Goal: Transaction & Acquisition: Purchase product/service

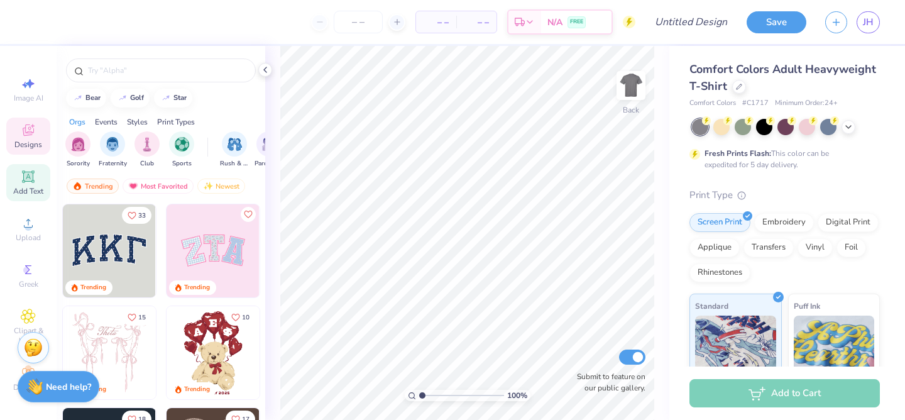
click at [30, 193] on span "Add Text" at bounding box center [28, 191] width 30 height 10
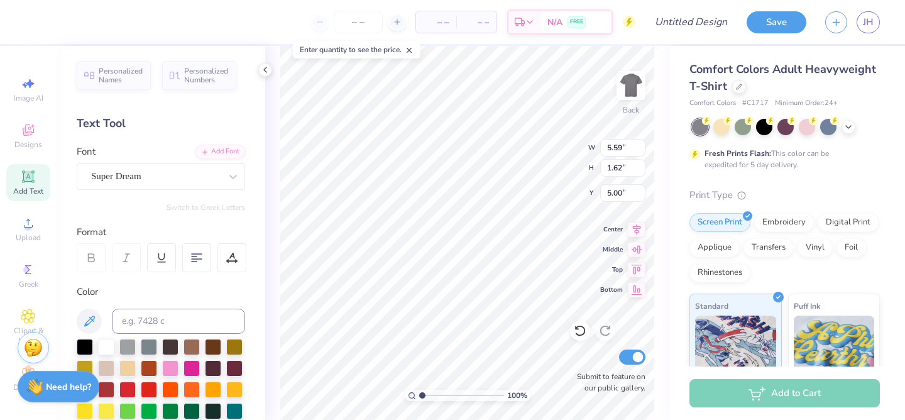
type input "5.00"
type input "8.49"
type input "2.46"
type input "5.28"
type textarea "T"
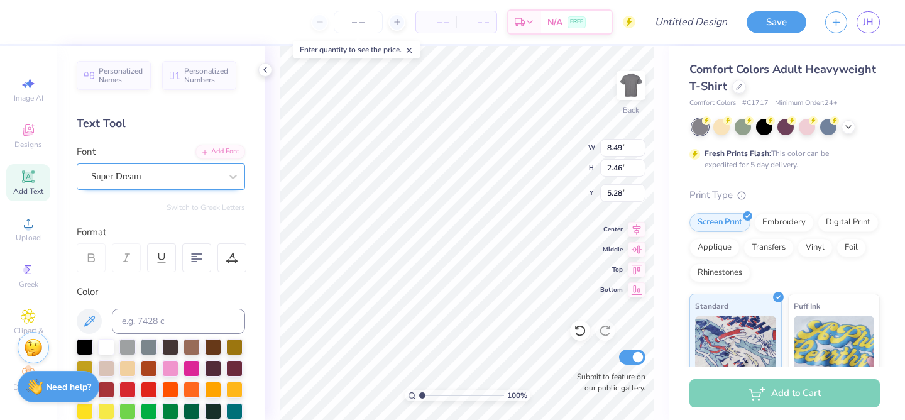
type textarea "RULE"
click at [157, 171] on div "Super Dream" at bounding box center [156, 176] width 132 height 19
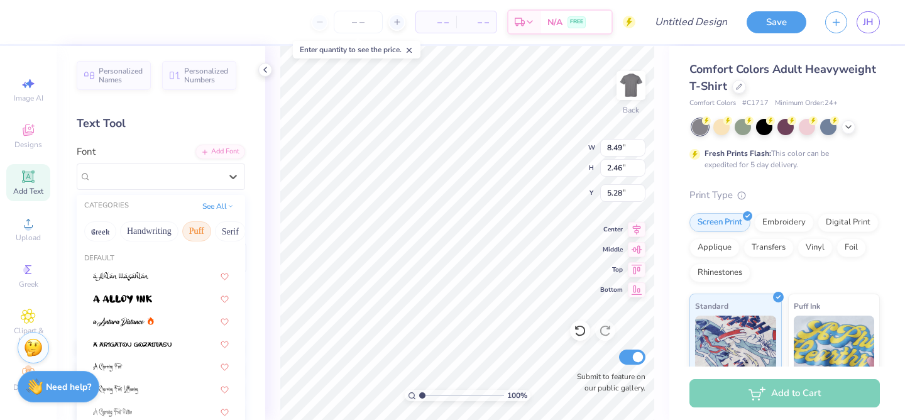
click at [197, 232] on button "Puff" at bounding box center [196, 231] width 29 height 20
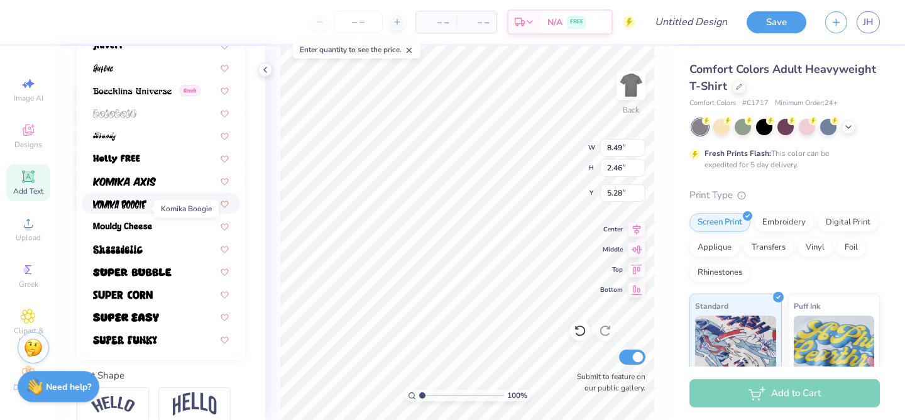
scroll to position [261, 0]
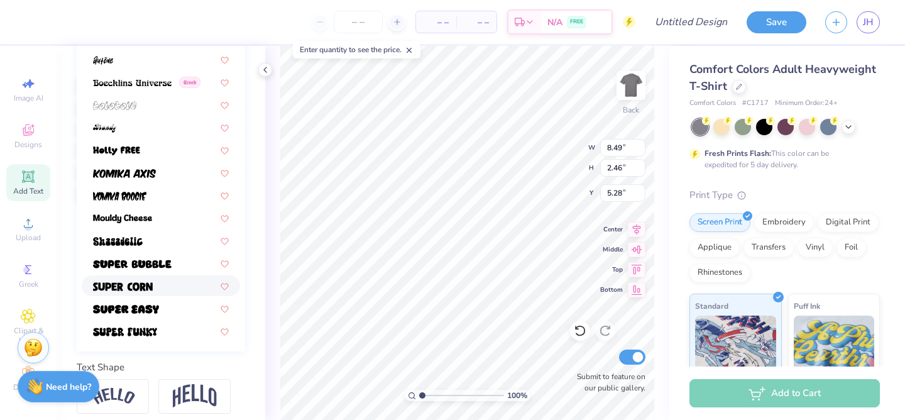
click at [134, 288] on img at bounding box center [123, 286] width 60 height 9
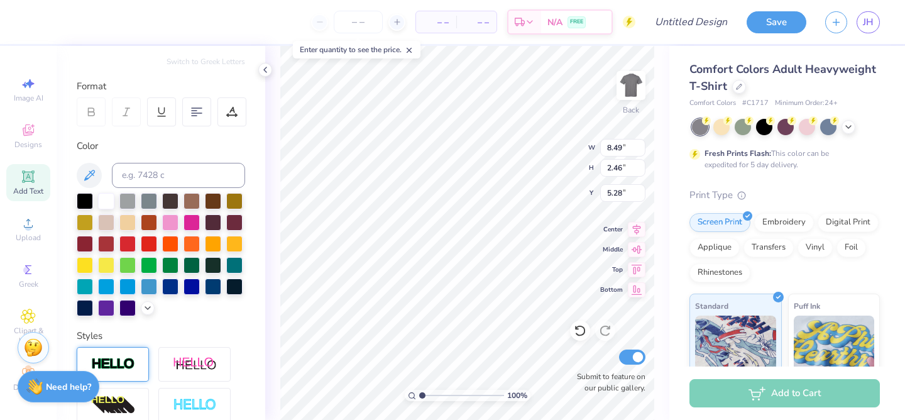
scroll to position [140, 0]
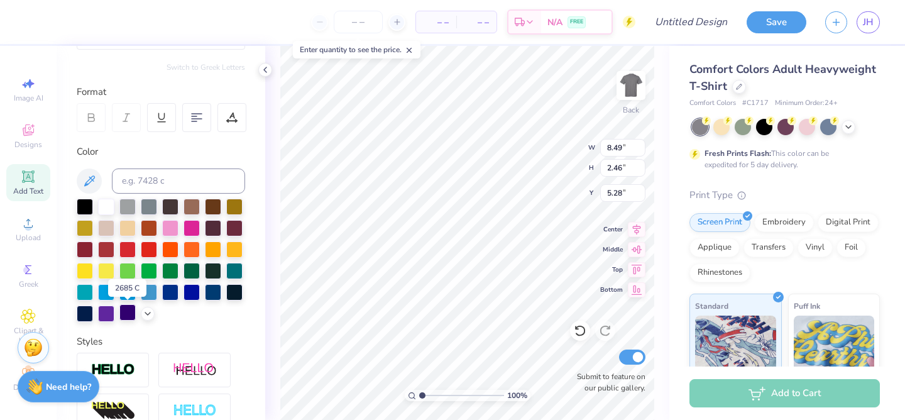
click at [130, 315] on div at bounding box center [127, 312] width 16 height 16
type textarea "R"
type textarea "Buzzards"
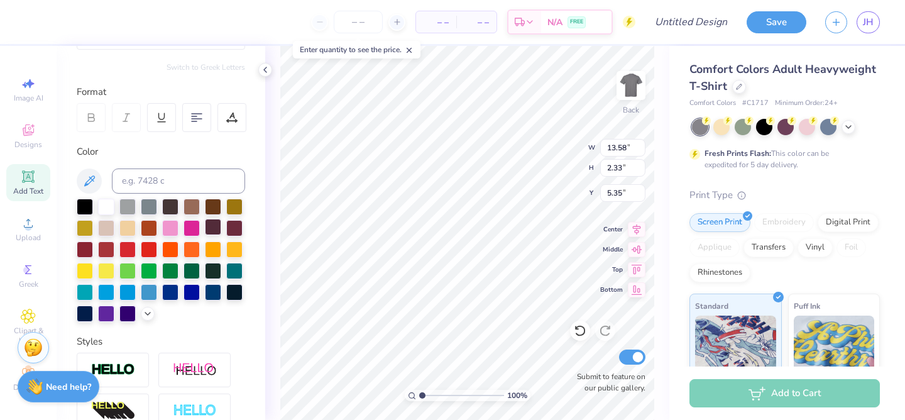
type input "12.54"
type input "2.15"
type input "5.35"
click at [99, 202] on div at bounding box center [106, 205] width 16 height 16
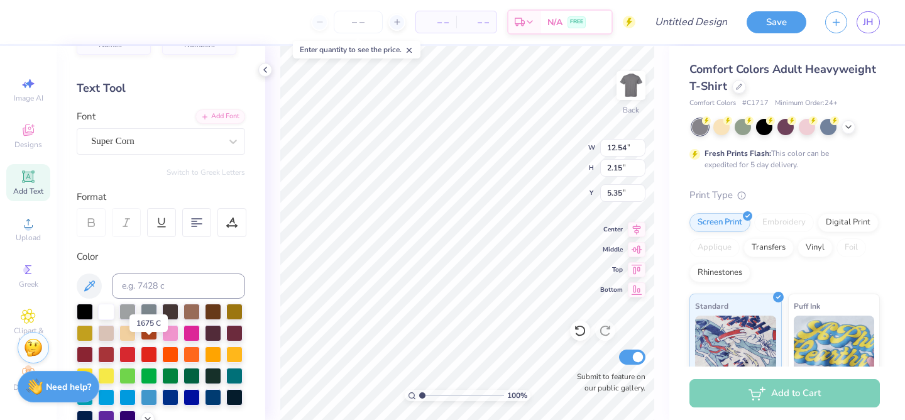
scroll to position [17, 0]
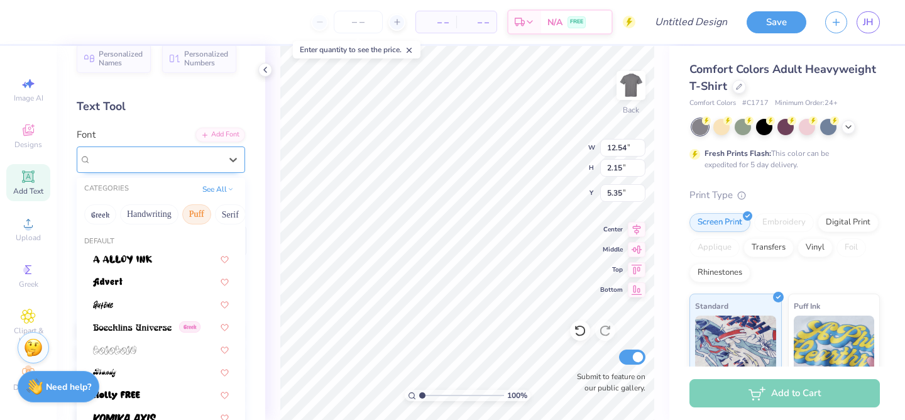
click at [150, 156] on div "Super Corn" at bounding box center [156, 159] width 132 height 19
click at [166, 215] on button "Calligraphy" at bounding box center [149, 214] width 55 height 20
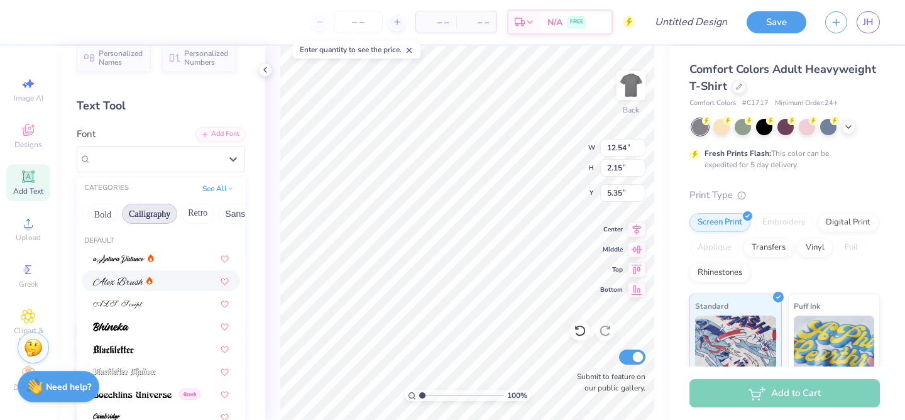
click at [138, 278] on img at bounding box center [118, 281] width 50 height 9
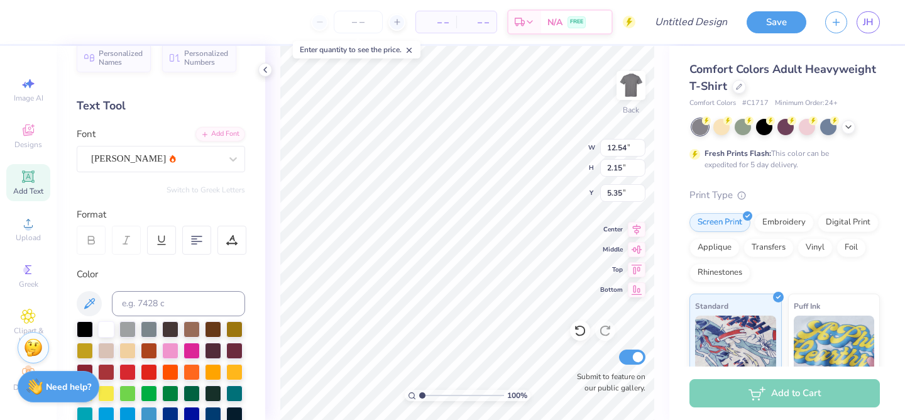
type input "11.93"
type input "2.32"
type input "5.26"
click at [149, 158] on div "Alex Brush" at bounding box center [156, 158] width 132 height 19
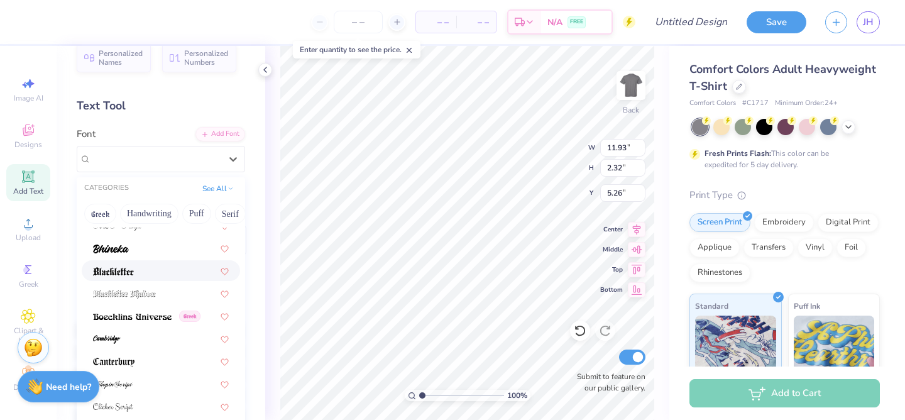
scroll to position [81, 0]
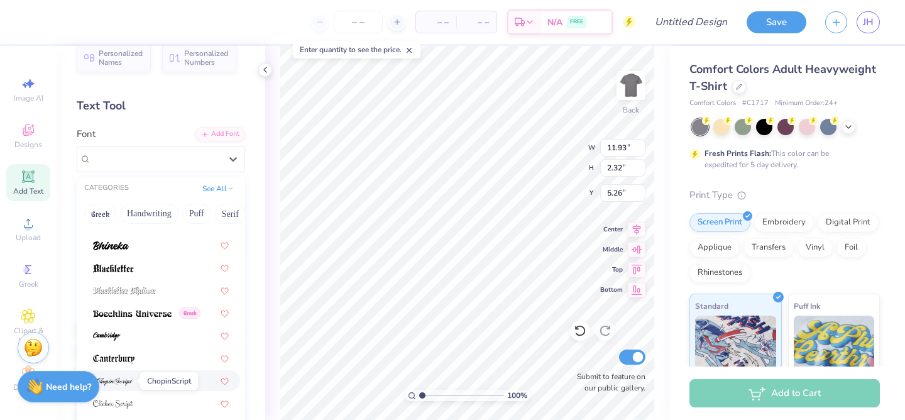
click at [116, 376] on span at bounding box center [113, 380] width 40 height 13
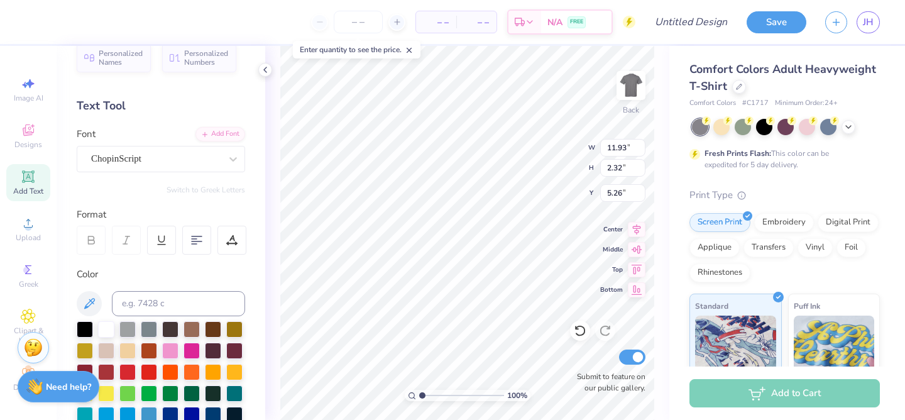
type input "11.39"
type input "3.29"
type input "4.78"
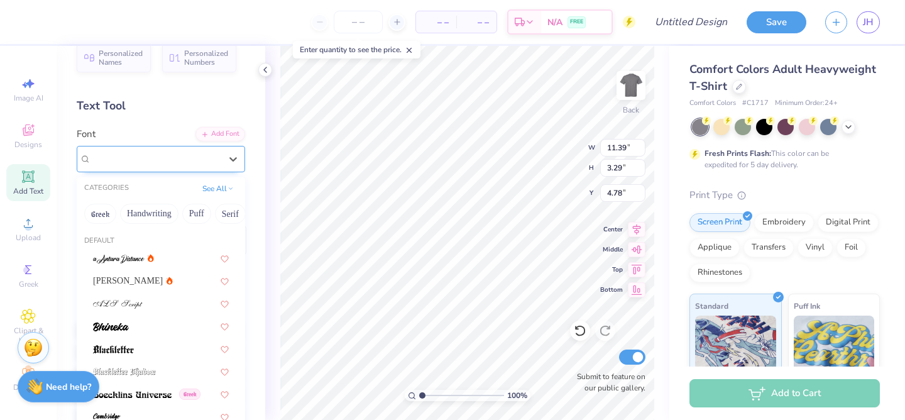
click at [131, 158] on div "ChopinScript" at bounding box center [156, 158] width 132 height 19
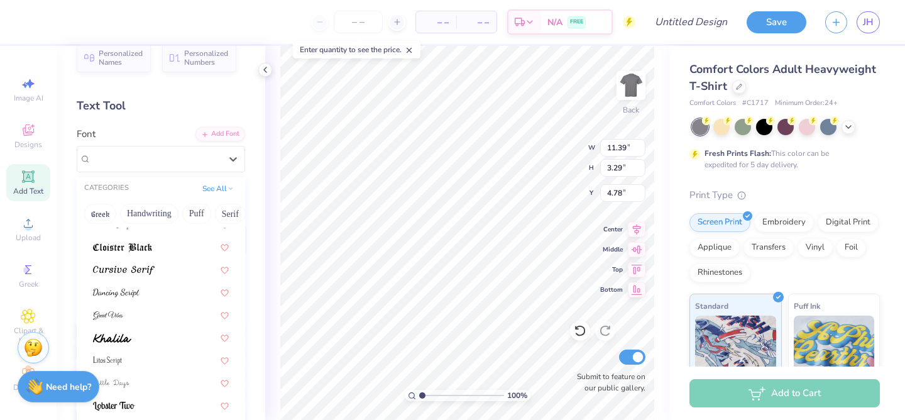
scroll to position [272, 0]
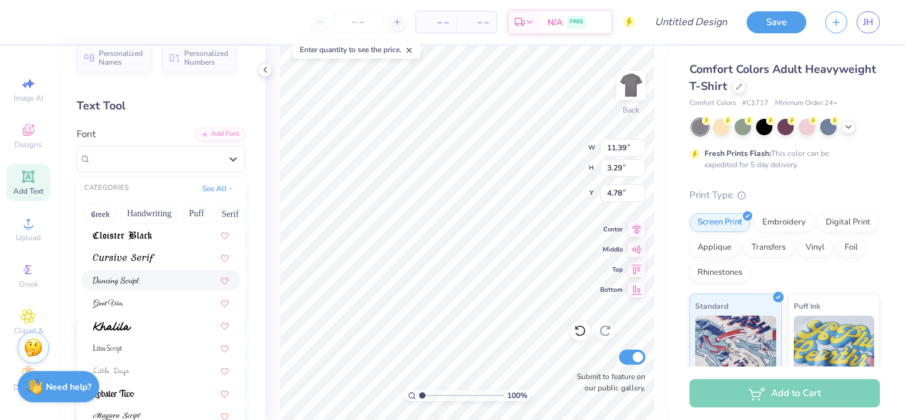
click at [139, 283] on div at bounding box center [161, 279] width 136 height 13
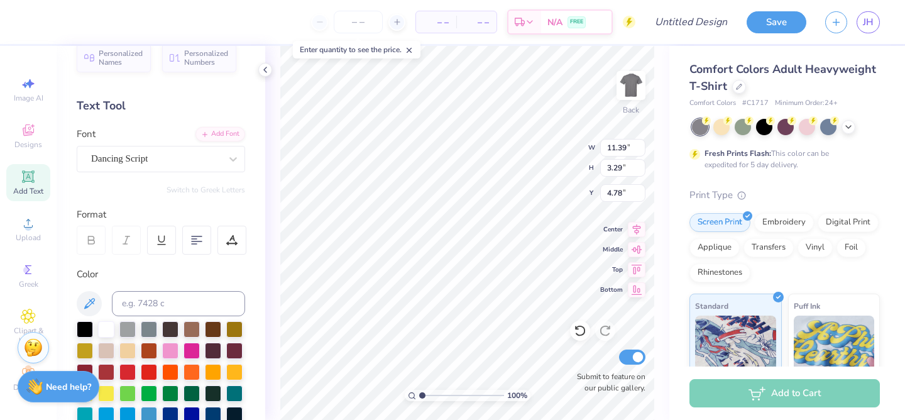
type input "10.68"
type input "3.24"
type input "4.80"
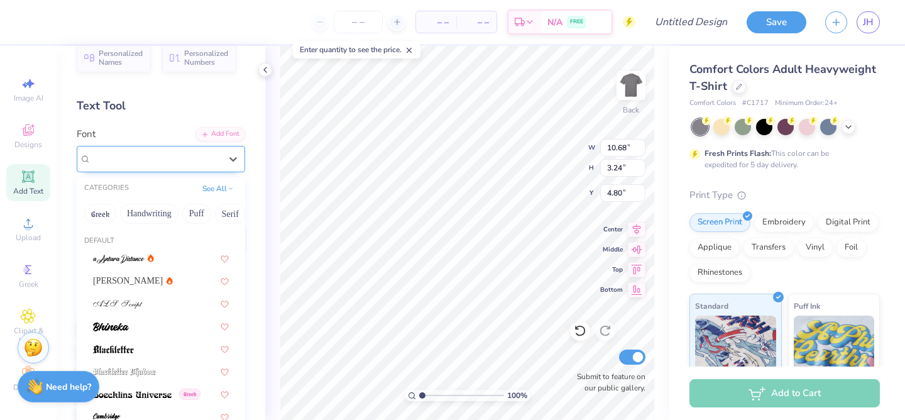
click at [160, 163] on div "Dancing Script" at bounding box center [156, 158] width 132 height 19
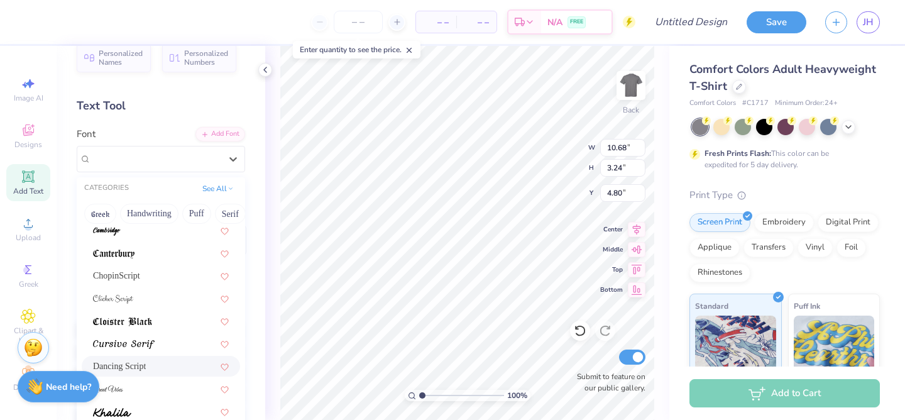
scroll to position [307, 0]
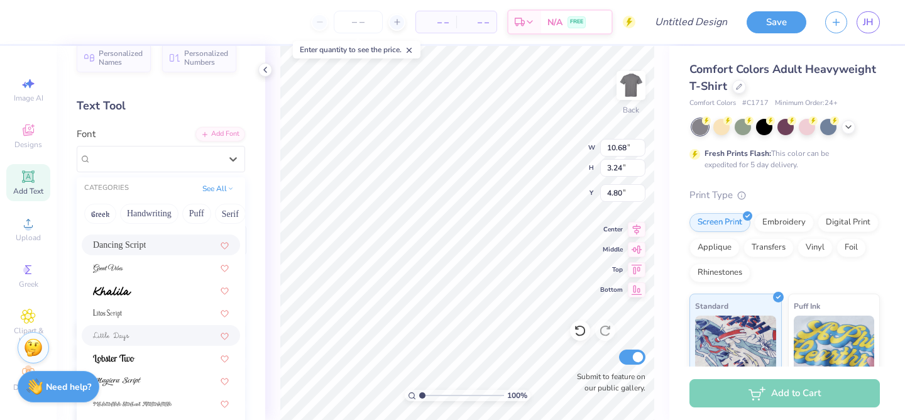
click at [143, 335] on div at bounding box center [161, 335] width 136 height 13
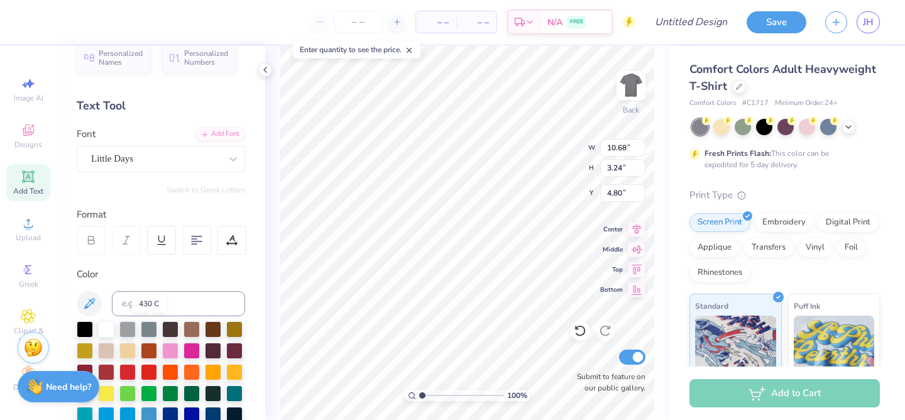
type input "11.25"
type input "3.47"
type input "4.69"
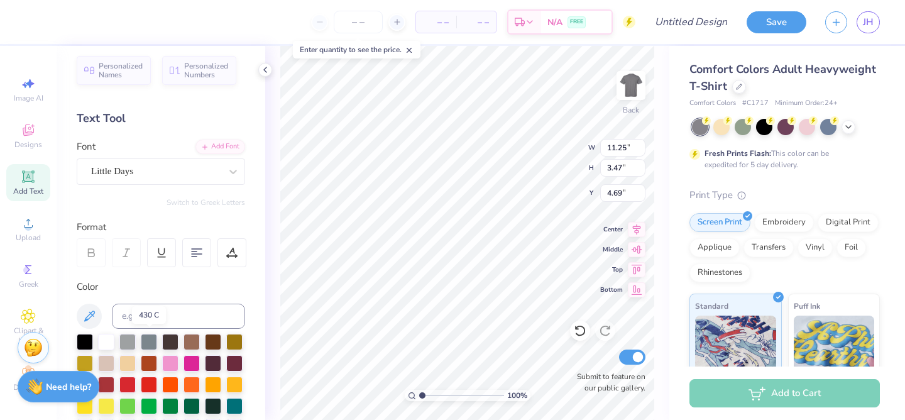
scroll to position [6, 0]
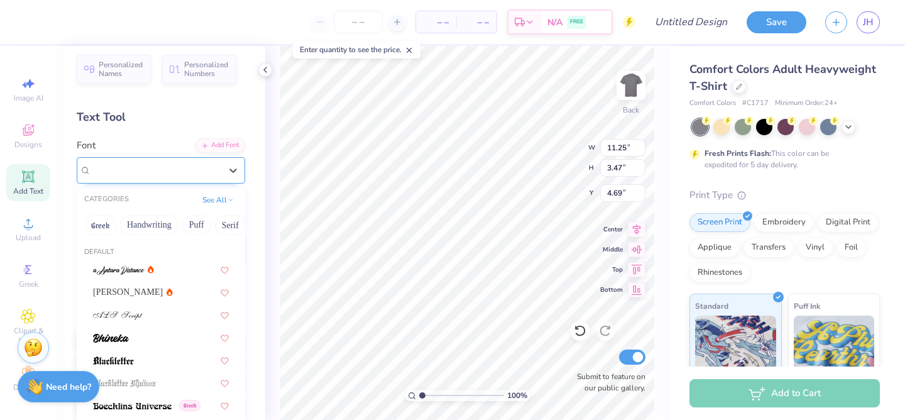
click at [191, 176] on div "Little Days" at bounding box center [156, 169] width 132 height 19
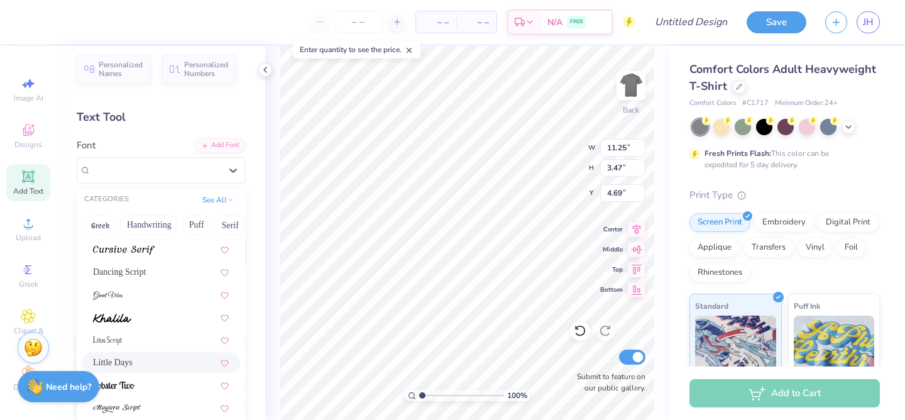
scroll to position [300, 0]
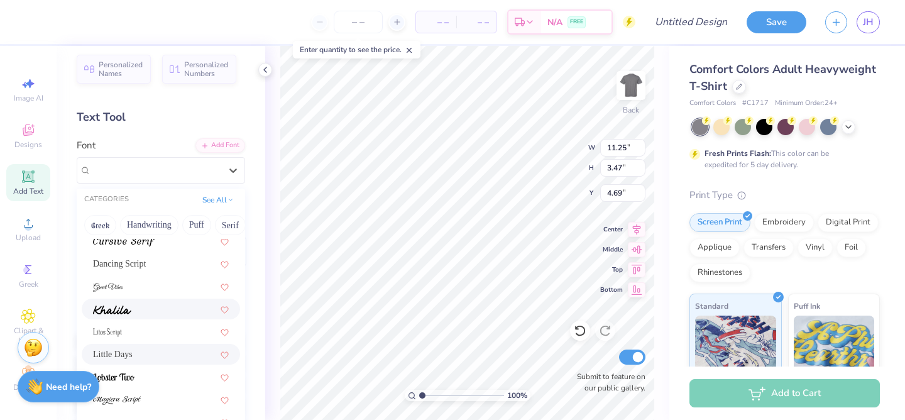
click at [129, 310] on img at bounding box center [112, 309] width 38 height 9
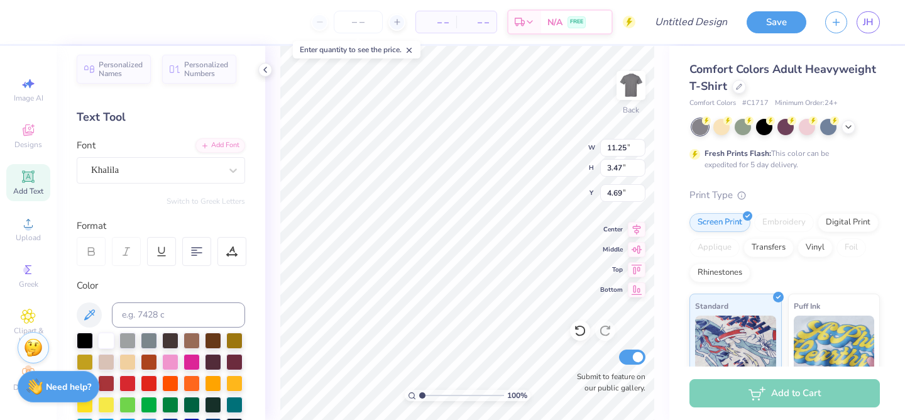
type input "13.95"
type input "3.37"
type input "4.74"
click at [137, 158] on div "Khalila" at bounding box center [161, 170] width 168 height 26
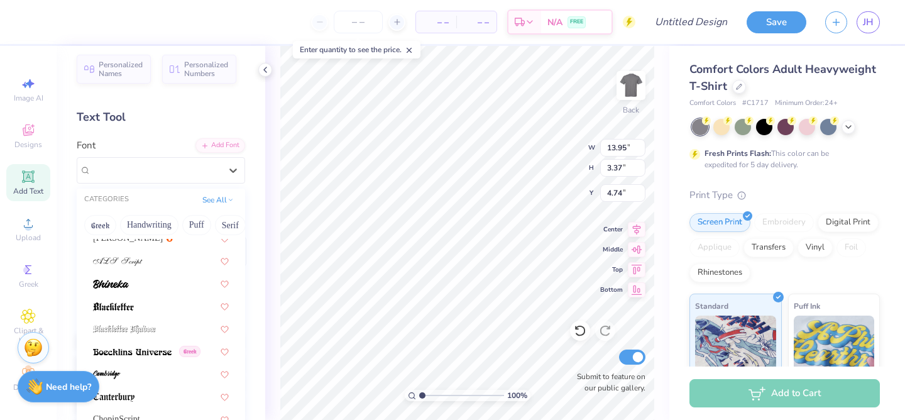
scroll to position [79, 0]
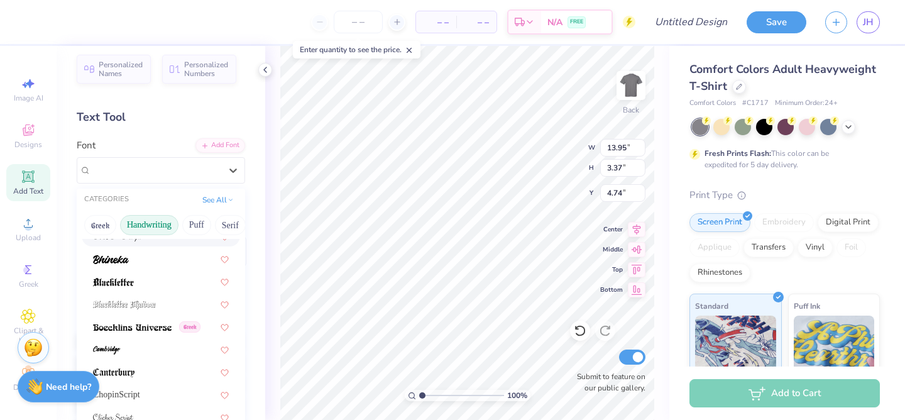
click at [160, 229] on button "Handwriting" at bounding box center [149, 225] width 58 height 20
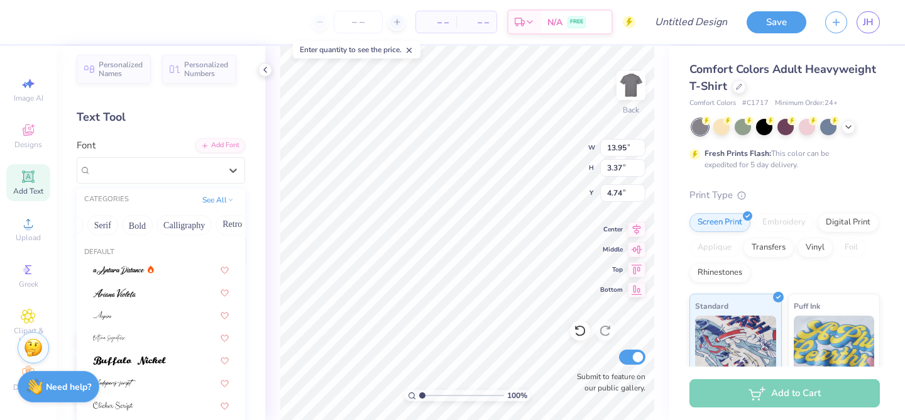
scroll to position [0, 104]
click at [200, 227] on button "Calligraphy" at bounding box center [207, 225] width 55 height 20
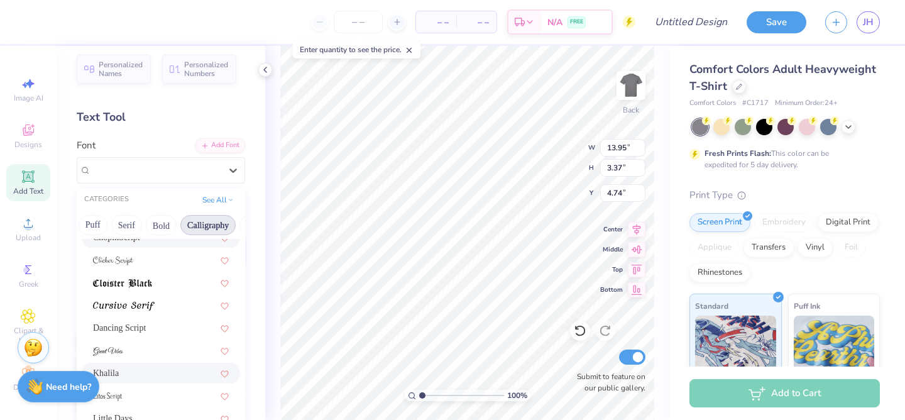
scroll to position [242, 0]
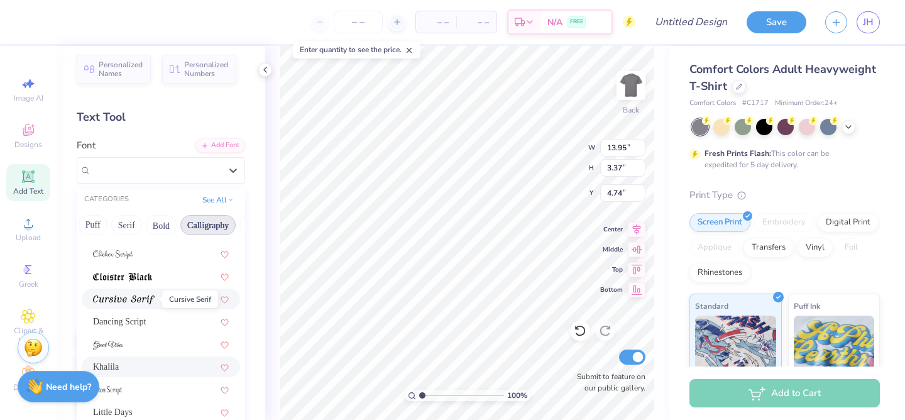
click at [143, 300] on img at bounding box center [124, 299] width 62 height 9
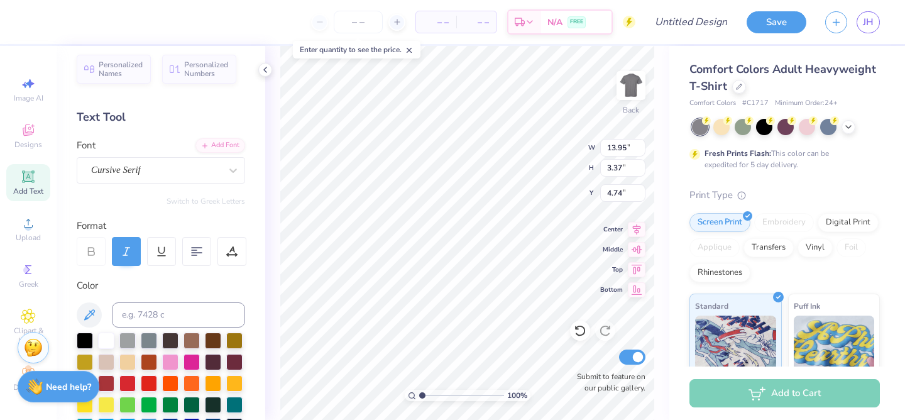
type input "14.17"
type input "2.34"
type input "5.26"
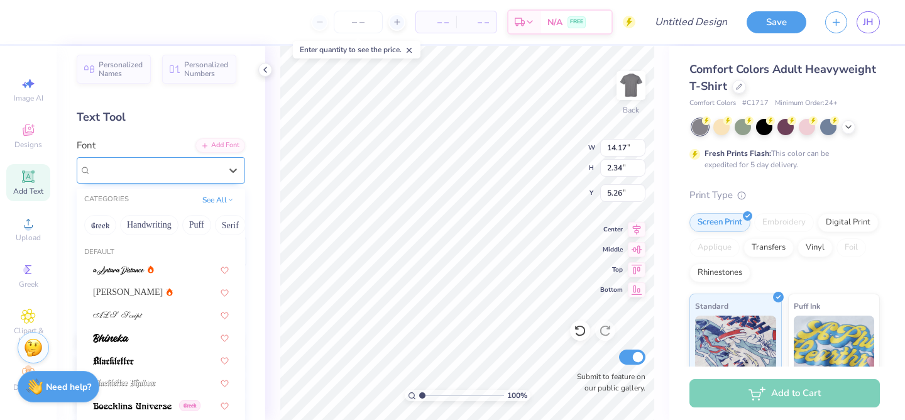
click at [148, 183] on div "Cursive Serif" at bounding box center [161, 170] width 168 height 26
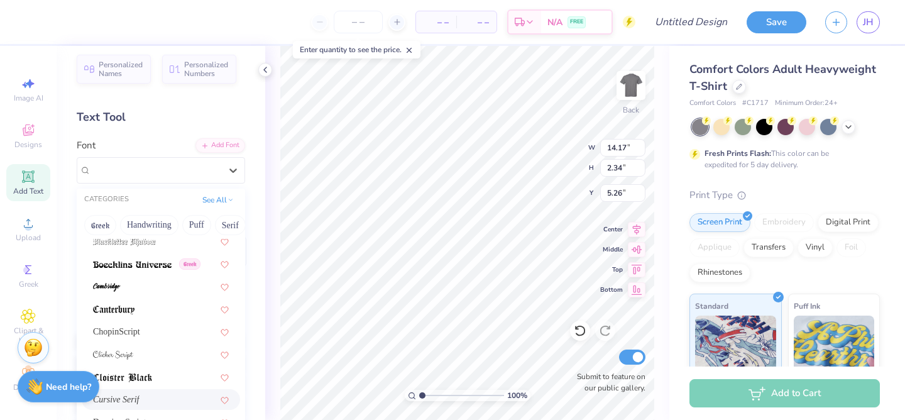
scroll to position [153, 0]
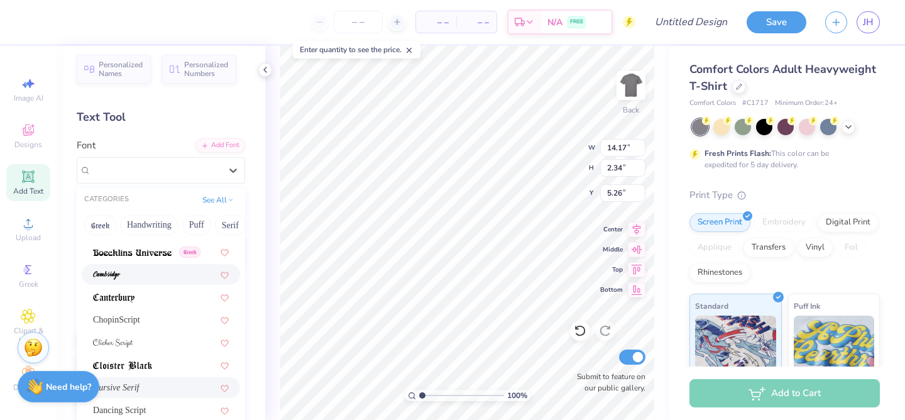
click at [132, 271] on div at bounding box center [161, 274] width 136 height 13
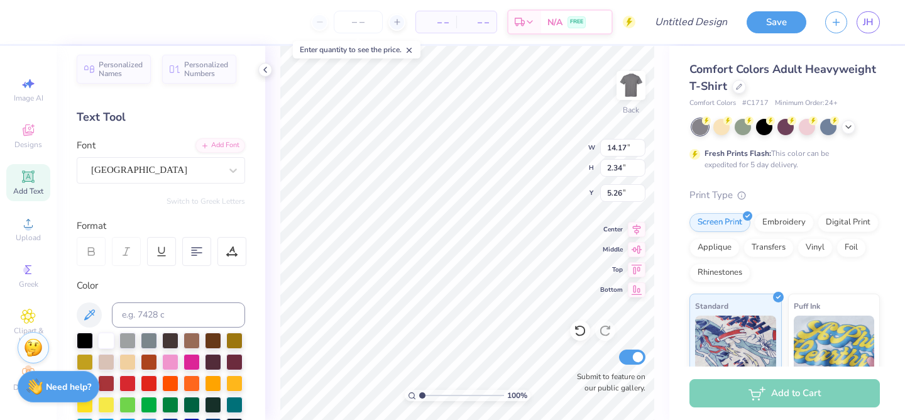
type input "10.80"
type input "3.52"
type input "4.66"
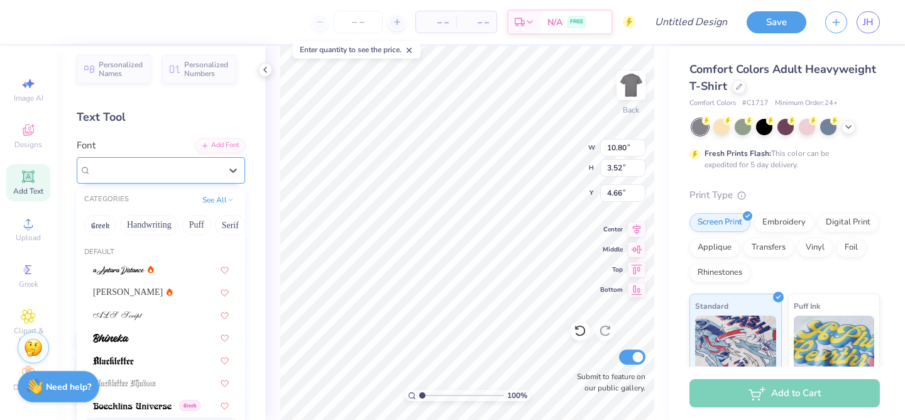
click at [160, 177] on div at bounding box center [155, 170] width 129 height 17
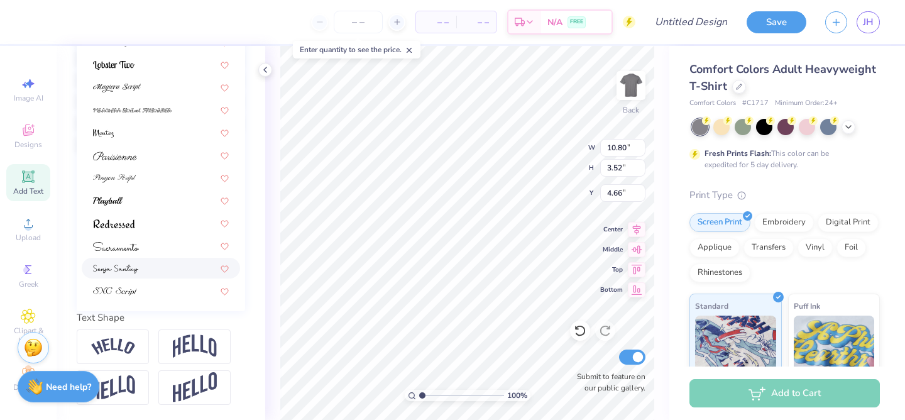
scroll to position [310, 0]
click at [143, 249] on div at bounding box center [161, 246] width 136 height 13
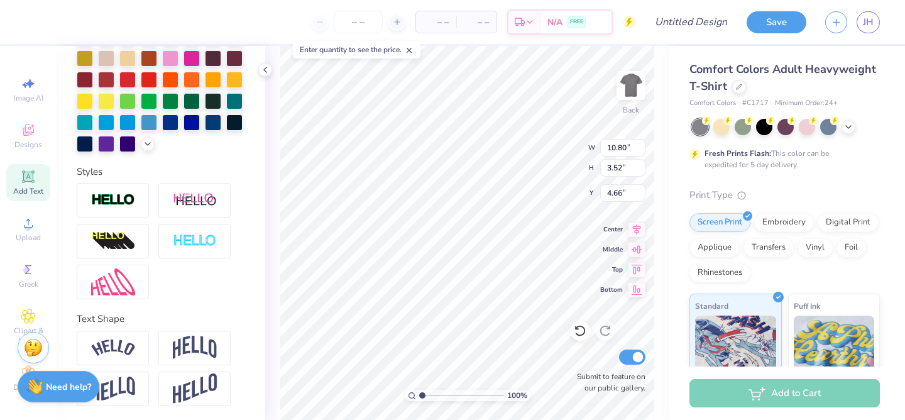
type input "10.84"
type input "3.64"
type input "4.60"
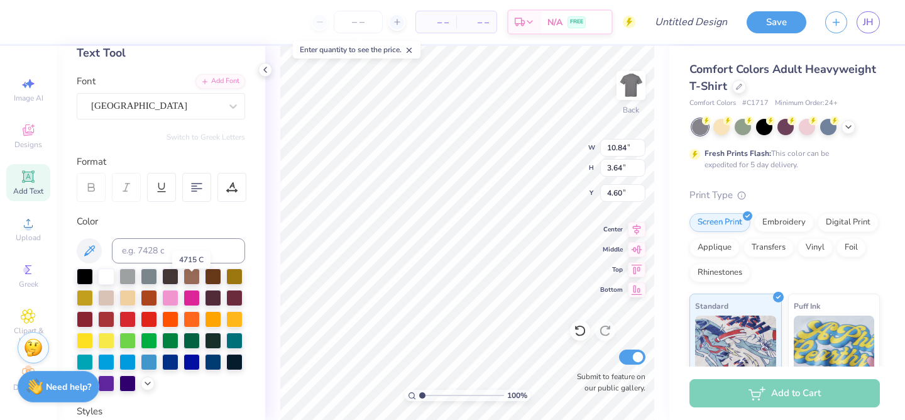
scroll to position [57, 0]
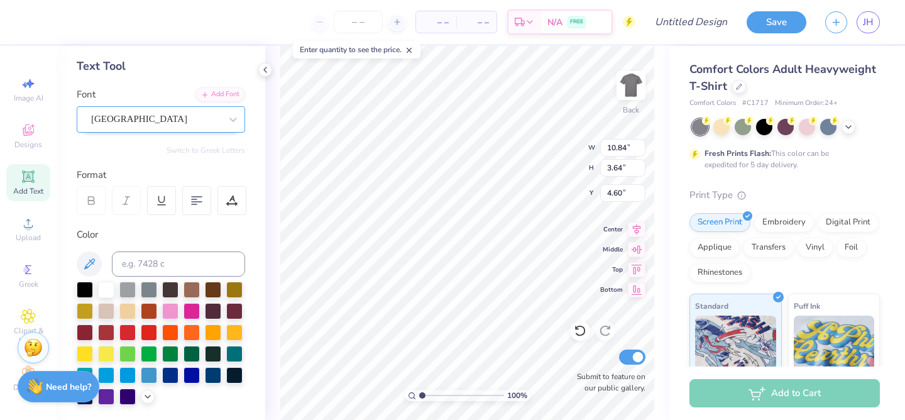
click at [190, 123] on div "Sacramento" at bounding box center [156, 118] width 132 height 19
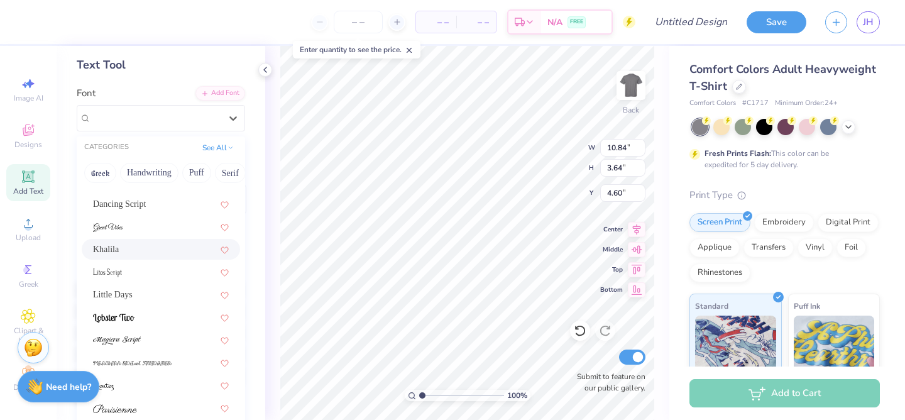
scroll to position [0, 0]
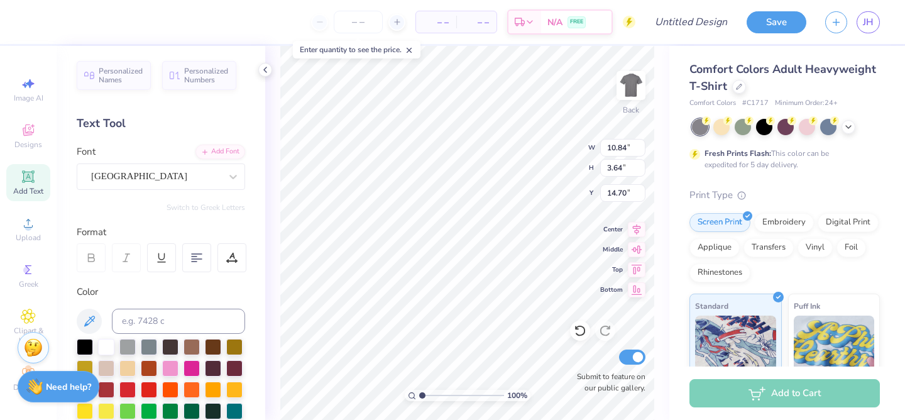
type input "14.70"
click at [36, 172] on div "Add Text" at bounding box center [28, 182] width 44 height 37
type input "5.59"
type input "1.62"
type input "11.69"
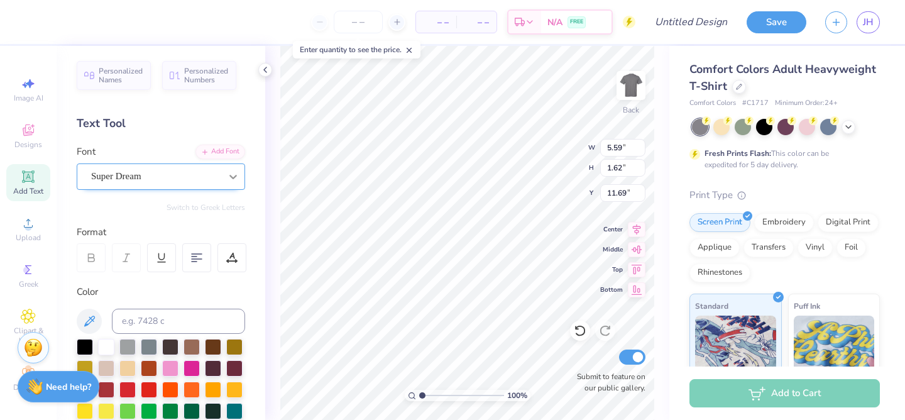
type textarea "T"
type textarea "RULE"
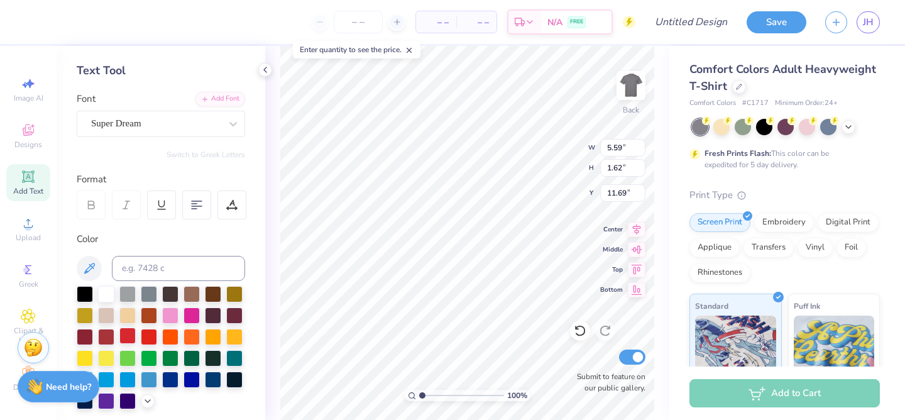
scroll to position [60, 0]
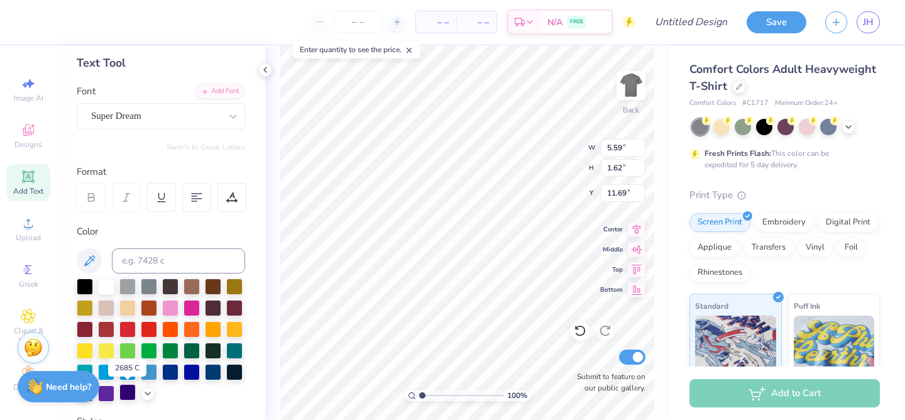
click at [126, 397] on div at bounding box center [127, 392] width 16 height 16
click at [171, 136] on div "Personalized Names Personalized Numbers Text Tool Add Font Font Super Dream Swi…" at bounding box center [161, 233] width 209 height 374
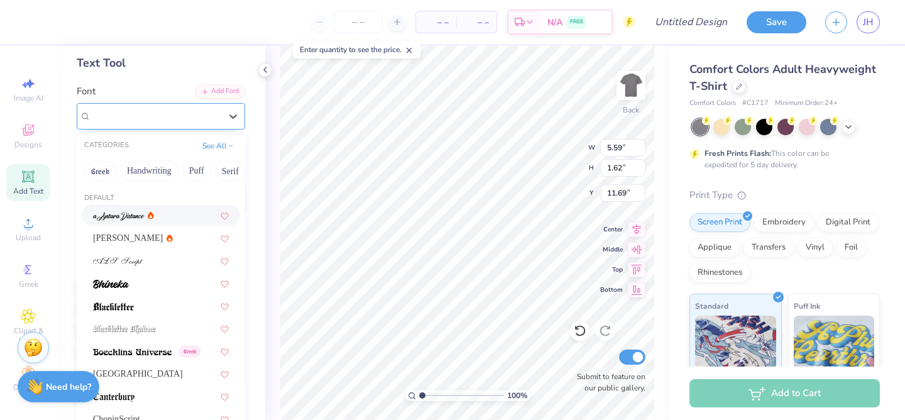
click at [173, 122] on div "Super Dream" at bounding box center [156, 115] width 132 height 19
click at [189, 172] on button "Puff" at bounding box center [196, 171] width 29 height 20
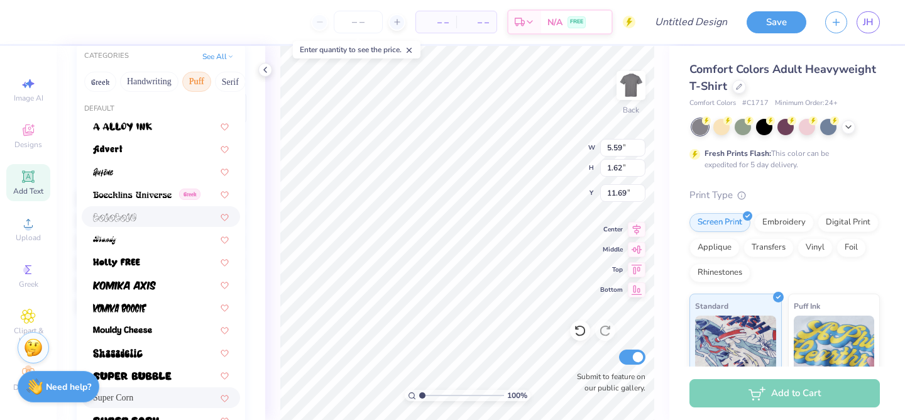
scroll to position [151, 0]
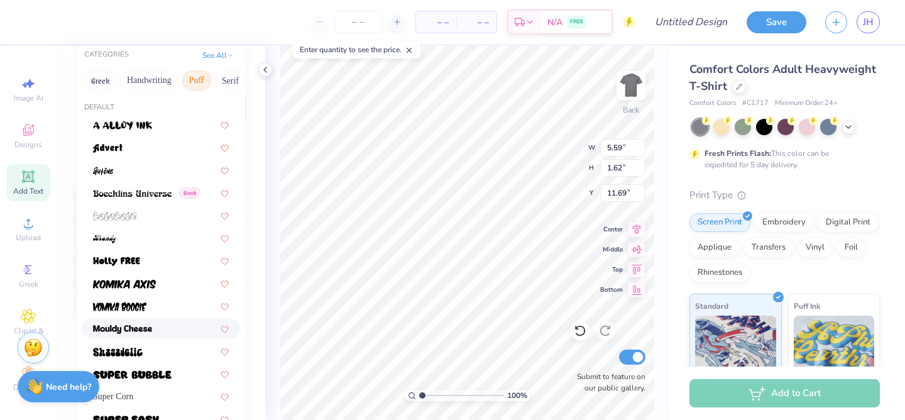
click at [146, 334] on span at bounding box center [122, 328] width 59 height 13
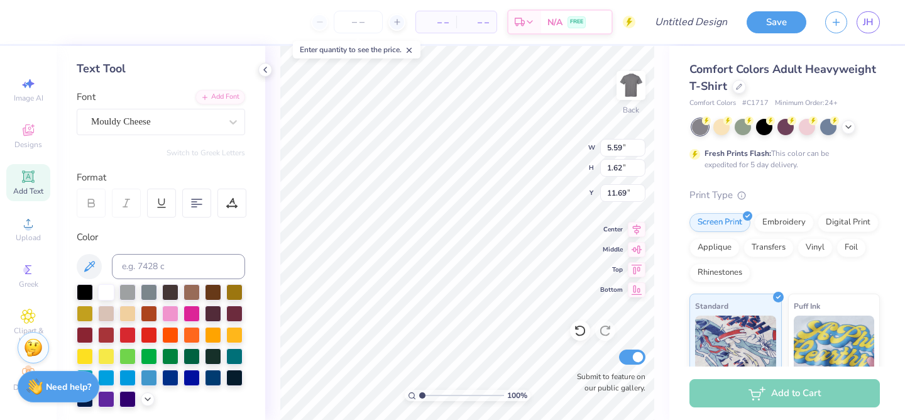
scroll to position [53, 0]
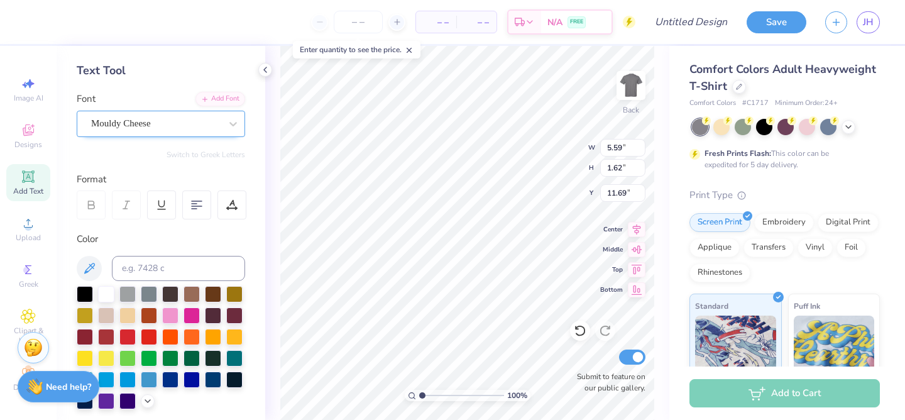
click at [180, 128] on div "Mouldy Cheese" at bounding box center [156, 123] width 132 height 19
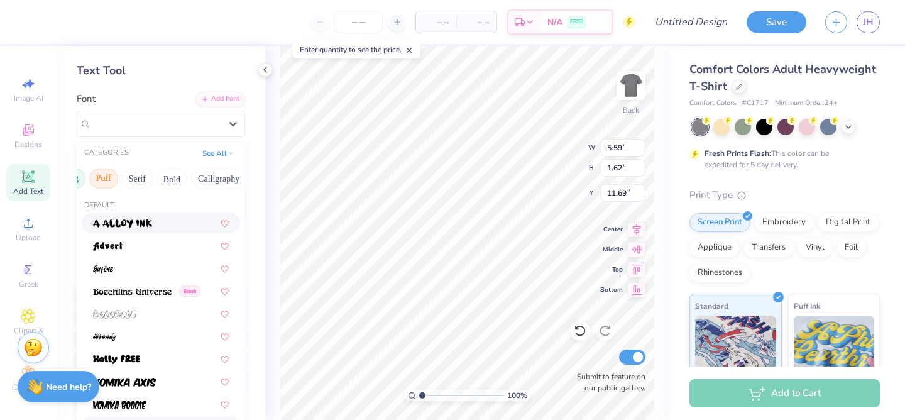
scroll to position [0, 113]
click at [148, 182] on button "Bold" at bounding box center [151, 178] width 31 height 20
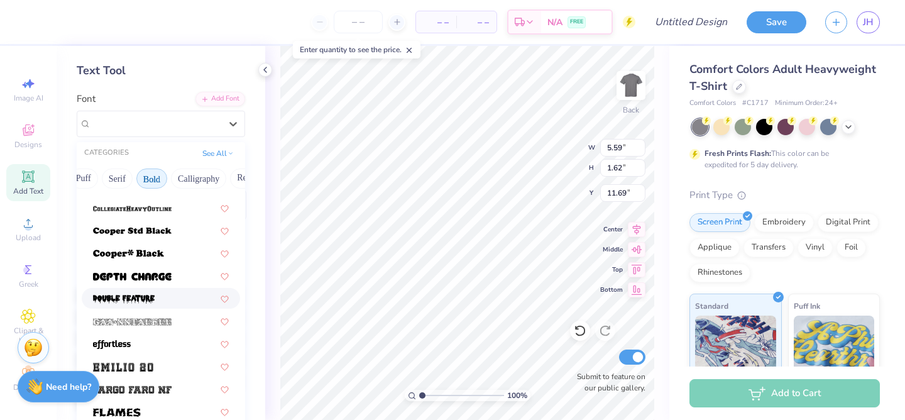
scroll to position [197, 0]
click at [121, 302] on img at bounding box center [124, 297] width 62 height 9
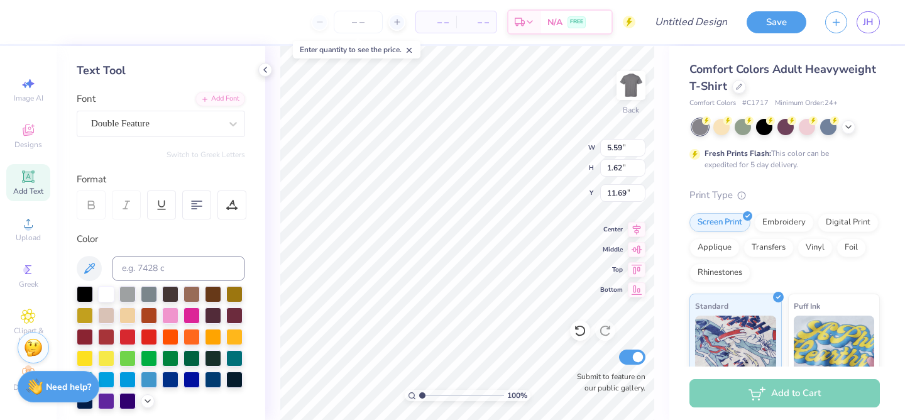
type input "5.55"
type input "2.64"
type input "11.18"
type input "8.26"
type input "3.93"
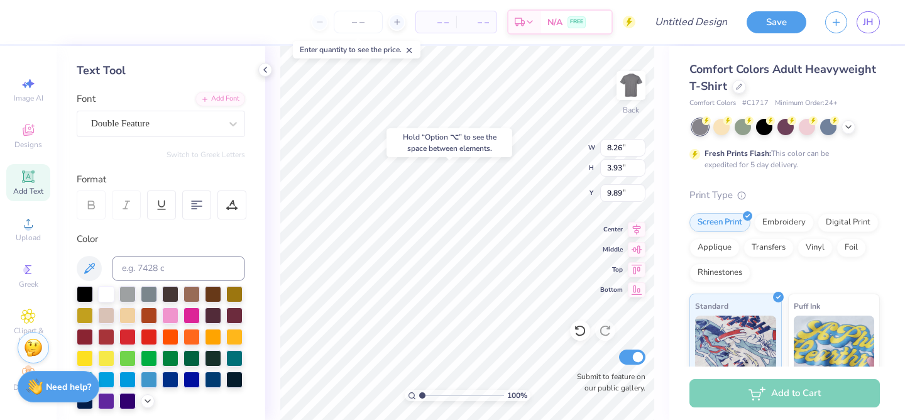
type input "6.37"
click at [183, 129] on div "Double Feature" at bounding box center [156, 123] width 132 height 19
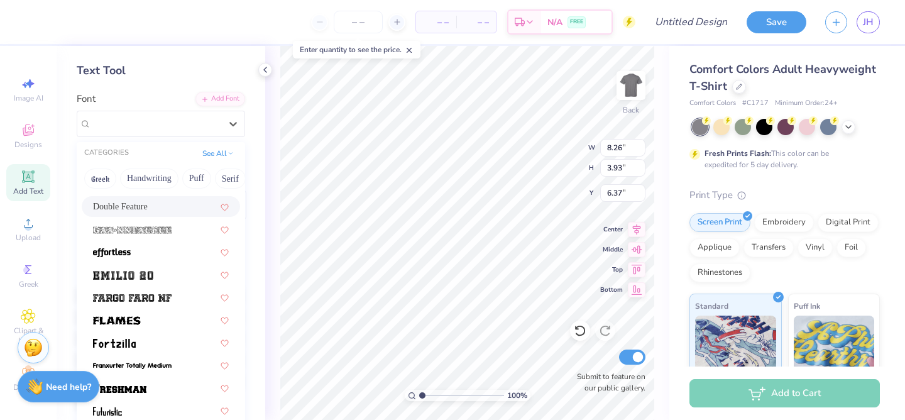
scroll to position [309, 0]
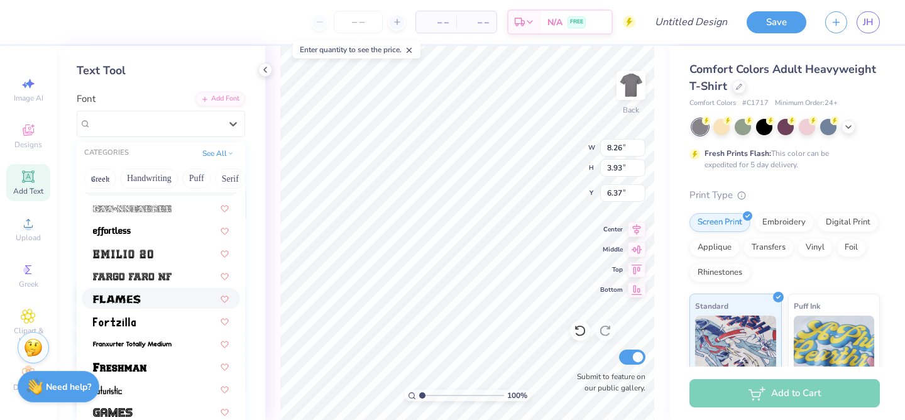
click at [159, 298] on div at bounding box center [161, 298] width 136 height 13
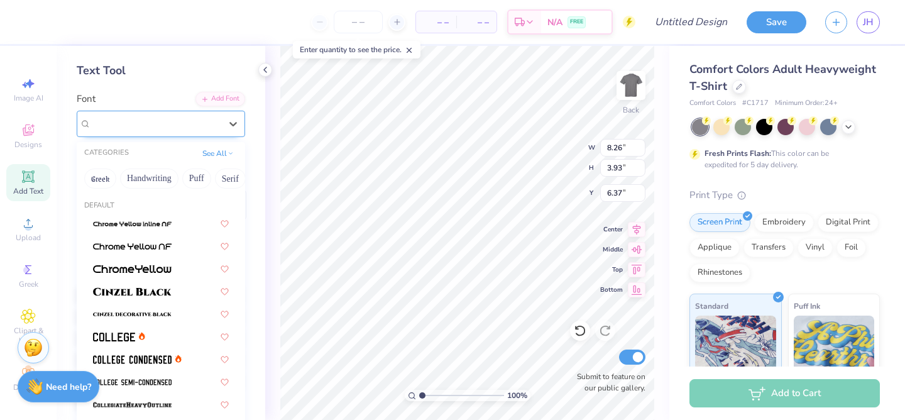
click at [187, 130] on div "Flames" at bounding box center [156, 123] width 132 height 19
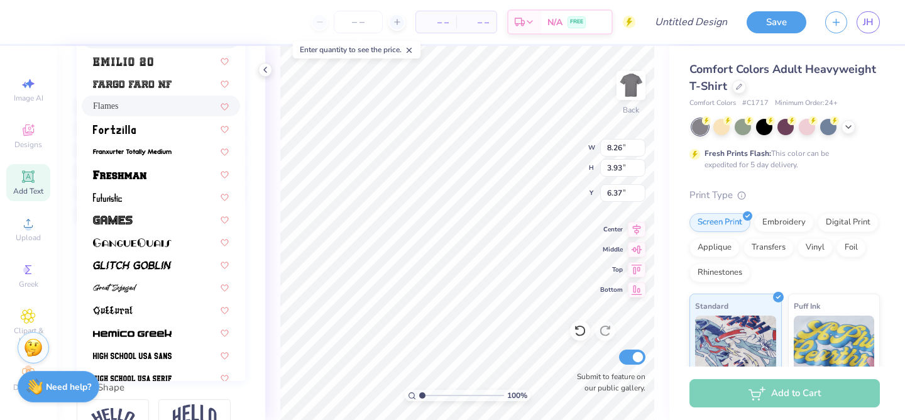
scroll to position [316, 0]
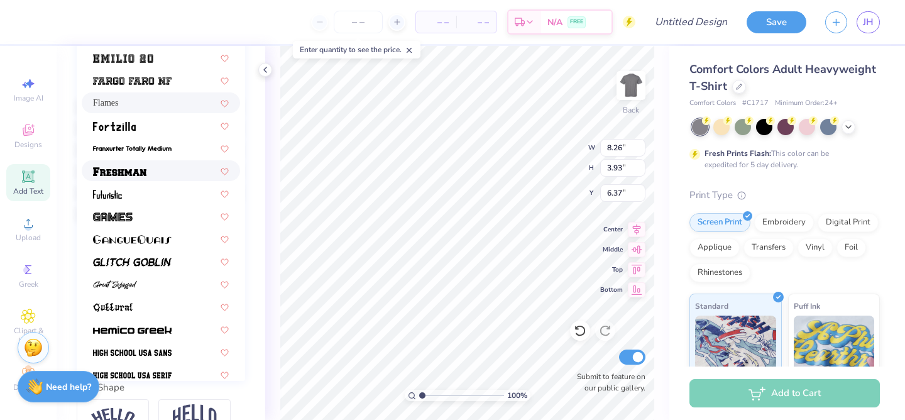
click at [149, 173] on div at bounding box center [161, 170] width 136 height 13
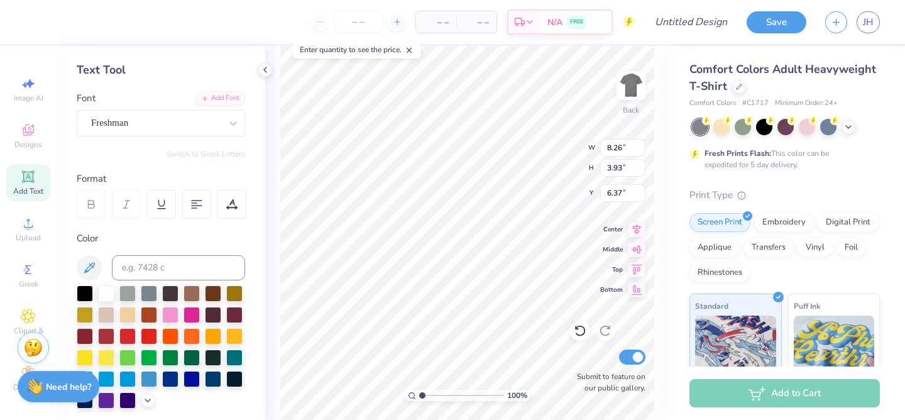
scroll to position [53, 0]
click at [181, 122] on div "Freshman" at bounding box center [156, 123] width 132 height 19
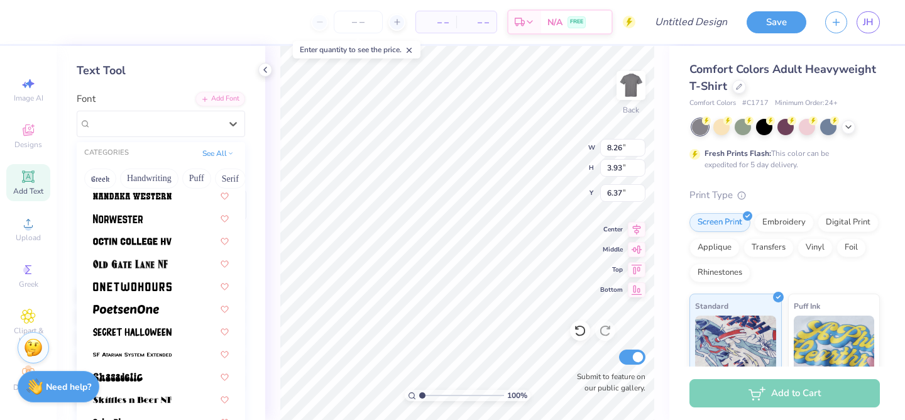
scroll to position [1137, 0]
click at [136, 219] on img at bounding box center [118, 218] width 50 height 9
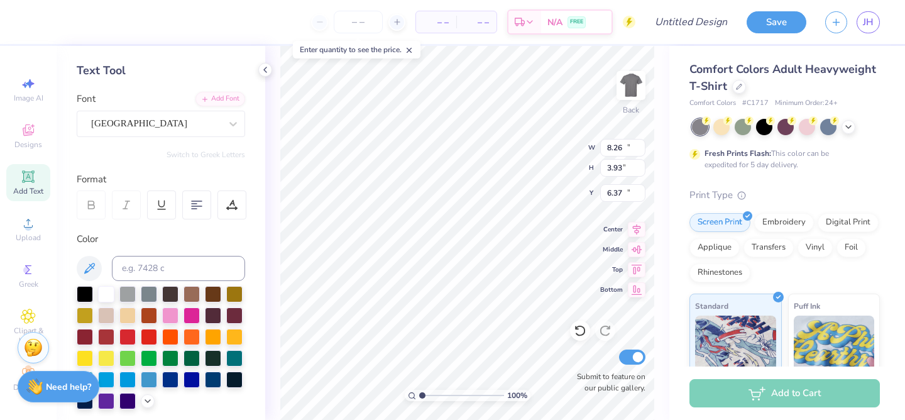
type input "10.84"
type input "3.64"
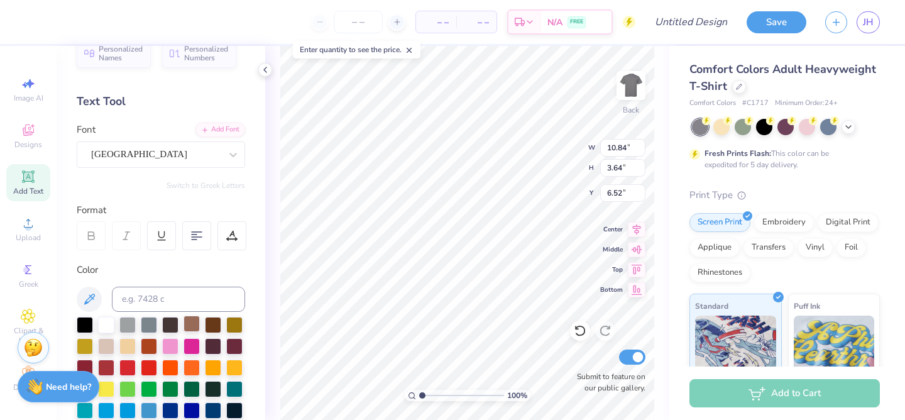
scroll to position [0, 0]
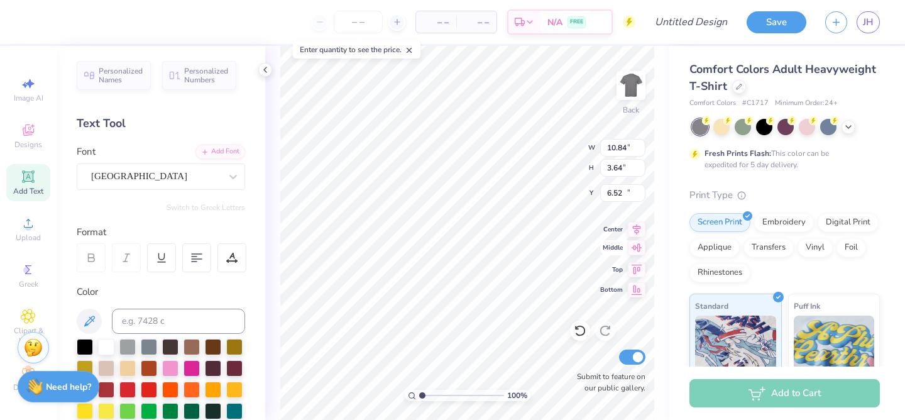
type input "11.67"
type input "6.46"
type input "2.75"
type input "6.96"
type input "10.84"
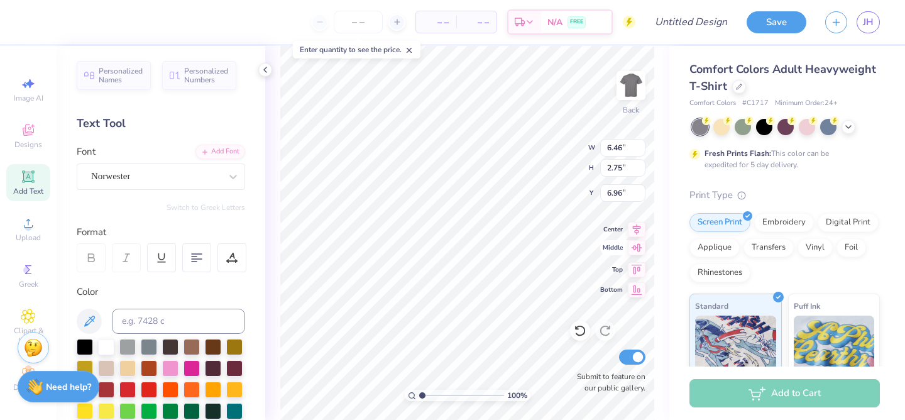
type input "3.64"
type input "11.67"
click at [22, 186] on span "Add Text" at bounding box center [28, 191] width 30 height 10
type textarea "Buzzards"
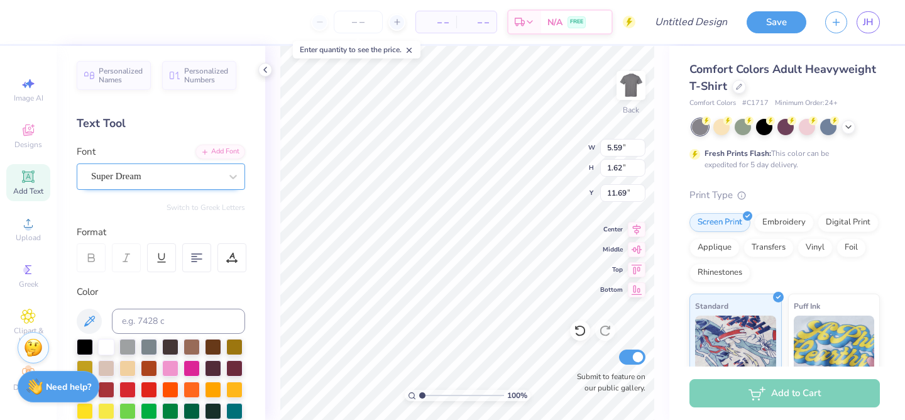
click at [200, 178] on div "Super Dream" at bounding box center [156, 176] width 132 height 19
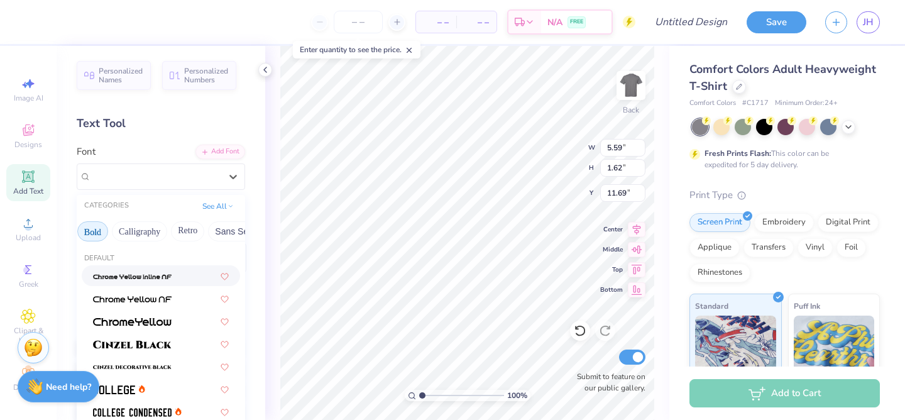
scroll to position [0, 171]
click at [152, 233] on button "Calligraphy" at bounding box center [140, 231] width 55 height 20
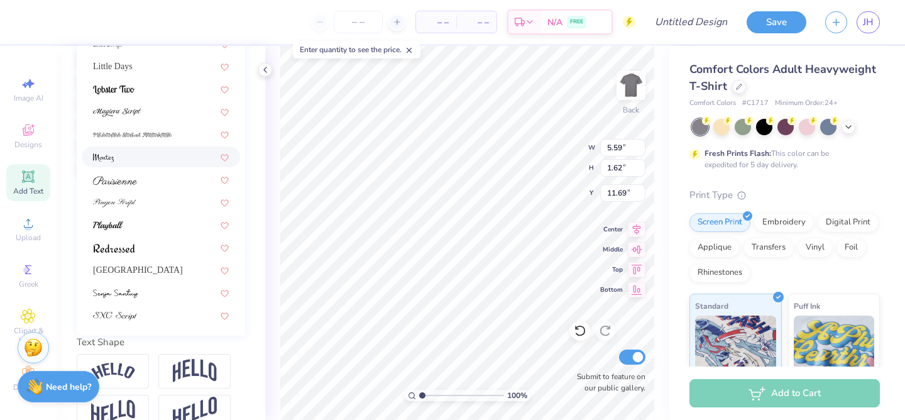
scroll to position [294, 0]
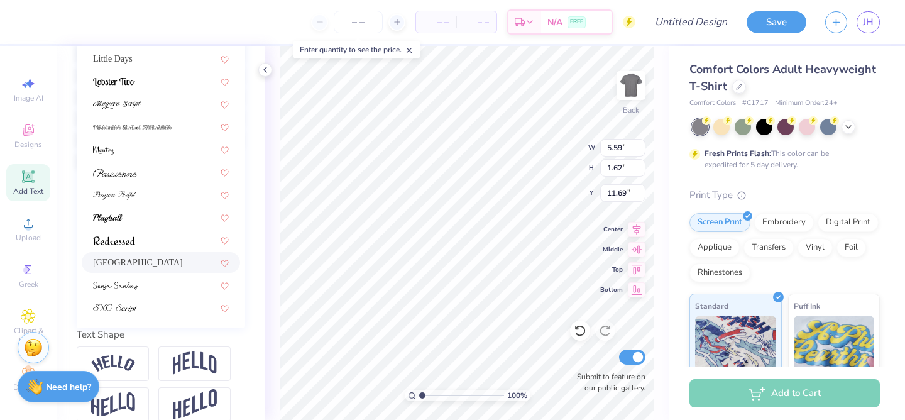
click at [146, 256] on div "Sacramento" at bounding box center [161, 262] width 136 height 13
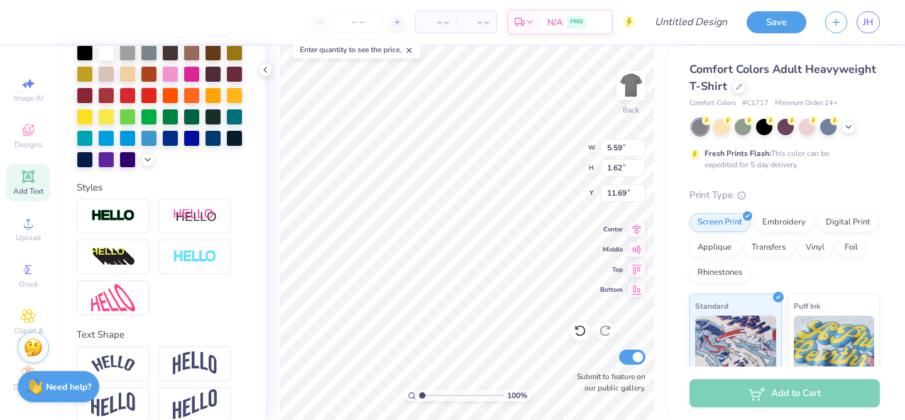
scroll to position [0, 1]
type input "8.11"
type input "2.72"
type input "11.14"
type input "6.46"
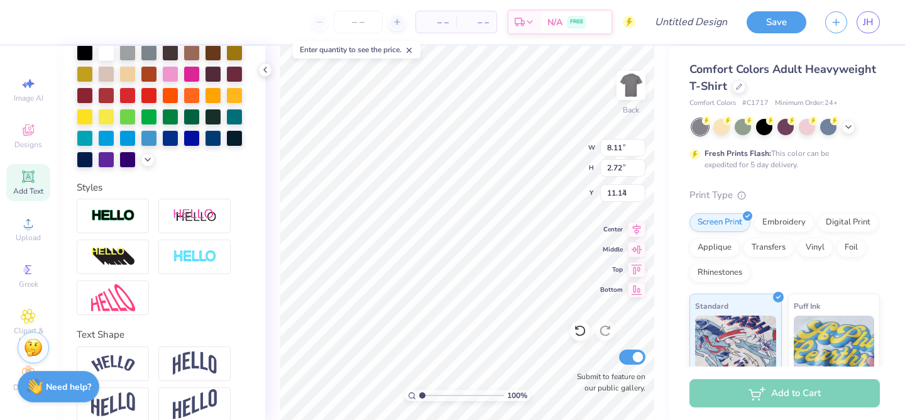
type input "2.75"
type input "4.83"
type input "8.05"
type input "3.43"
type input "6.75"
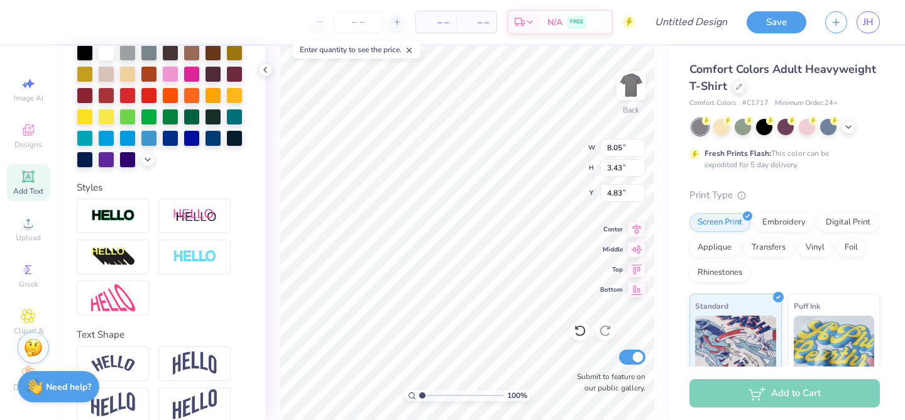
type input "2.87"
type input "8.11"
type input "2.72"
type input "15.30"
type textarea "buzzards"
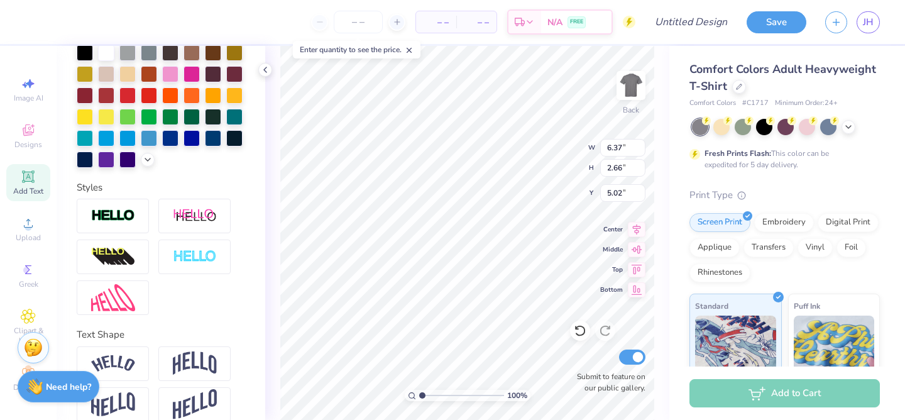
type input "5.02"
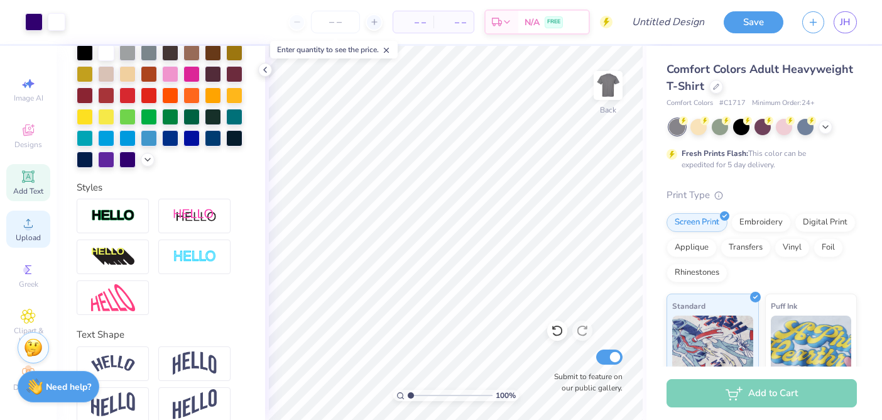
click at [27, 242] on span "Upload" at bounding box center [28, 238] width 25 height 10
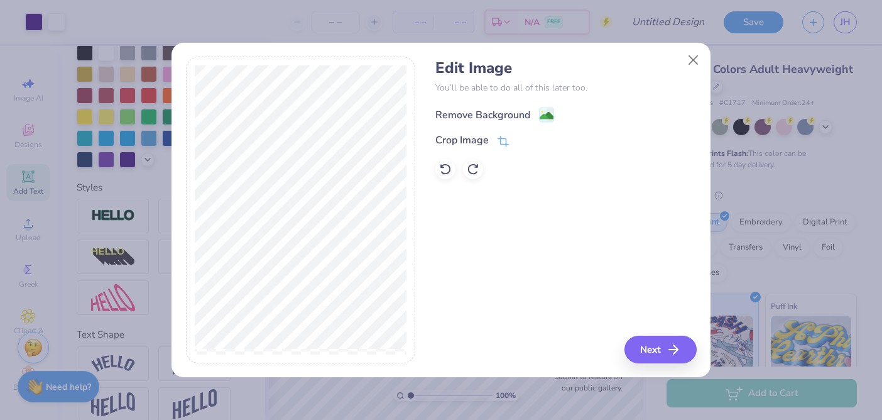
click at [541, 118] on image at bounding box center [547, 116] width 14 height 14
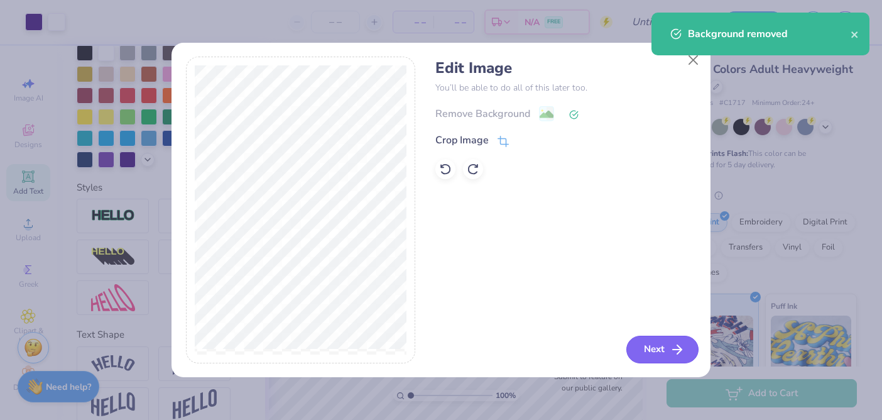
click at [650, 345] on button "Next" at bounding box center [663, 350] width 72 height 28
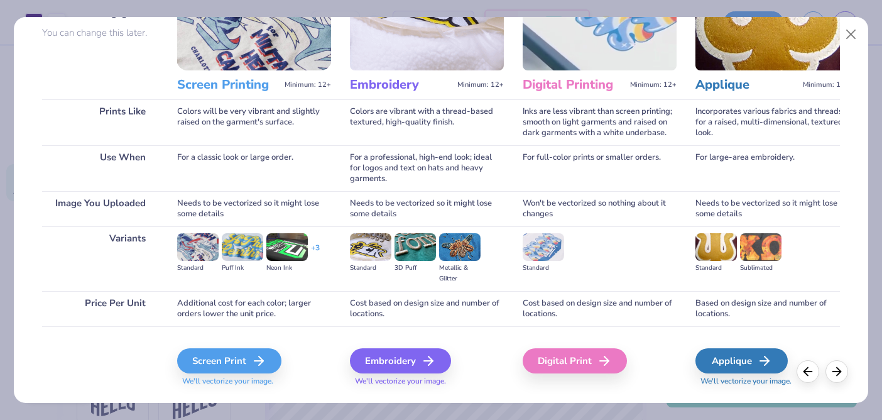
scroll to position [129, 0]
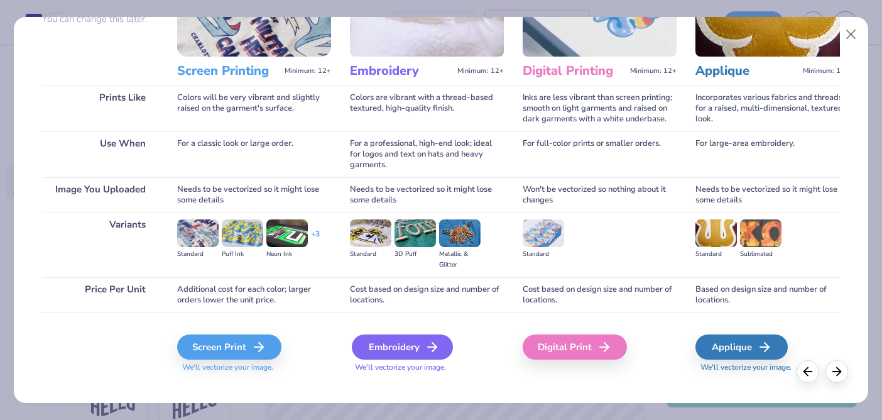
click at [425, 343] on icon at bounding box center [432, 346] width 15 height 15
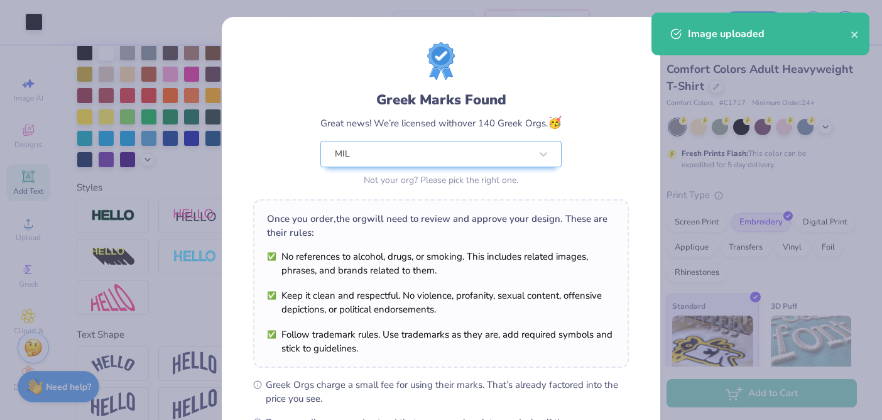
click at [438, 212] on body "Art colors – – Per Item – – Total Est. Delivery N/A FREE Design Title Save JH I…" at bounding box center [441, 210] width 882 height 420
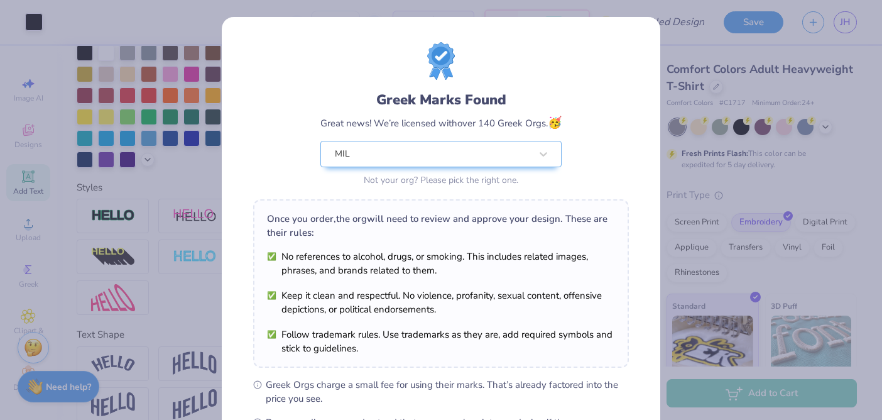
type input "7.67"
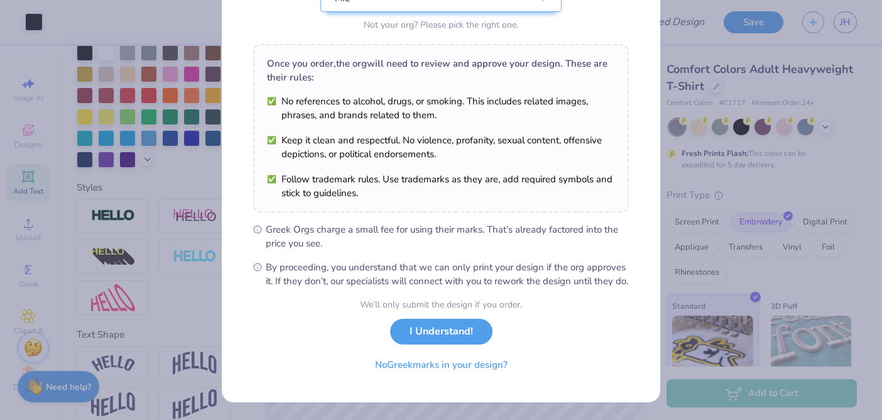
scroll to position [168, 0]
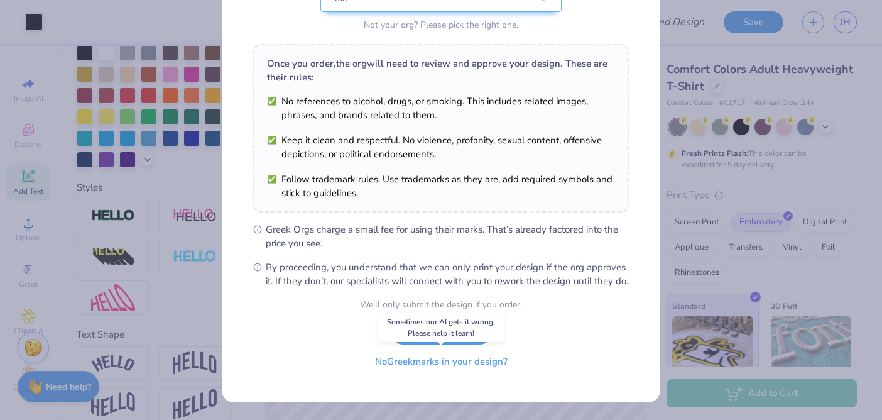
click at [436, 366] on button "No Greek marks in your design?" at bounding box center [441, 362] width 154 height 26
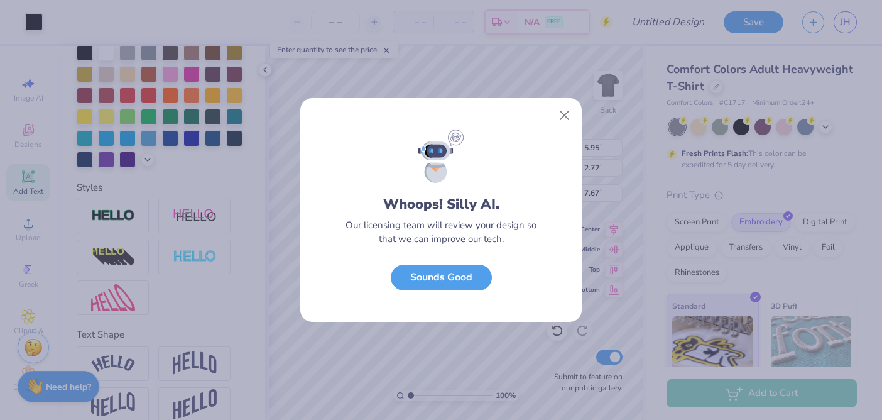
scroll to position [0, 0]
click at [451, 274] on button "Sounds Good" at bounding box center [441, 274] width 101 height 26
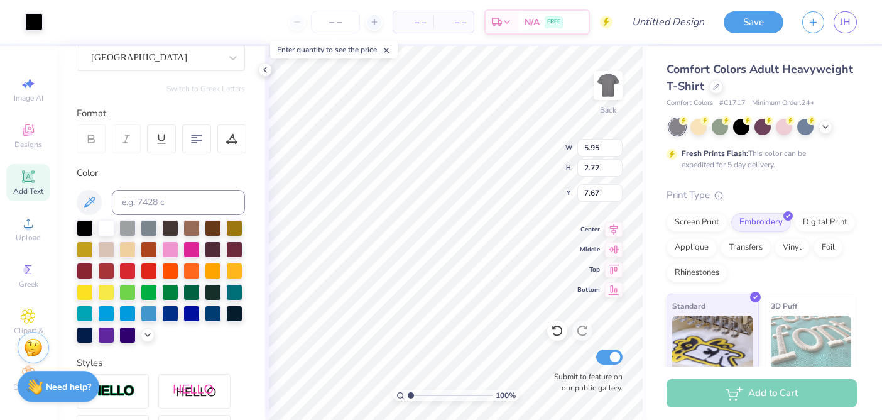
scroll to position [119, 0]
click at [114, 227] on div at bounding box center [106, 226] width 16 height 16
click at [108, 227] on div at bounding box center [106, 226] width 16 height 16
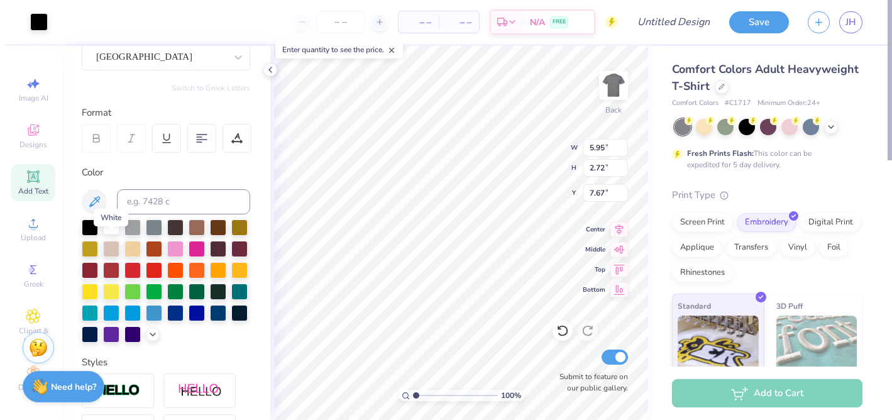
scroll to position [0, 0]
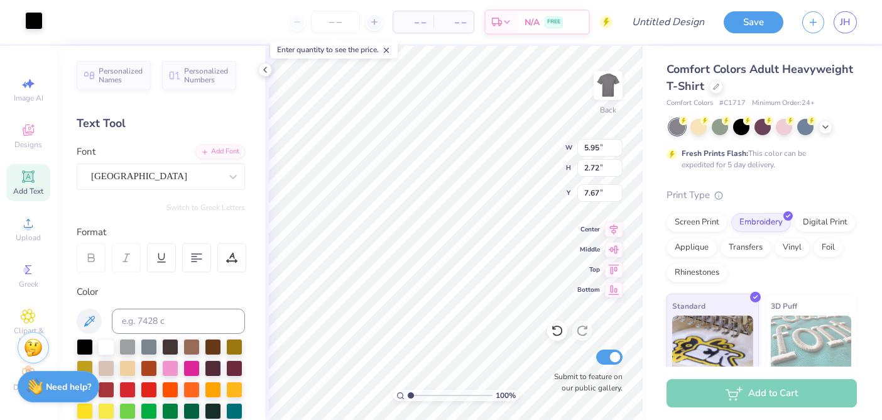
click at [35, 27] on div at bounding box center [34, 21] width 18 height 18
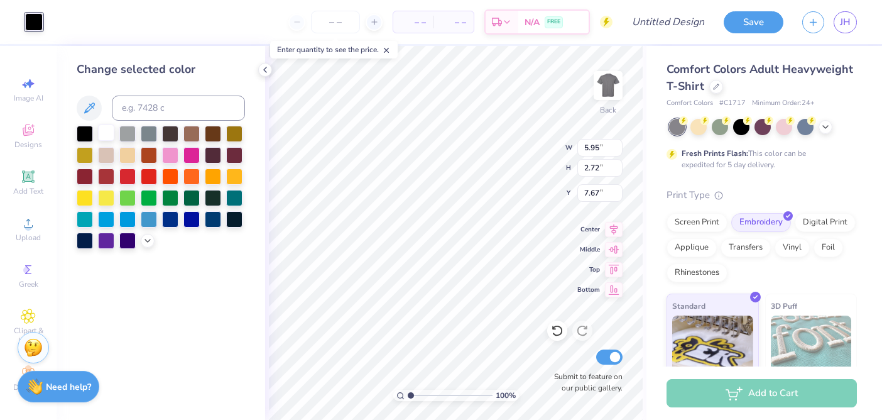
click at [102, 134] on div at bounding box center [106, 132] width 16 height 16
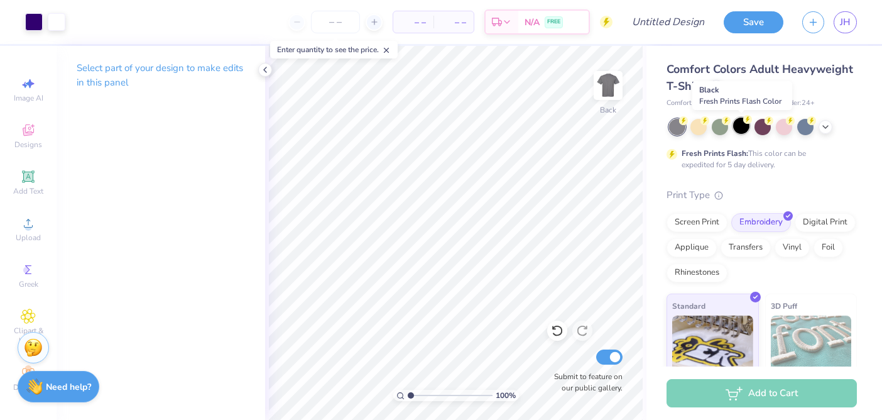
click at [742, 133] on div at bounding box center [741, 126] width 16 height 16
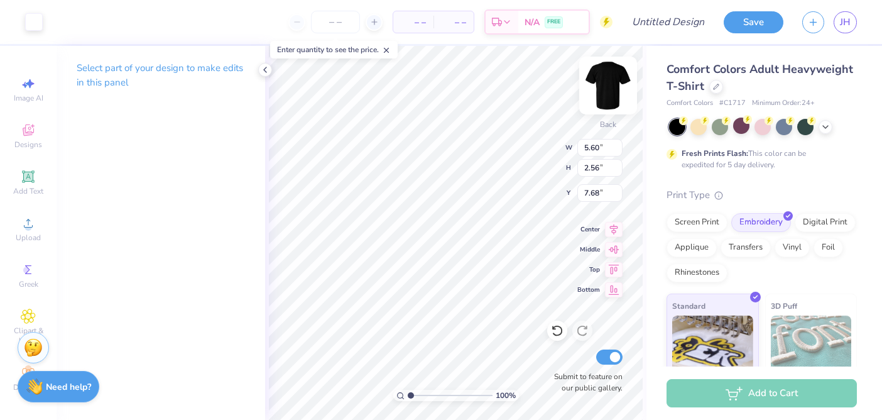
type input "5.60"
type input "2.56"
type input "7.68"
type input "6.13"
type input "2.81"
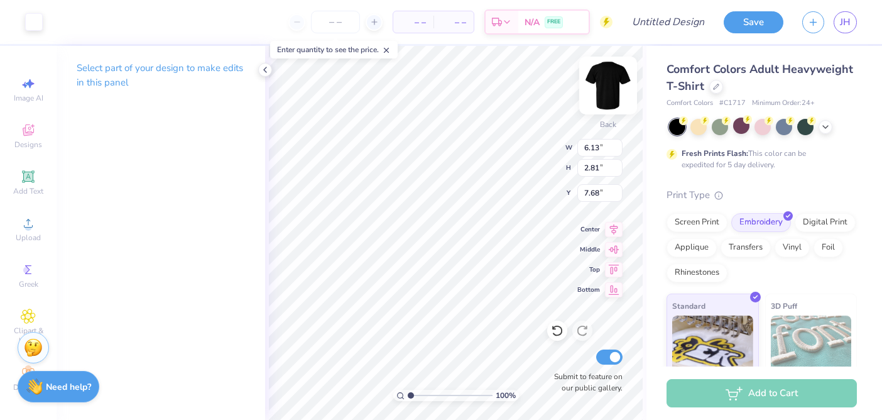
type input "6.35"
type input "2.91"
type input "7.06"
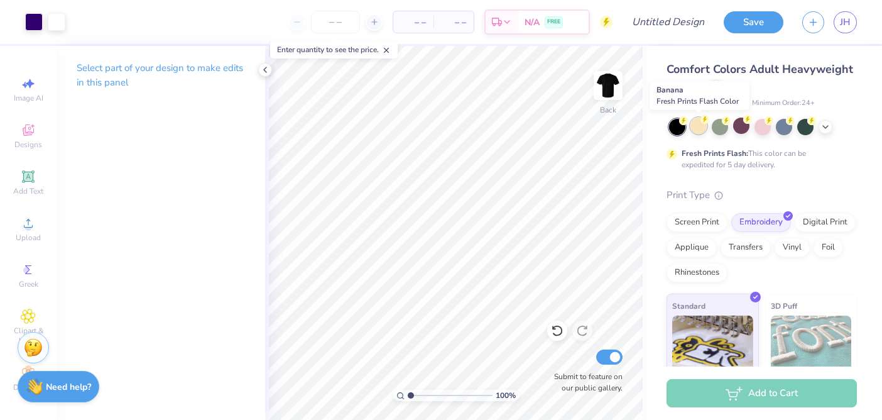
click at [696, 131] on div at bounding box center [699, 126] width 16 height 16
click at [823, 131] on div at bounding box center [826, 126] width 14 height 14
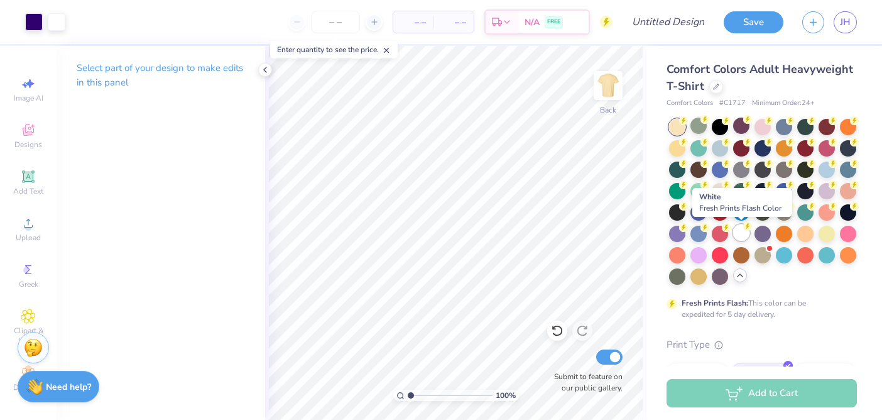
click at [742, 239] on div at bounding box center [741, 232] width 16 height 16
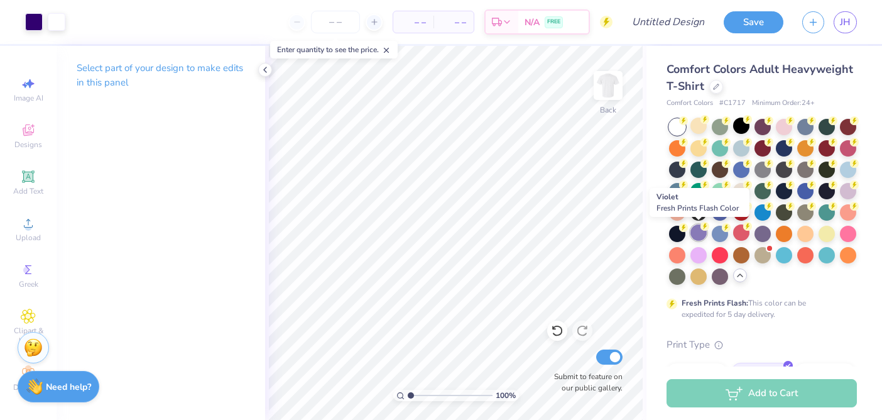
click at [705, 236] on div at bounding box center [699, 232] width 16 height 16
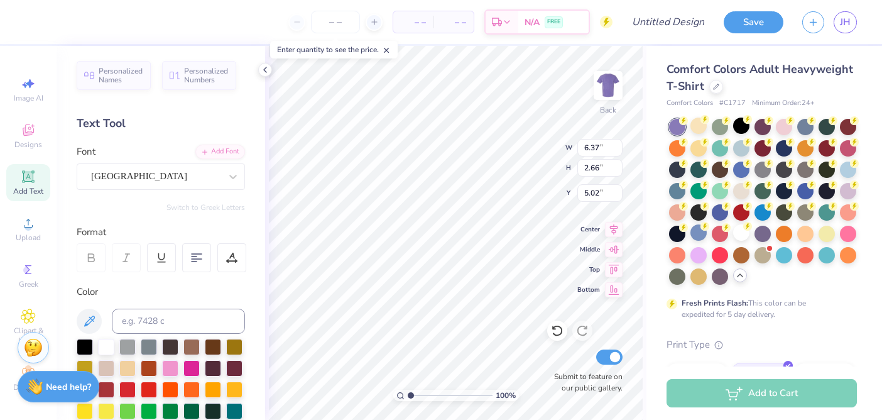
type input "6.94"
type input "2.89"
type input "4.78"
type input "6.75"
type input "2.87"
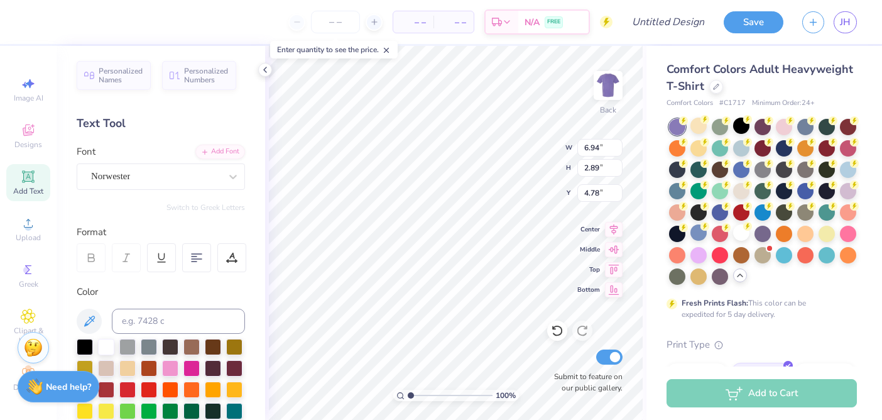
type input "4.80"
type input "7.98"
type input "3.39"
type input "4.28"
type input "6.94"
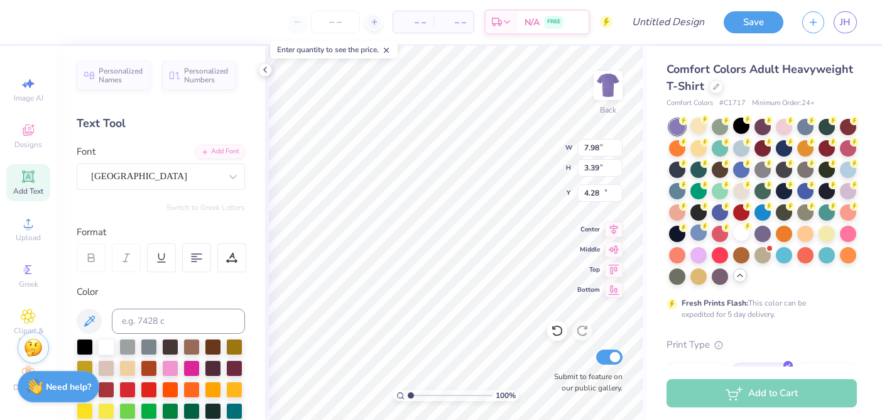
type input "2.89"
type input "12.88"
type input "4.78"
type input "7.72"
type input "3.22"
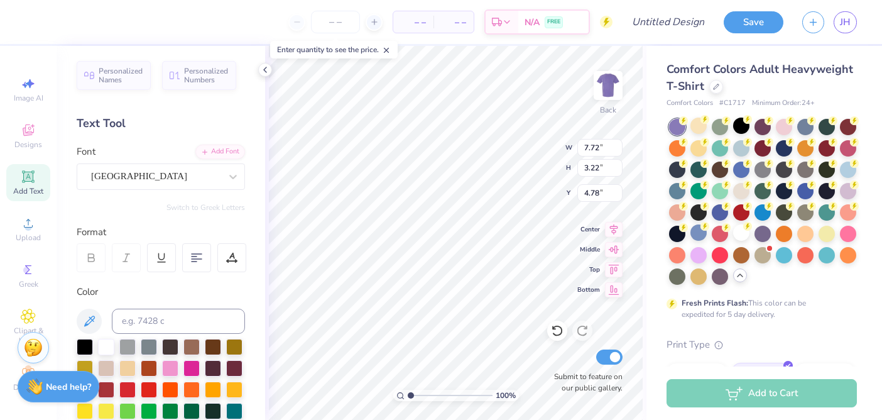
type input "4.46"
type input "7.19"
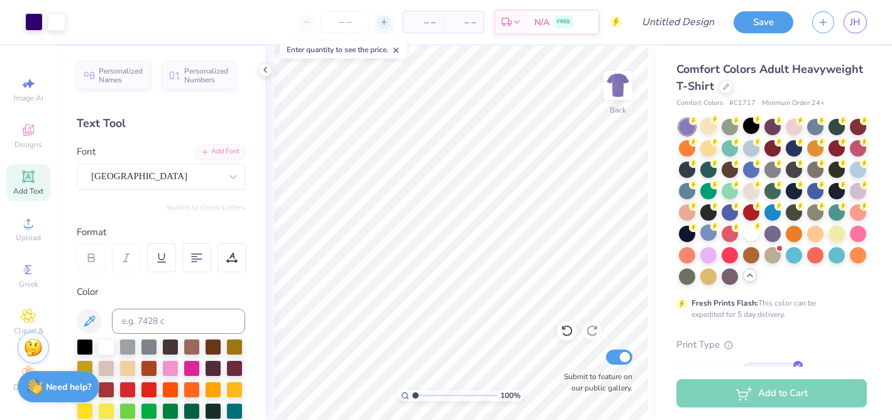
click at [384, 22] on line at bounding box center [384, 21] width 0 height 5
type input "15"
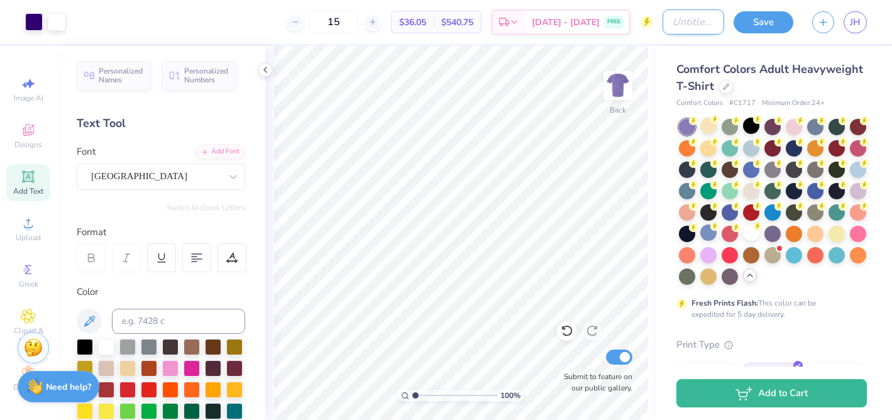
click at [665, 22] on input "Design Title" at bounding box center [693, 21] width 62 height 25
type input "Purple buzzy rule"
click at [760, 28] on button "Save" at bounding box center [763, 20] width 60 height 22
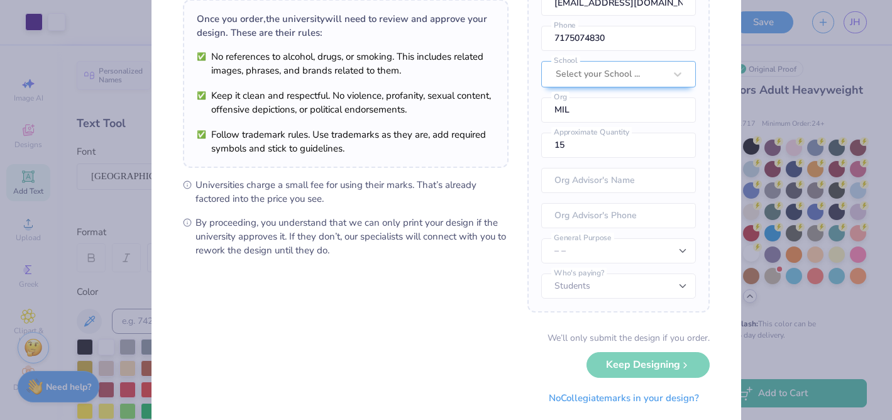
scroll to position [128, 0]
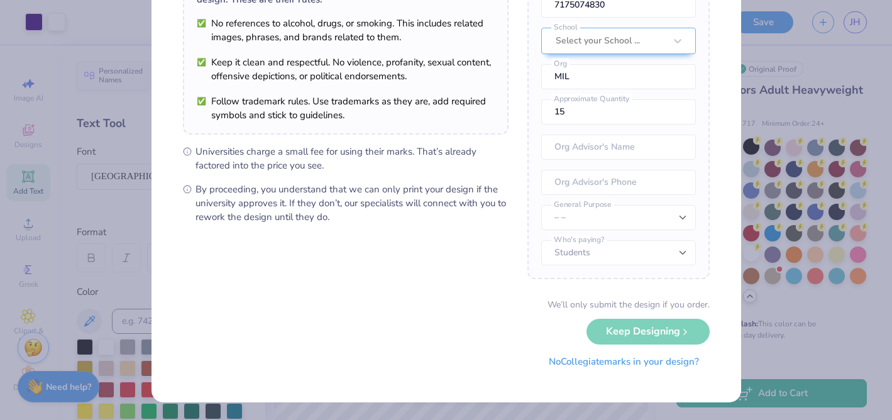
click at [602, 371] on button "No Collegiate marks in your design?" at bounding box center [624, 362] width 172 height 26
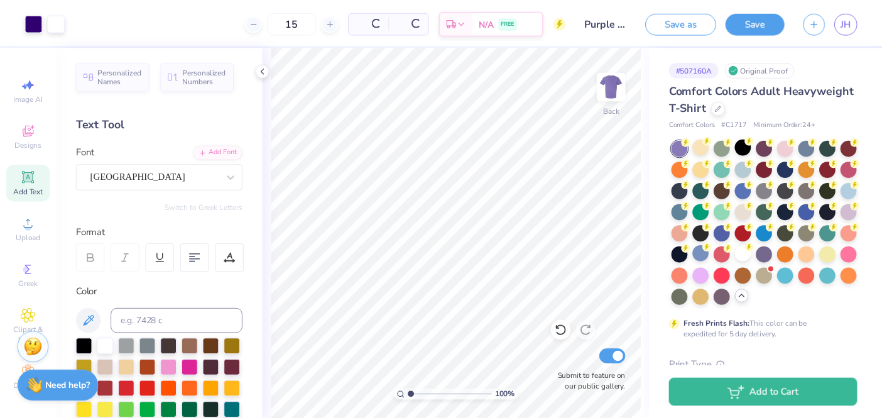
scroll to position [0, 0]
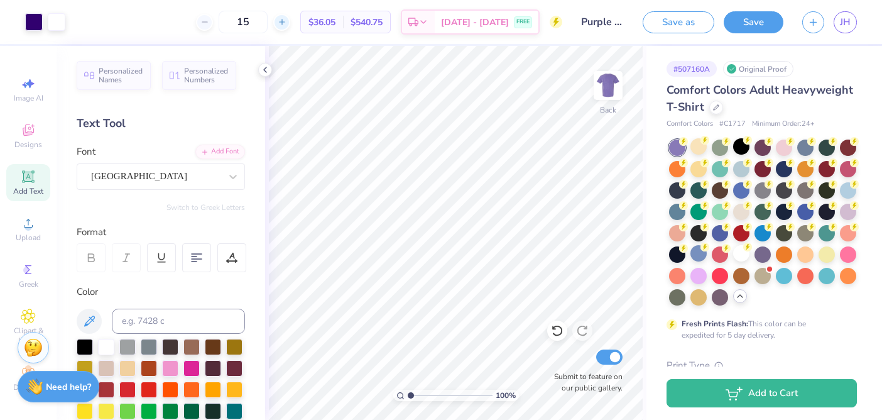
click at [287, 23] on icon at bounding box center [282, 22] width 9 height 9
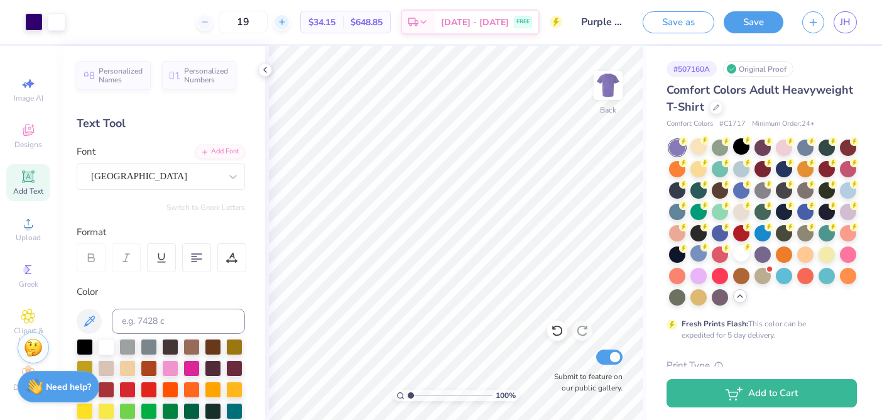
click at [287, 21] on icon at bounding box center [282, 22] width 9 height 9
type input "20"
drag, startPoint x: 282, startPoint y: 23, endPoint x: 225, endPoint y: 24, distance: 56.6
click at [225, 24] on div "20" at bounding box center [243, 22] width 94 height 23
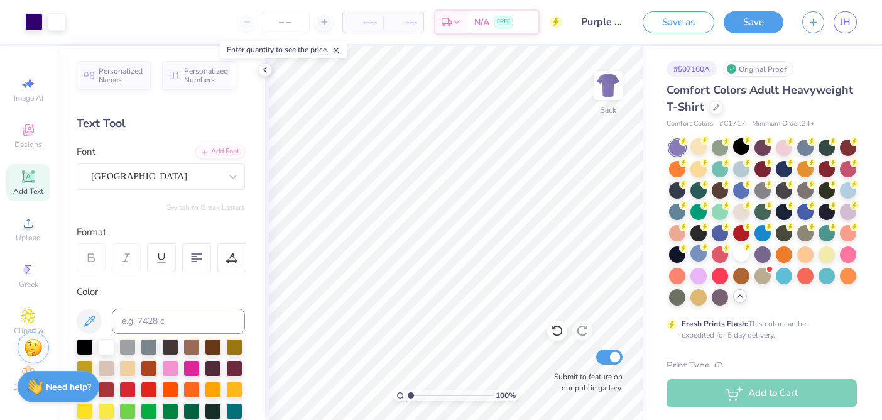
click at [189, 35] on div "– – Per Item – – Total Est. Delivery N/A FREE" at bounding box center [319, 22] width 488 height 44
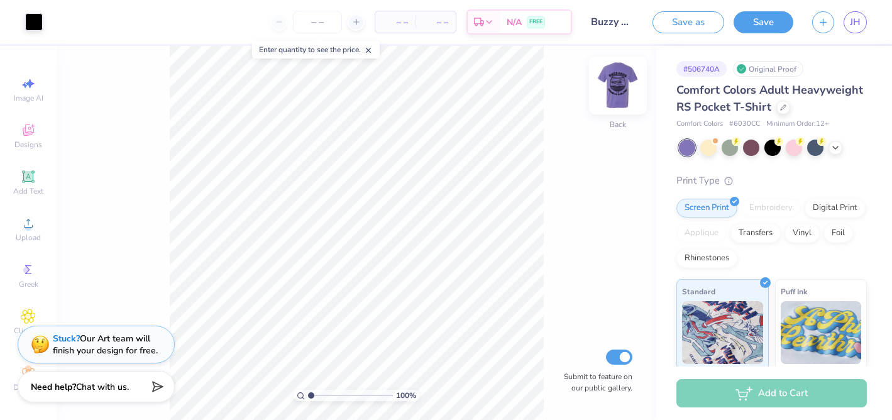
click at [626, 97] on img at bounding box center [618, 85] width 50 height 50
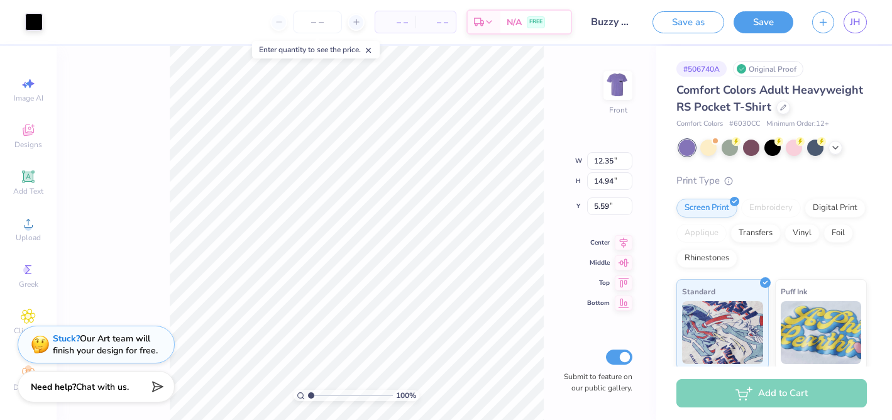
type input "10.96"
type input "13.25"
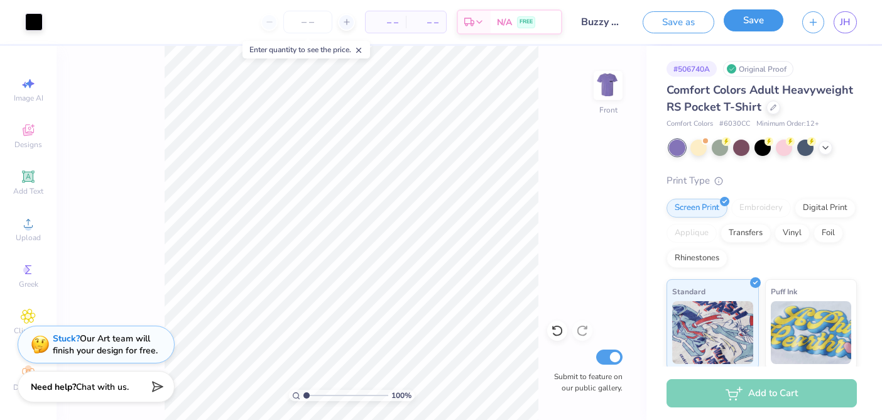
click at [747, 26] on button "Save" at bounding box center [754, 20] width 60 height 22
click at [556, 335] on icon at bounding box center [557, 331] width 11 height 11
click at [615, 88] on img at bounding box center [608, 85] width 50 height 50
click at [605, 88] on img at bounding box center [608, 85] width 50 height 50
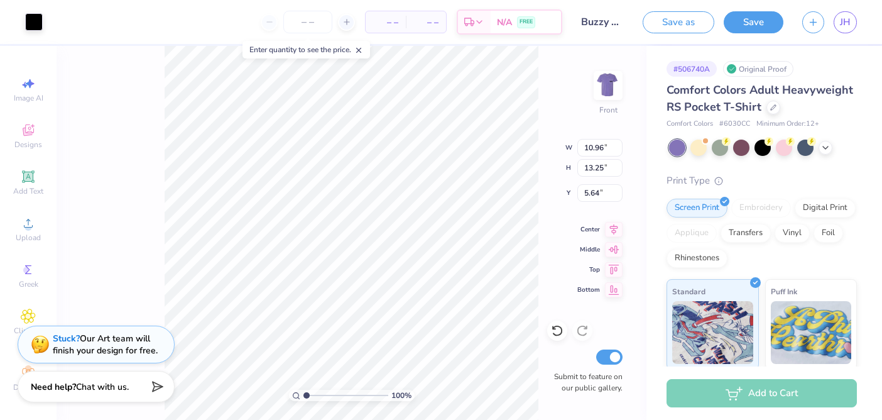
type input "5.64"
click at [829, 145] on icon at bounding box center [826, 146] width 10 height 10
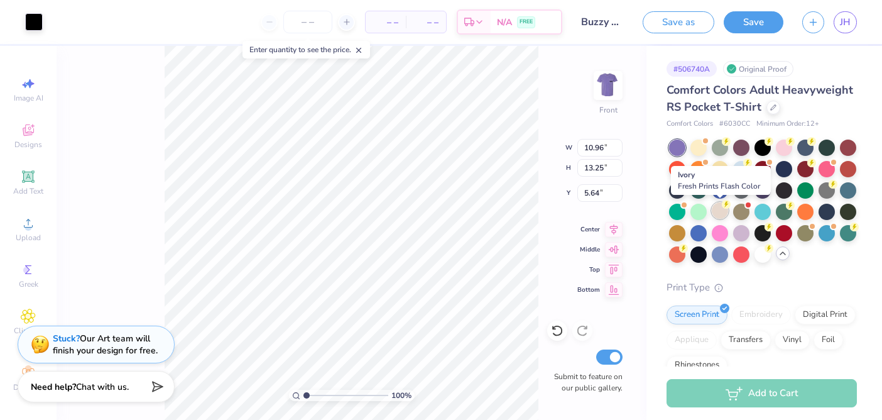
click at [718, 209] on div at bounding box center [720, 210] width 16 height 16
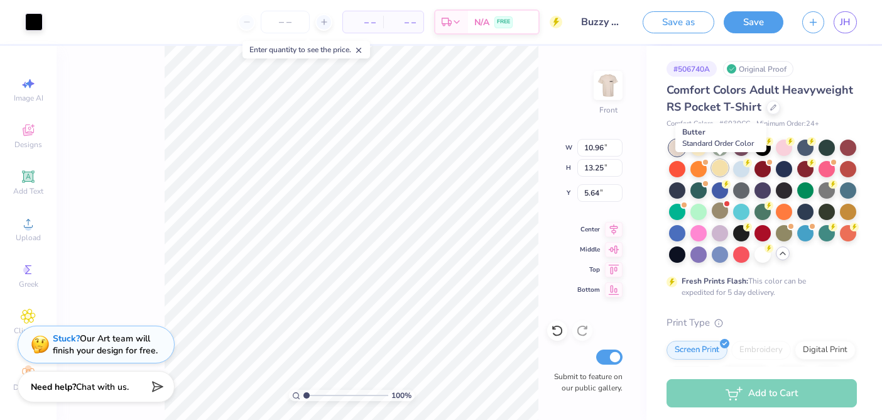
click at [719, 172] on div at bounding box center [720, 168] width 16 height 16
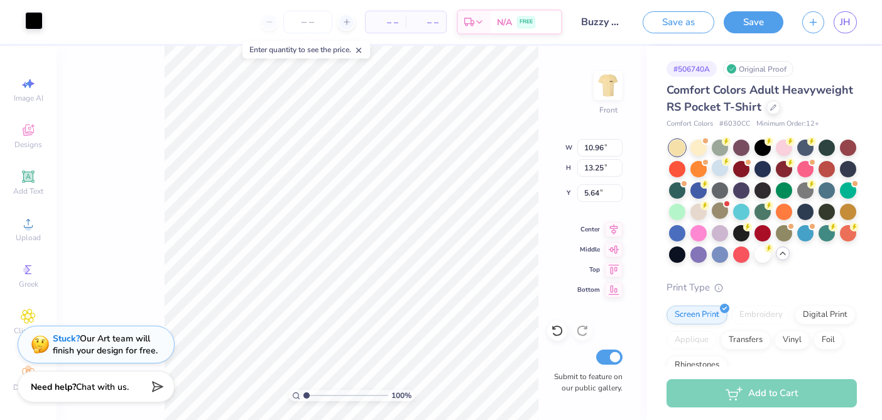
click at [26, 20] on div at bounding box center [34, 21] width 18 height 18
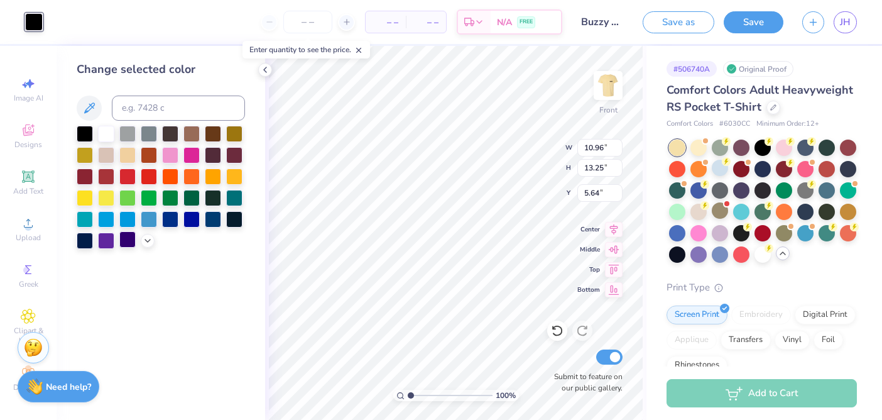
click at [126, 241] on div at bounding box center [127, 239] width 16 height 16
click at [610, 90] on img at bounding box center [608, 85] width 50 height 50
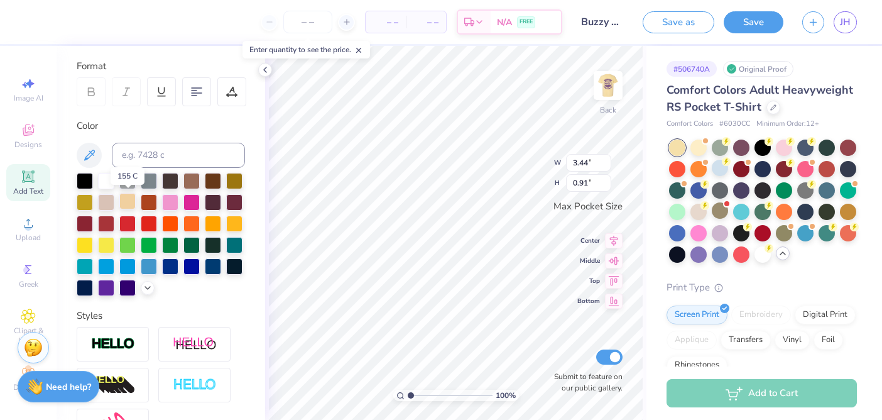
scroll to position [167, 0]
click at [120, 291] on div at bounding box center [127, 286] width 16 height 16
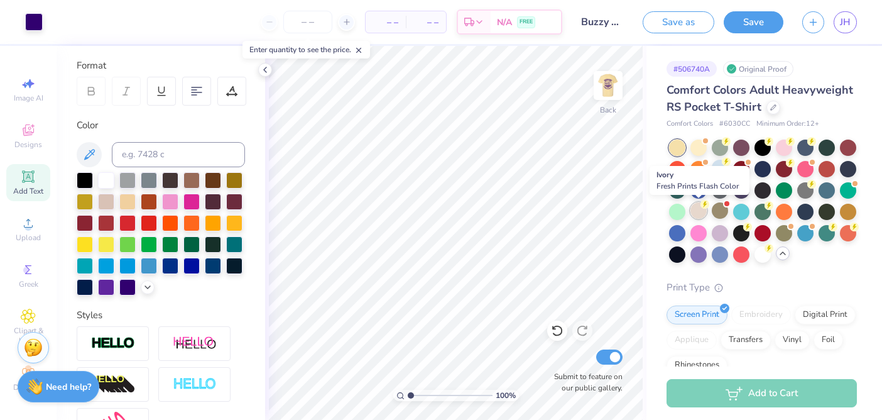
click at [700, 212] on div at bounding box center [699, 210] width 16 height 16
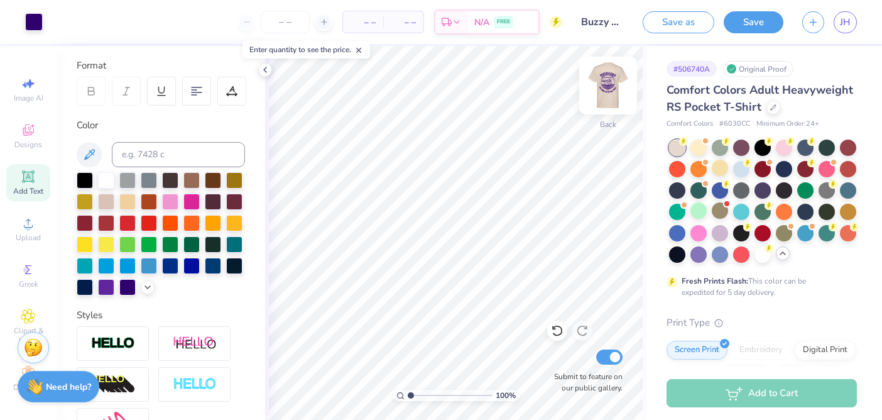
click at [616, 88] on img at bounding box center [608, 85] width 50 height 50
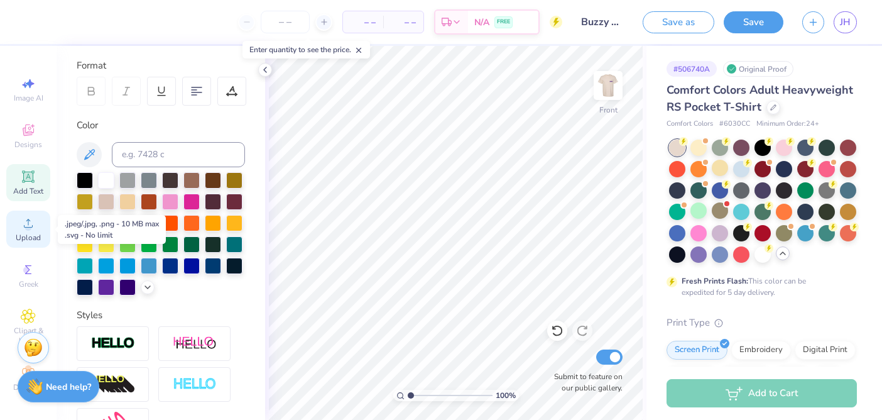
click at [23, 238] on span "Upload" at bounding box center [28, 238] width 25 height 10
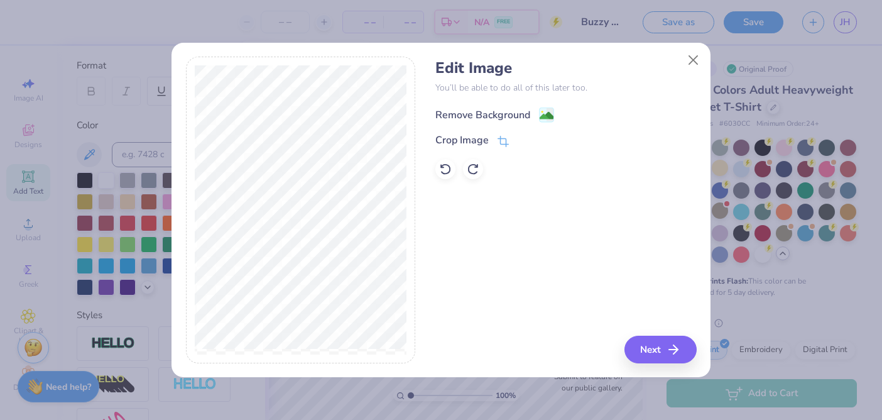
click at [540, 119] on image at bounding box center [547, 116] width 14 height 14
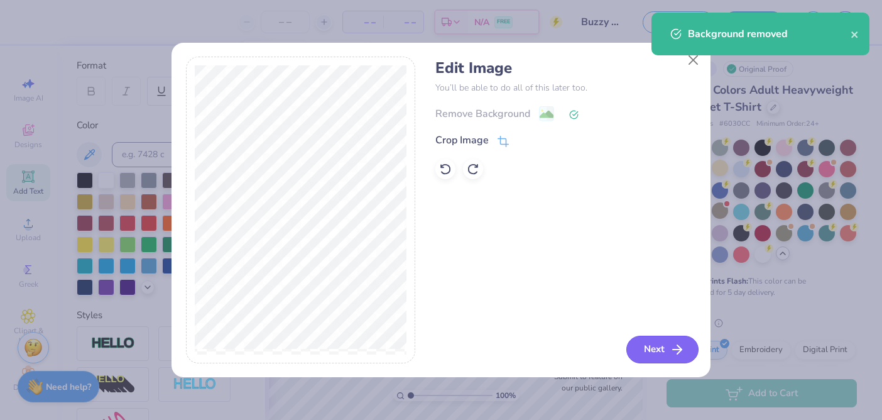
click at [674, 347] on icon "button" at bounding box center [677, 349] width 15 height 15
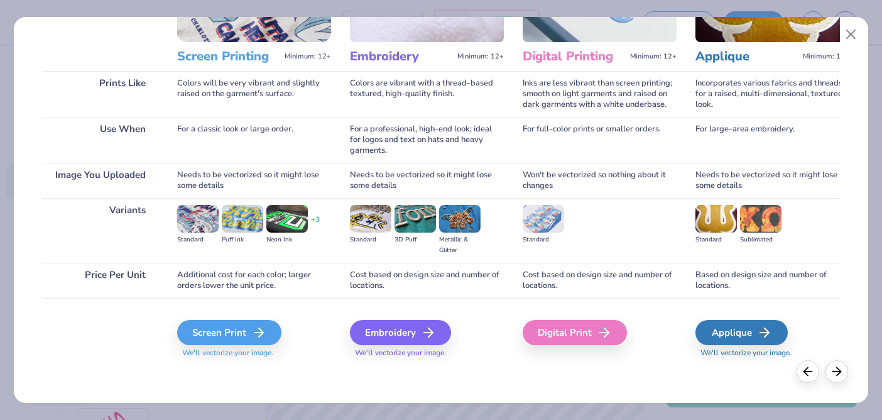
scroll to position [143, 0]
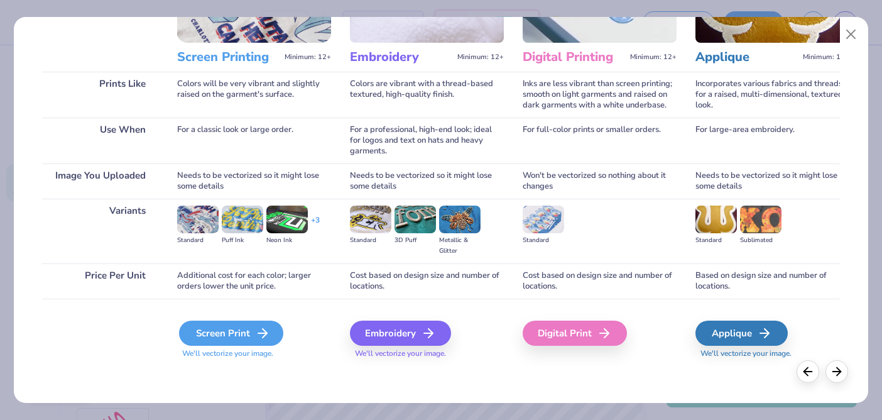
click at [248, 330] on div "Screen Print" at bounding box center [231, 332] width 104 height 25
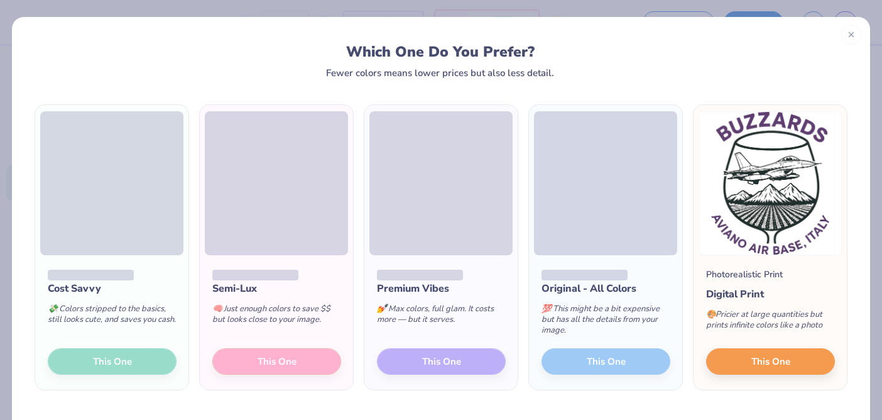
click at [90, 363] on div "Cost Savvy 💸 Colors stripped to the basics, still looks cute, and saves you cas…" at bounding box center [111, 322] width 153 height 134
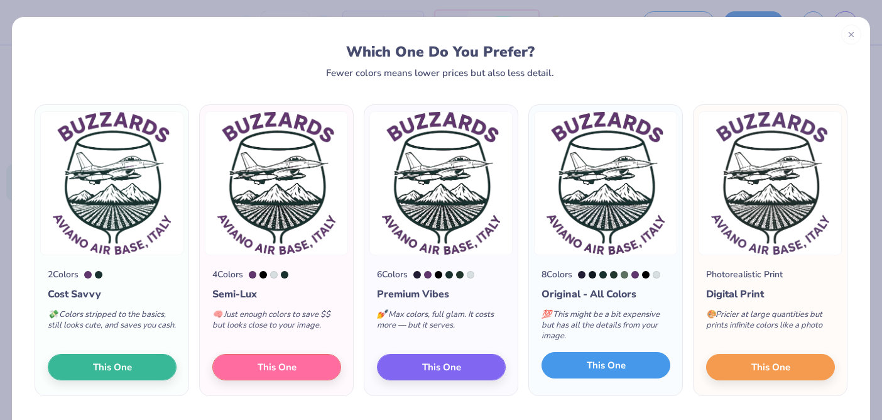
click at [583, 361] on button "This One" at bounding box center [606, 365] width 129 height 26
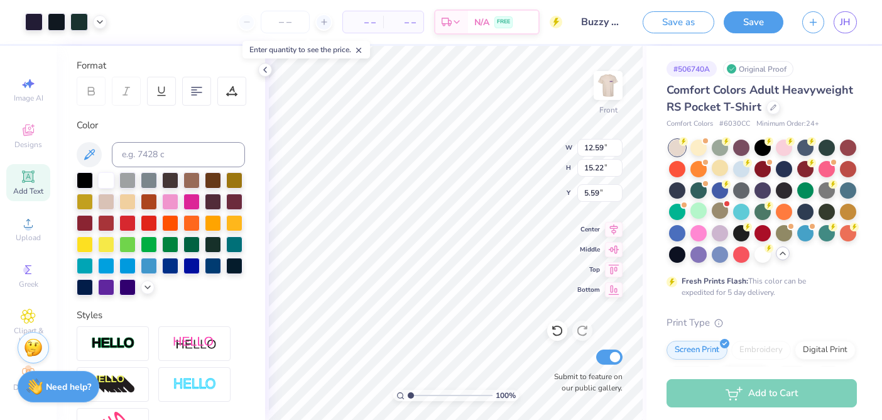
type input "12.59"
type input "15.22"
type input "5.83"
click at [30, 30] on div at bounding box center [34, 21] width 18 height 18
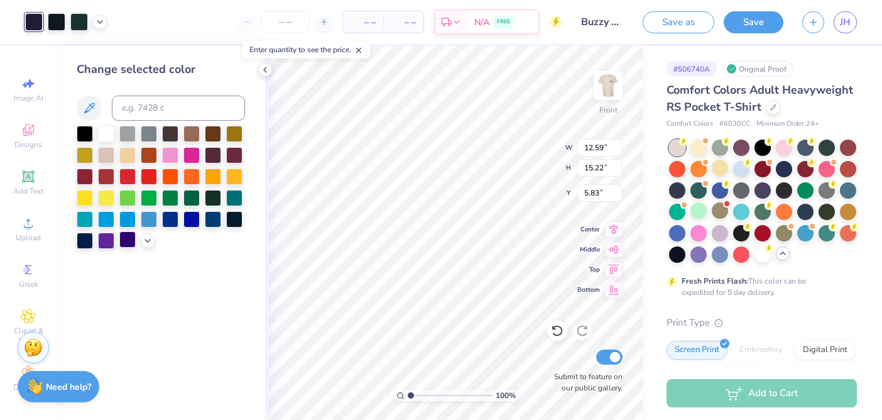
click at [125, 241] on div at bounding box center [127, 239] width 16 height 16
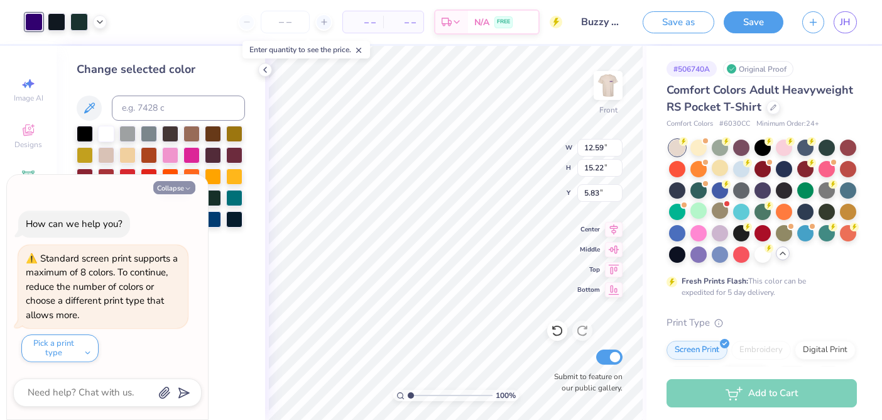
click at [171, 194] on button "Collapse" at bounding box center [174, 187] width 42 height 13
type textarea "x"
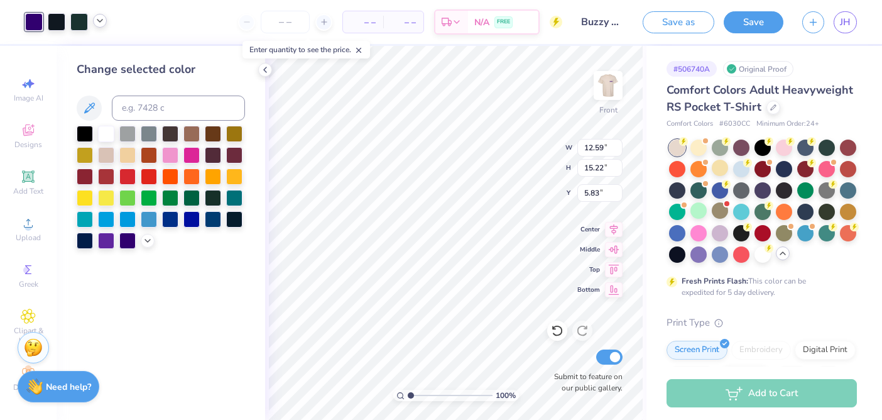
click at [102, 25] on icon at bounding box center [100, 21] width 10 height 10
click at [91, 61] on div at bounding box center [88, 53] width 18 height 18
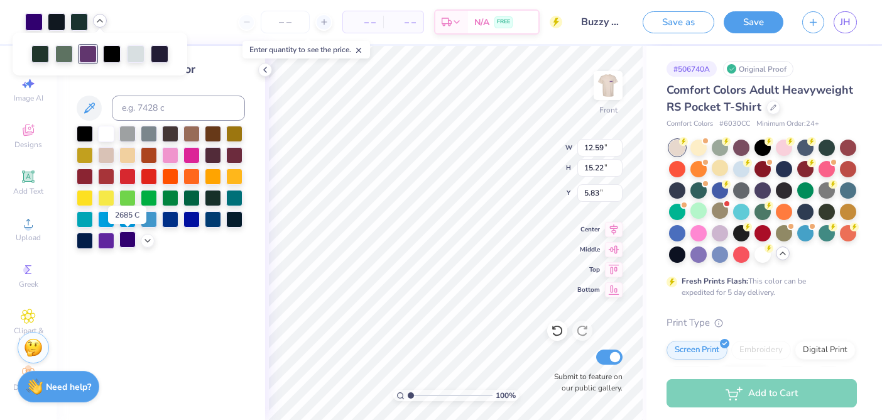
click at [126, 241] on div at bounding box center [127, 239] width 16 height 16
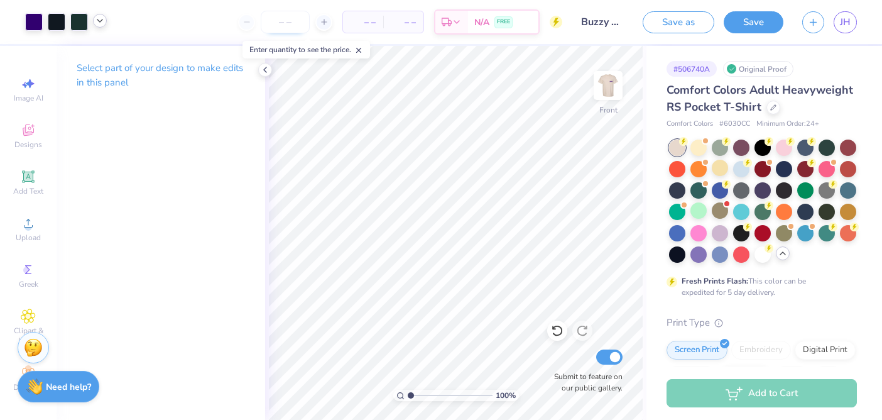
click at [286, 18] on input "number" at bounding box center [285, 22] width 49 height 23
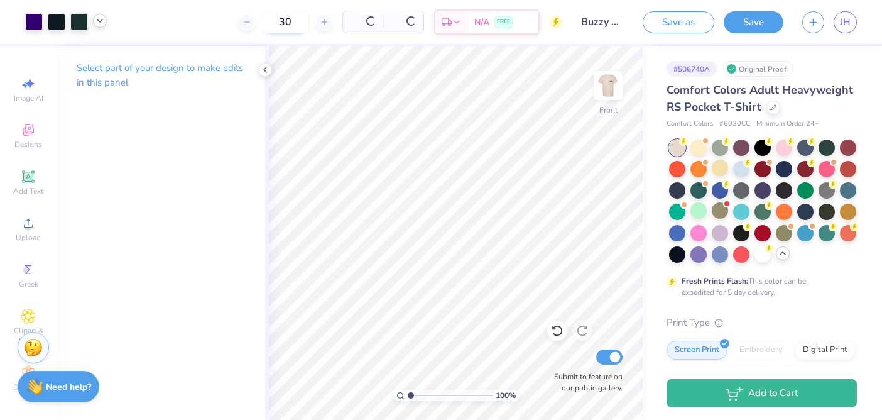
type input "3"
click at [326, 20] on icon at bounding box center [324, 22] width 9 height 9
drag, startPoint x: 300, startPoint y: 23, endPoint x: 279, endPoint y: 18, distance: 21.3
click at [279, 18] on input "21" at bounding box center [285, 22] width 49 height 23
type input "50"
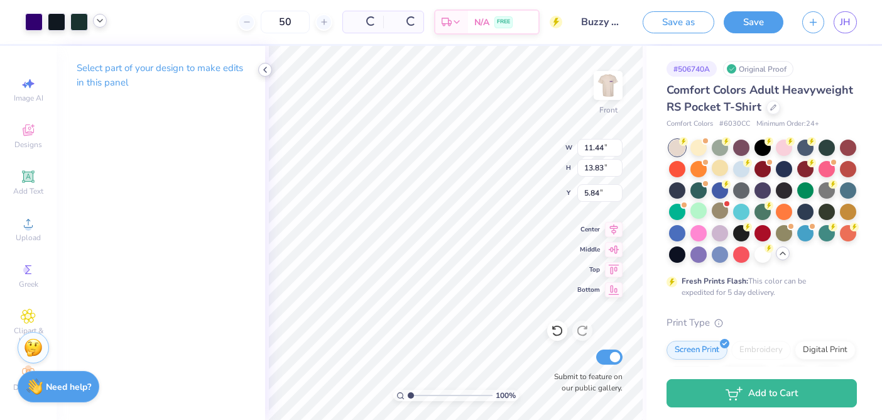
type input "11.44"
type input "13.83"
type input "5.84"
click at [359, 5] on div "50 N/A Per Item N/A Total Est. Delivery N/A FREE" at bounding box center [339, 22] width 446 height 44
click at [361, 21] on span "N/A" at bounding box center [363, 22] width 25 height 13
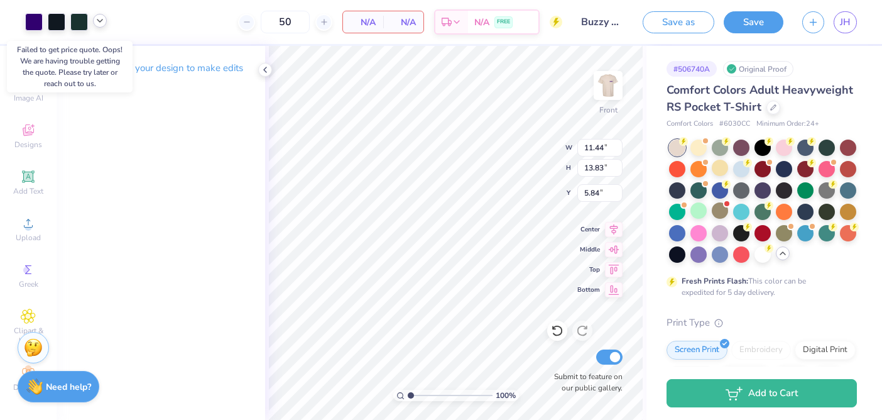
click at [381, 25] on div "N/A Per Item" at bounding box center [363, 21] width 40 height 21
drag, startPoint x: 302, startPoint y: 24, endPoint x: 266, endPoint y: 27, distance: 36.0
click at [266, 27] on input "50" at bounding box center [285, 22] width 49 height 23
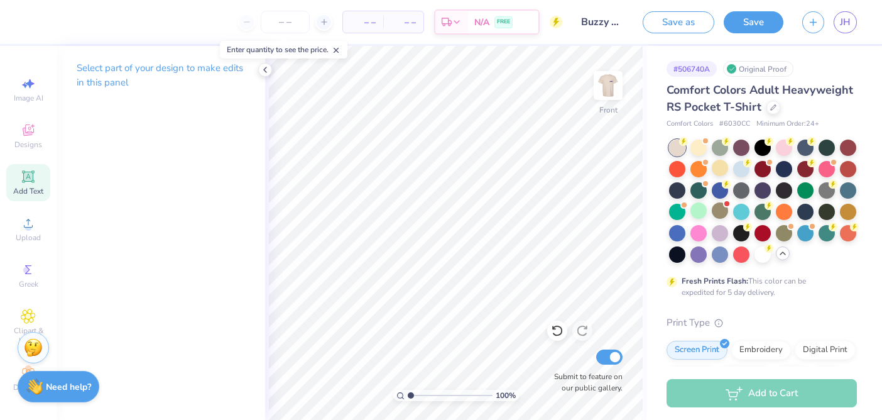
click at [28, 172] on icon at bounding box center [27, 176] width 9 height 9
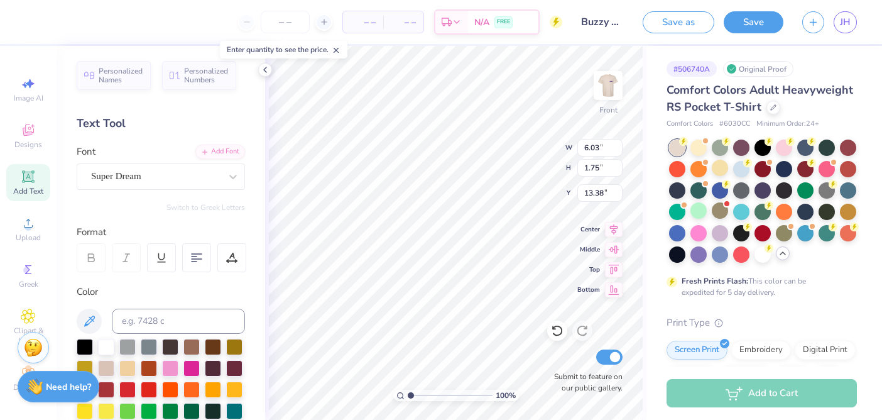
type textarea "EXT"
click at [21, 230] on icon at bounding box center [28, 223] width 15 height 15
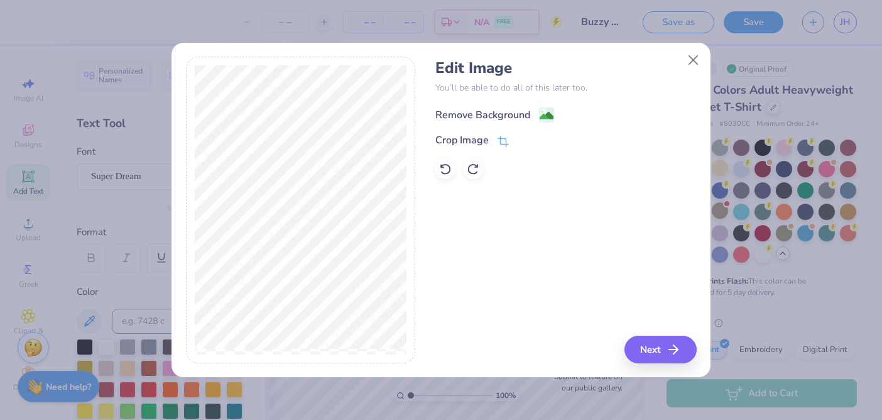
click at [544, 117] on image at bounding box center [547, 116] width 14 height 14
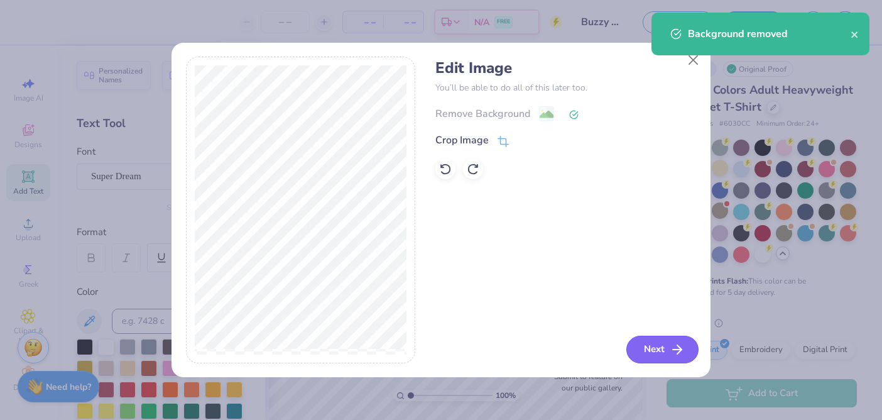
click at [676, 339] on button "Next" at bounding box center [663, 350] width 72 height 28
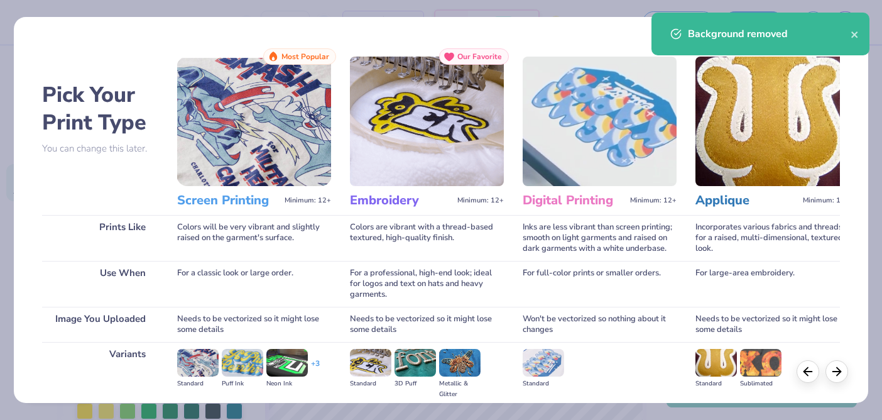
scroll to position [144, 0]
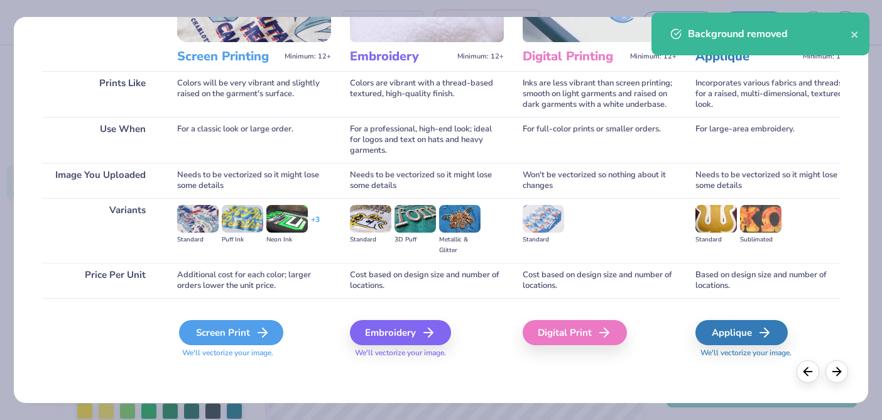
click at [251, 334] on div "Screen Print" at bounding box center [231, 332] width 104 height 25
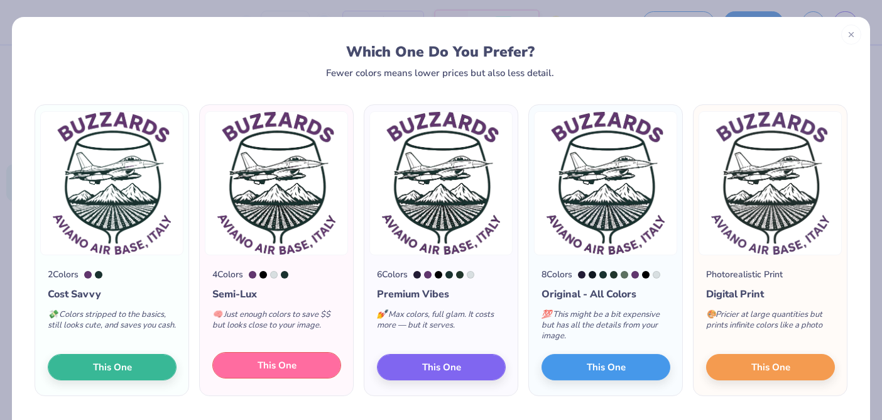
click at [310, 366] on button "This One" at bounding box center [276, 365] width 129 height 26
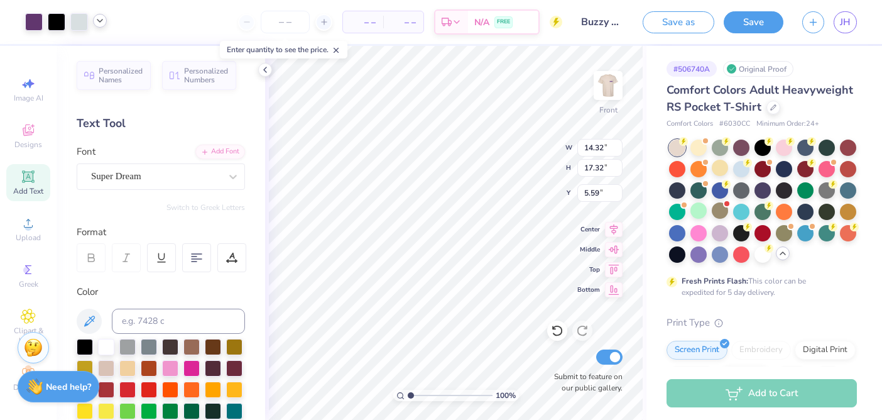
click at [97, 22] on icon at bounding box center [100, 21] width 10 height 10
click at [97, 54] on div at bounding box center [100, 53] width 18 height 18
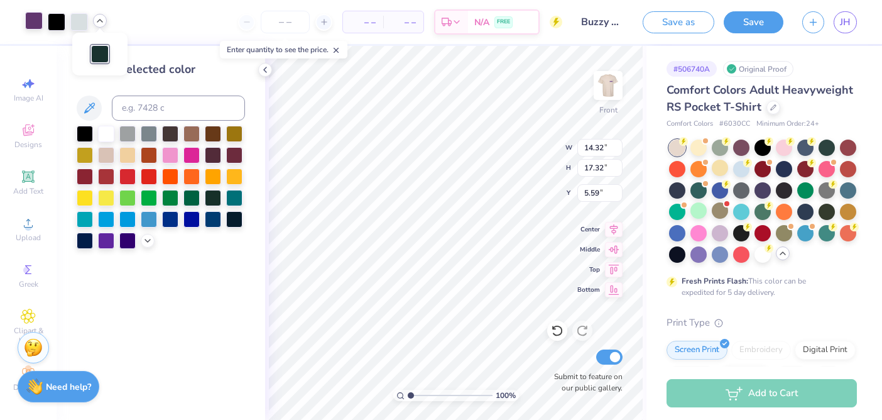
click at [33, 25] on div at bounding box center [34, 21] width 18 height 18
click at [124, 245] on div at bounding box center [127, 239] width 16 height 16
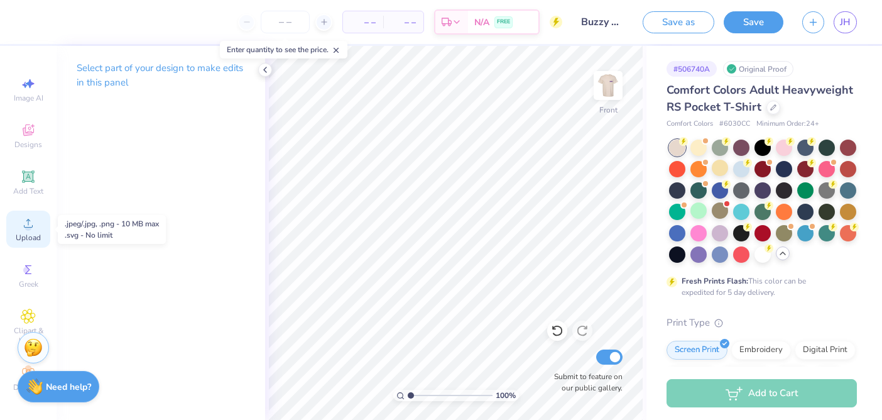
click at [23, 222] on icon at bounding box center [28, 223] width 15 height 15
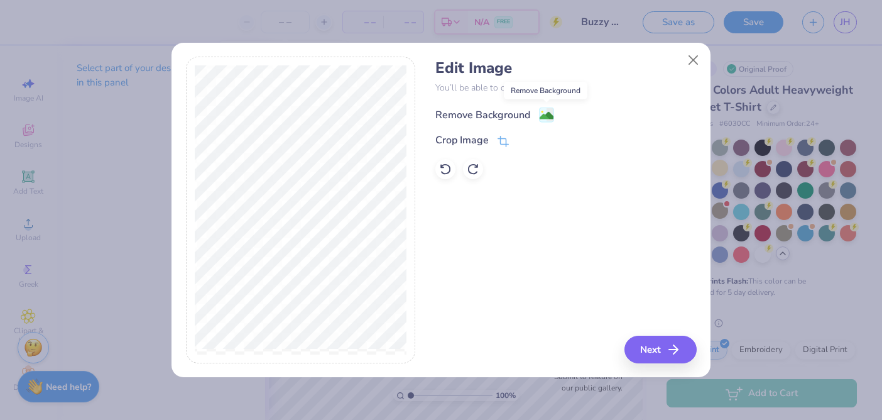
click at [550, 107] on icon at bounding box center [546, 114] width 15 height 15
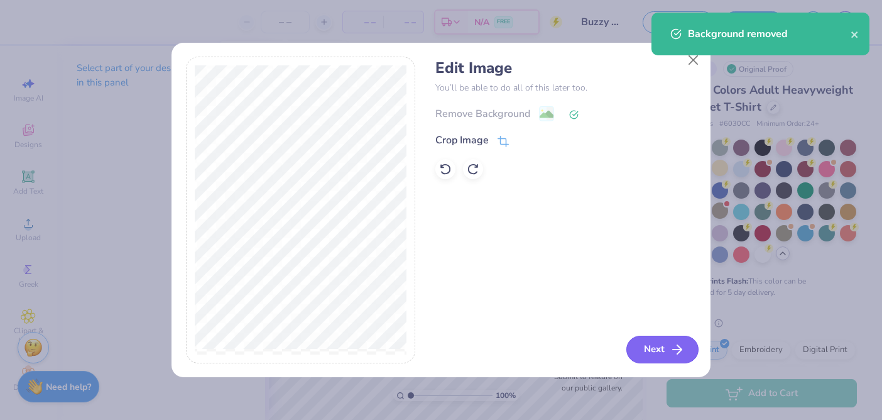
click at [677, 349] on line "button" at bounding box center [677, 349] width 9 height 0
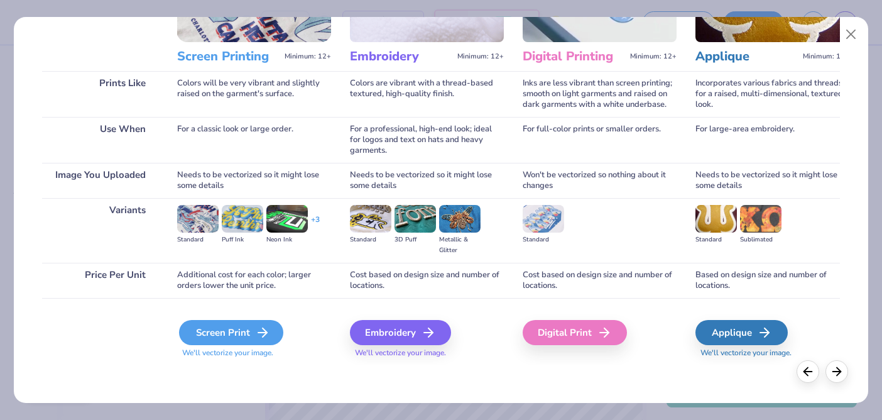
click at [249, 344] on div "Screen Print" at bounding box center [231, 332] width 104 height 25
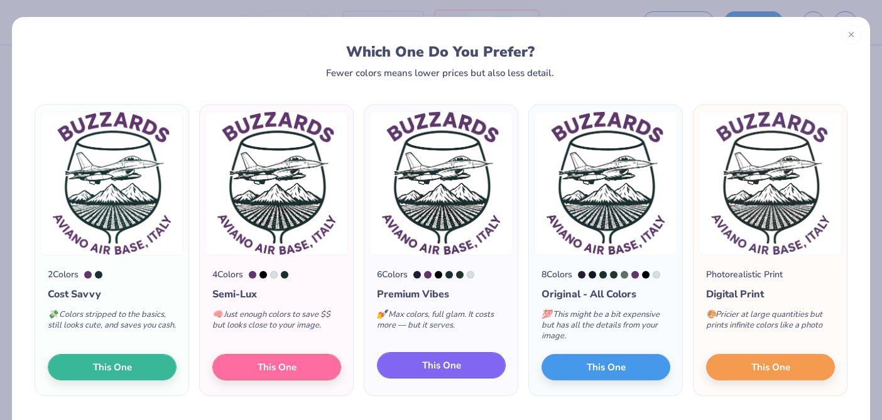
click at [409, 368] on button "This One" at bounding box center [441, 365] width 129 height 26
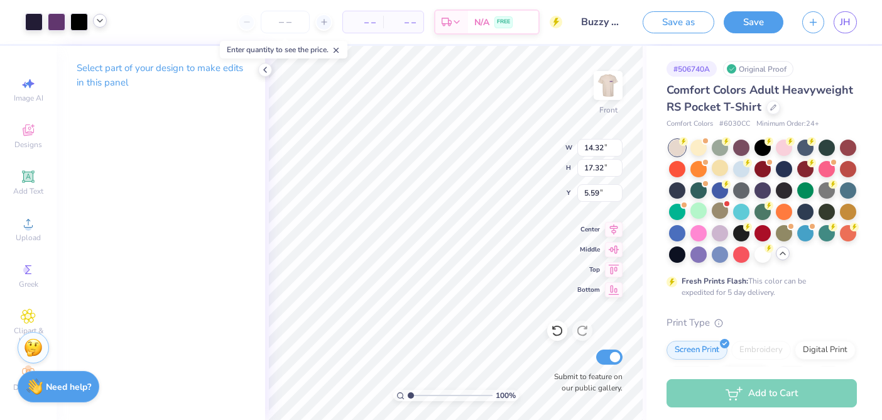
click at [95, 25] on icon at bounding box center [100, 21] width 10 height 10
click at [53, 24] on div at bounding box center [57, 21] width 18 height 18
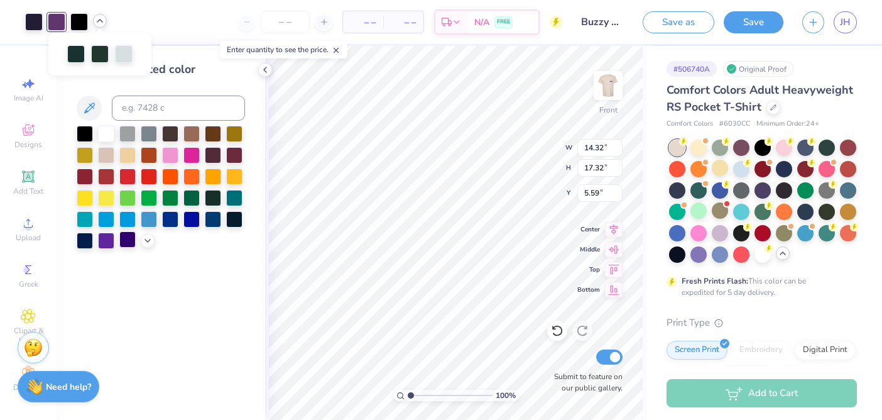
click at [126, 241] on div at bounding box center [127, 239] width 16 height 16
click at [129, 244] on div at bounding box center [127, 239] width 16 height 16
type input "11.09"
type input "13.41"
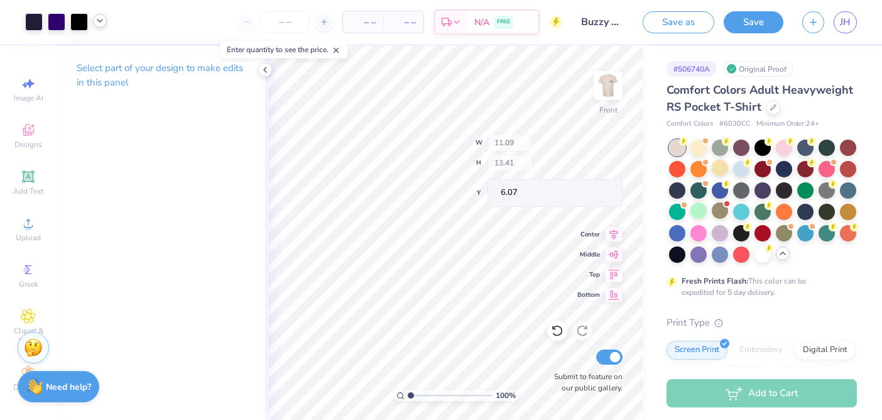
type input "6.07"
type input "4.75"
click at [287, 29] on input "number" at bounding box center [285, 22] width 49 height 23
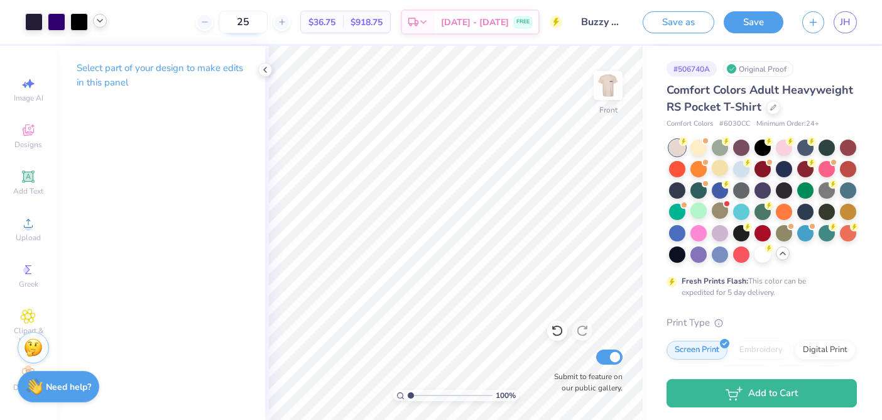
drag, startPoint x: 266, startPoint y: 21, endPoint x: 246, endPoint y: 21, distance: 20.1
click at [246, 21] on input "25" at bounding box center [243, 22] width 49 height 23
drag, startPoint x: 258, startPoint y: 22, endPoint x: 236, endPoint y: 23, distance: 21.4
click at [236, 23] on input "40" at bounding box center [236, 22] width 49 height 23
type input "12"
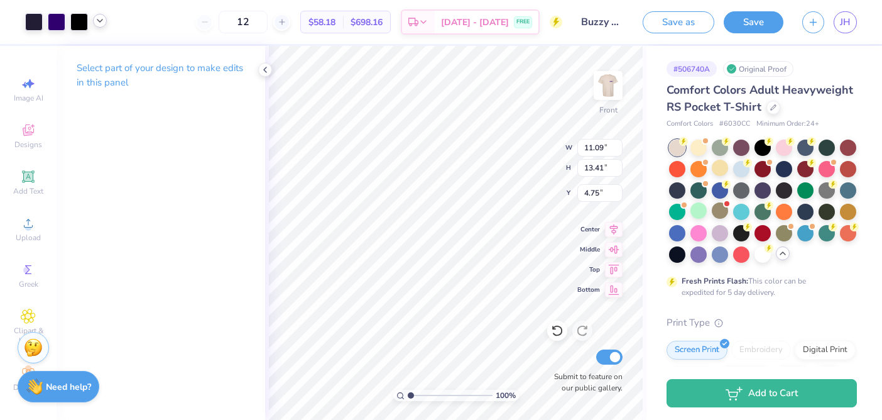
click at [589, 376] on div "100 % Front W 11.09 11.09 " H 13.41 13.41 " Y 4.75 4.75 " Center Middle Top Bot…" at bounding box center [455, 233] width 381 height 374
click at [615, 419] on html "Art colors 12 $58.18 Per Item $698.16 Total Est. Delivery Aug 25 - 28 FREE Desi…" at bounding box center [441, 210] width 882 height 420
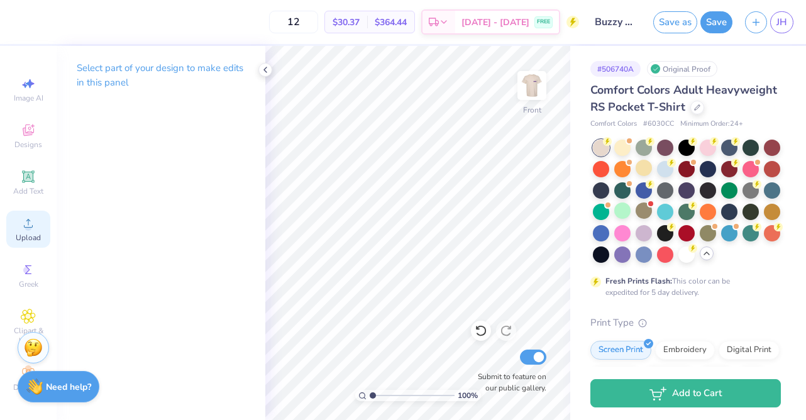
click at [27, 224] on circle at bounding box center [28, 227] width 7 height 7
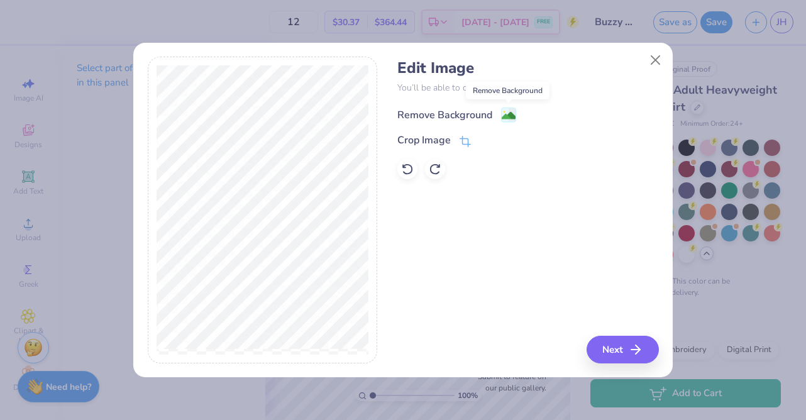
click at [508, 114] on image at bounding box center [508, 116] width 14 height 14
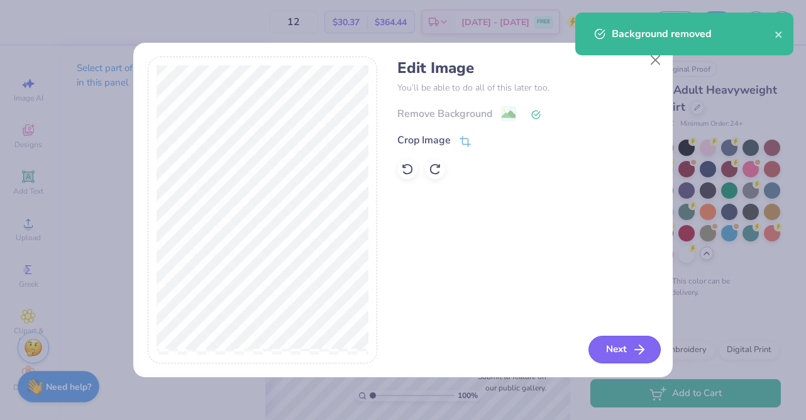
click at [610, 351] on button "Next" at bounding box center [624, 350] width 72 height 28
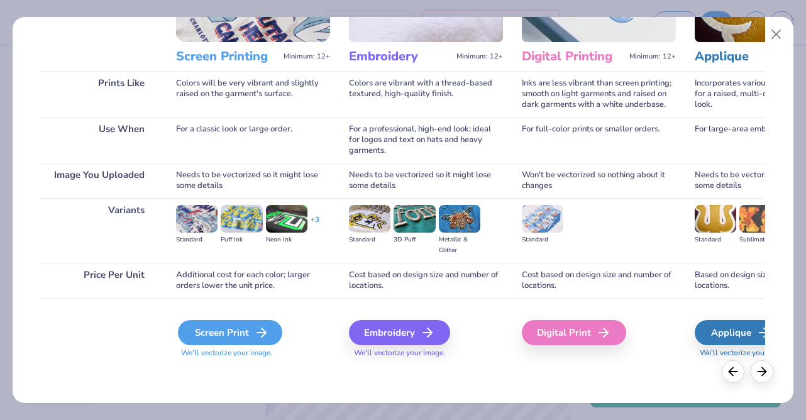
click at [240, 331] on div "Screen Print" at bounding box center [230, 332] width 104 height 25
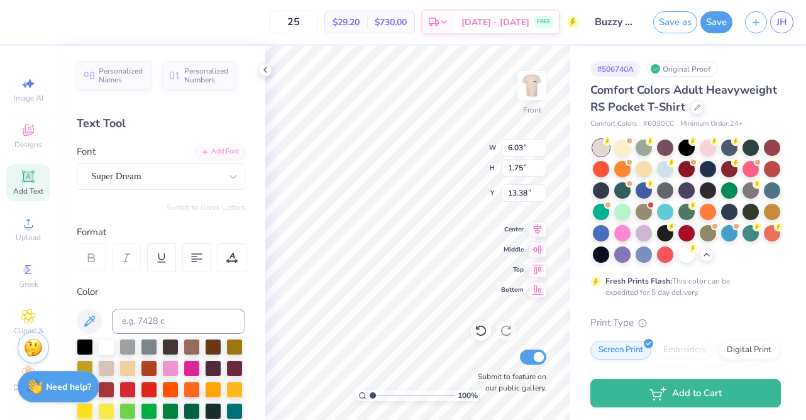
scroll to position [76, 0]
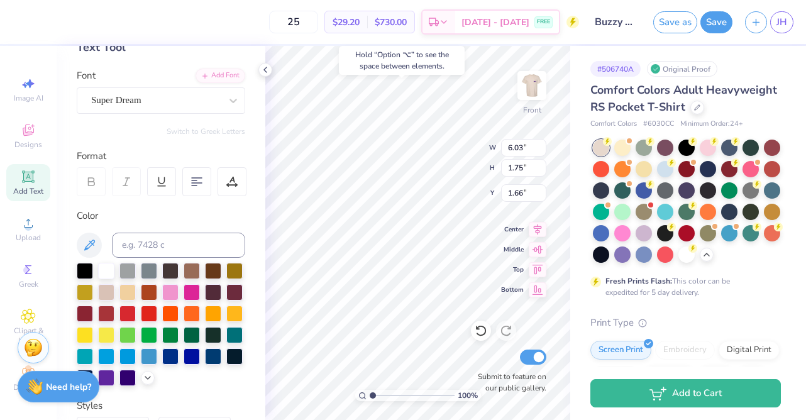
type input "1.66"
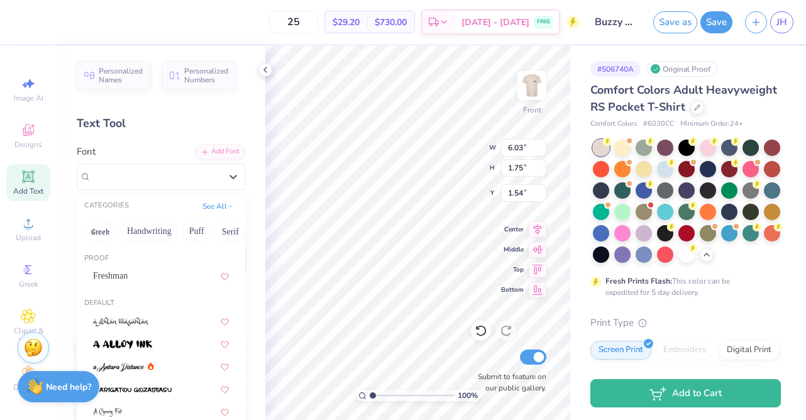
scroll to position [76, 0]
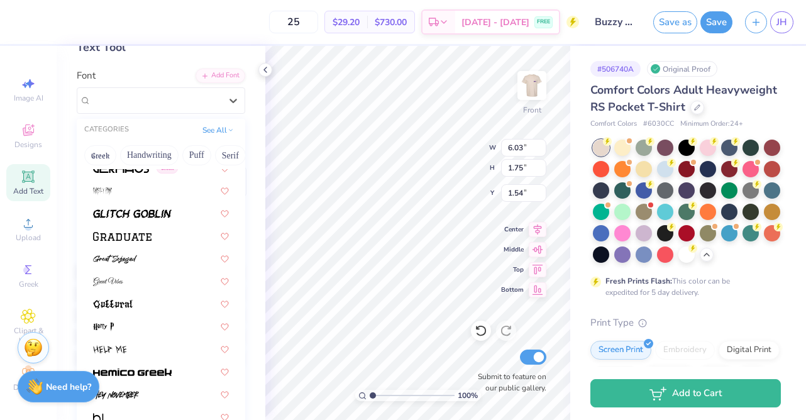
scroll to position [2952, 0]
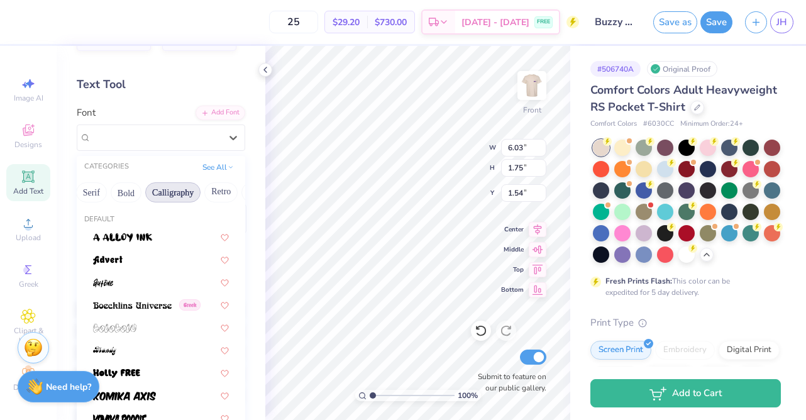
scroll to position [0, 150]
click at [119, 190] on button "Bold" at bounding box center [114, 192] width 31 height 20
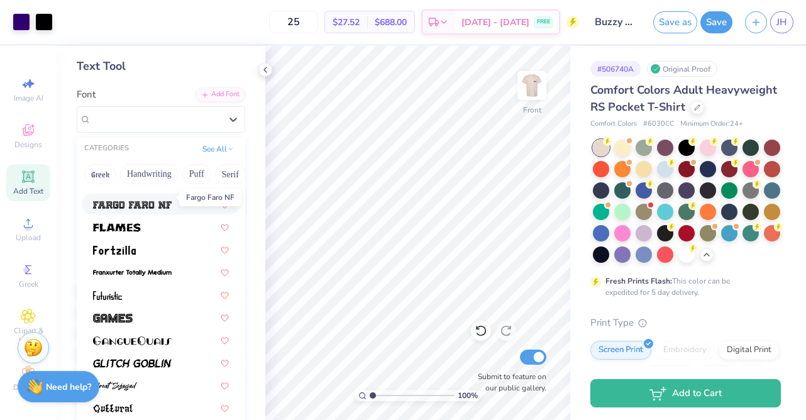
scroll to position [387, 0]
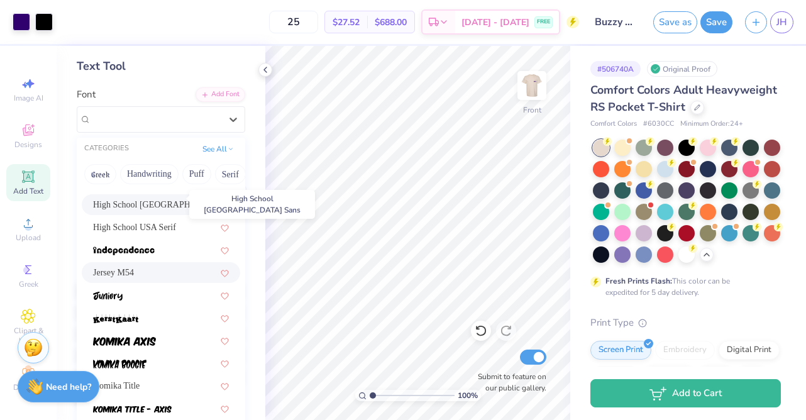
scroll to position [634, 0]
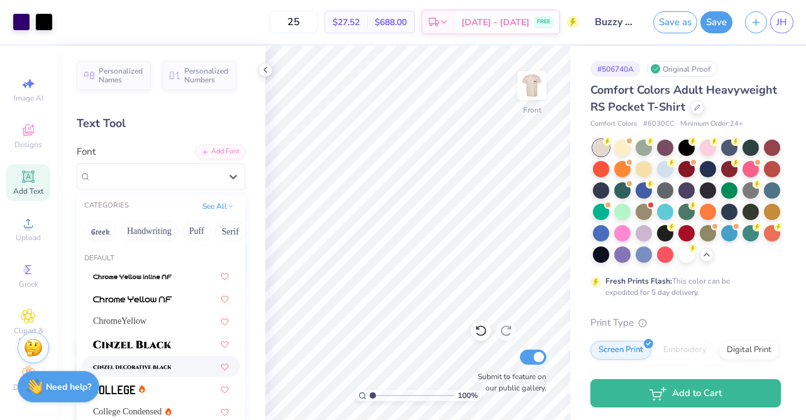
scroll to position [57, 0]
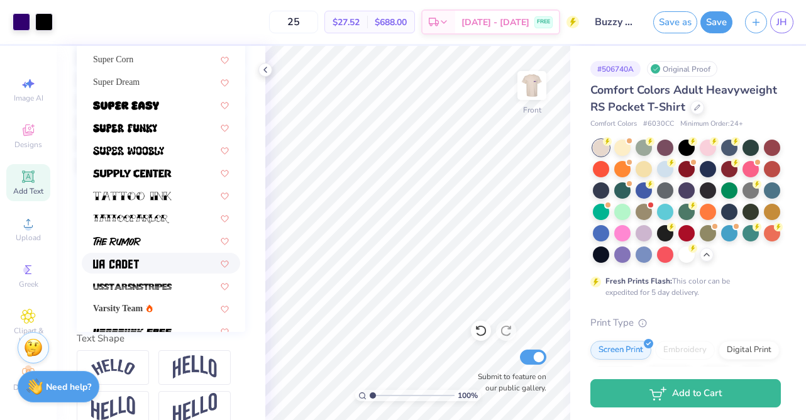
click at [151, 264] on div at bounding box center [161, 262] width 136 height 13
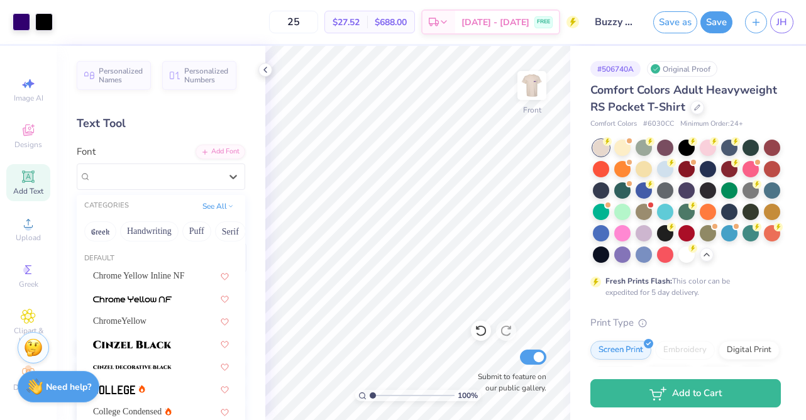
scroll to position [0, 304]
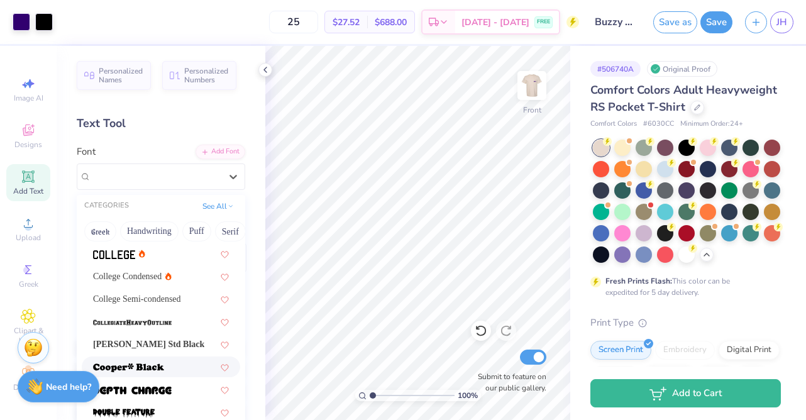
scroll to position [197, 0]
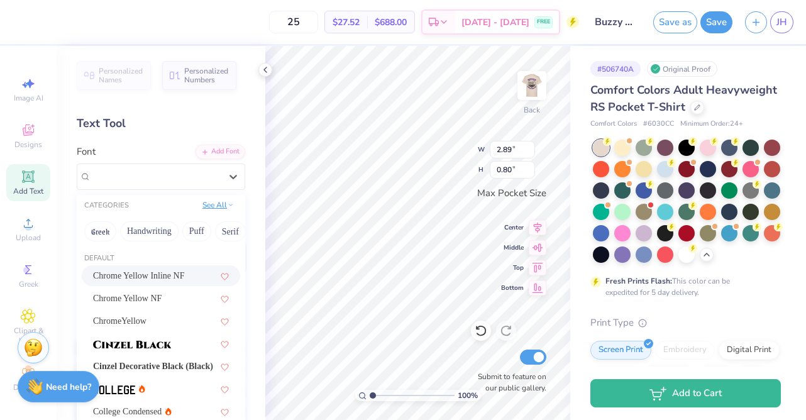
scroll to position [40, 0]
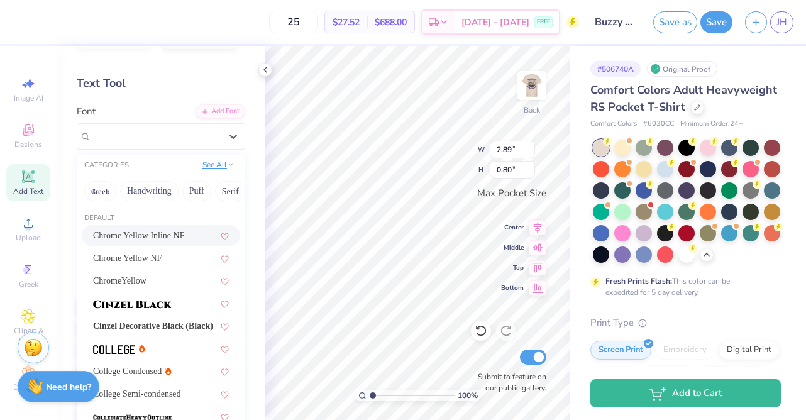
click at [214, 163] on button "See All" at bounding box center [218, 164] width 39 height 13
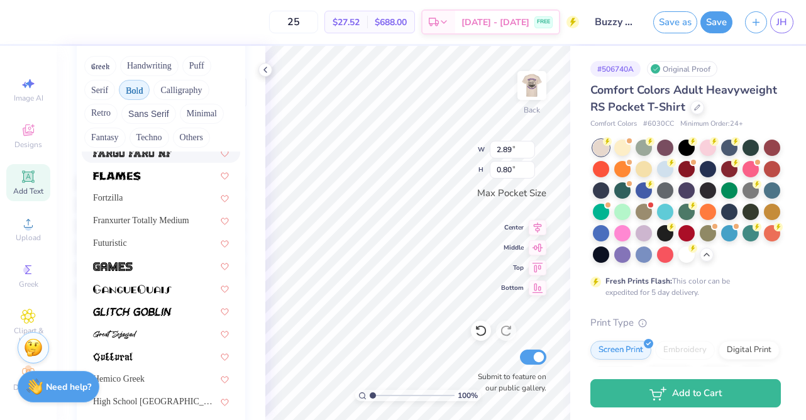
scroll to position [168, 0]
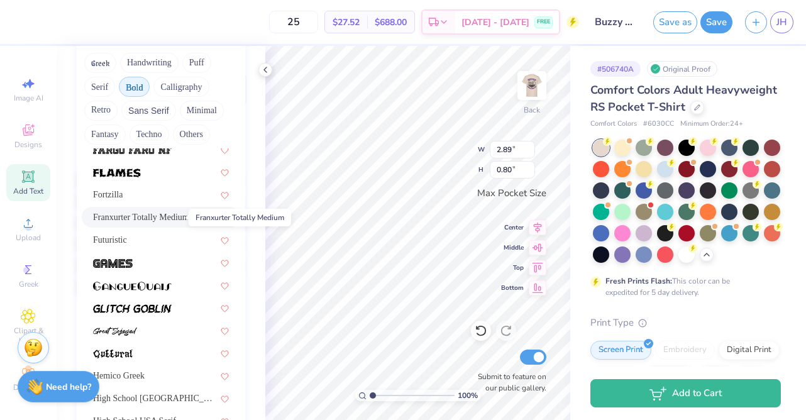
click at [168, 222] on span "Franxurter Totally Medium" at bounding box center [141, 217] width 96 height 13
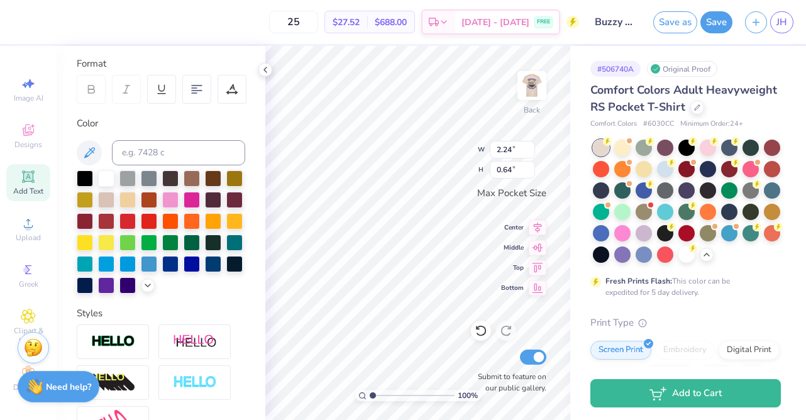
type input "2.24"
type input "0.64"
type input "2.66"
type input "0.76"
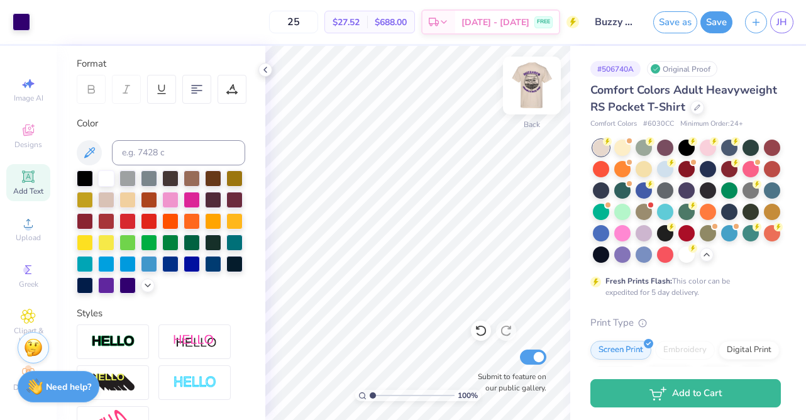
click at [528, 83] on img at bounding box center [532, 85] width 50 height 50
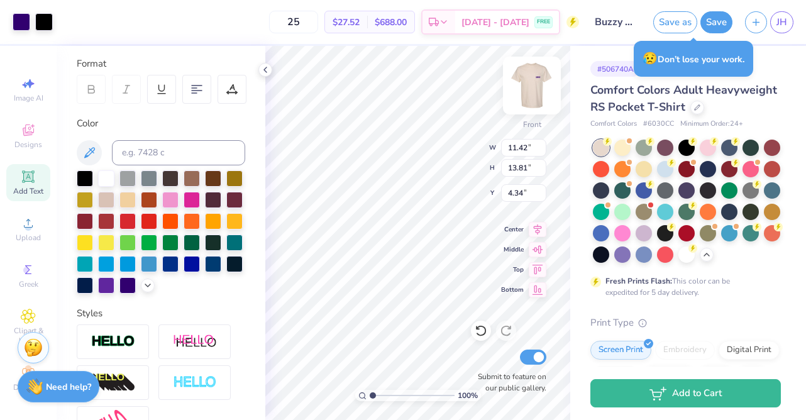
type input "4.41"
click at [534, 100] on img at bounding box center [532, 85] width 50 height 50
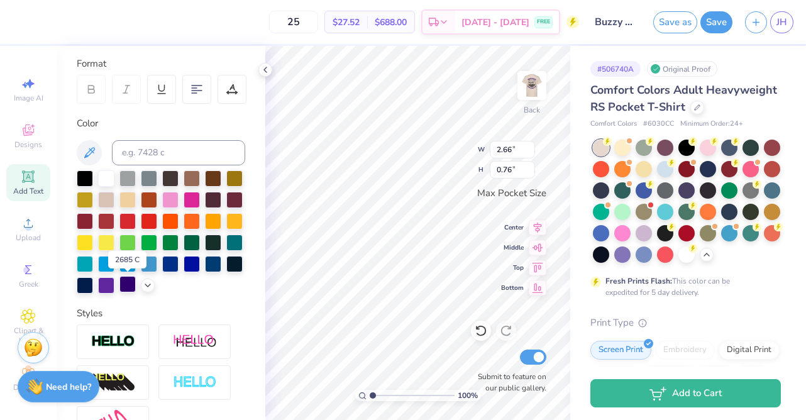
click at [128, 284] on div at bounding box center [127, 284] width 16 height 16
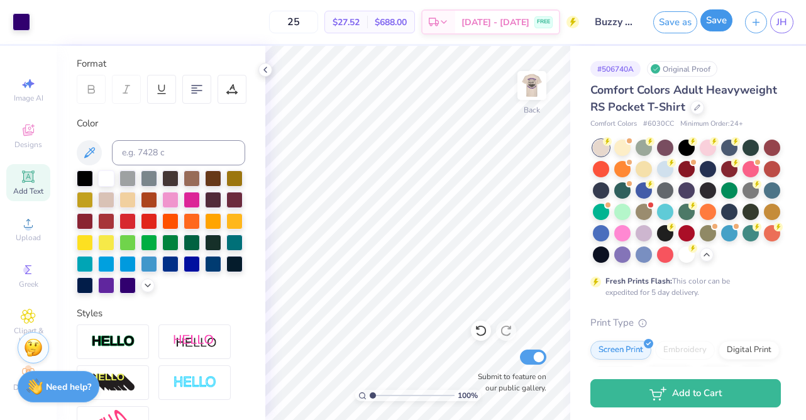
click at [720, 18] on button "Save" at bounding box center [716, 20] width 32 height 22
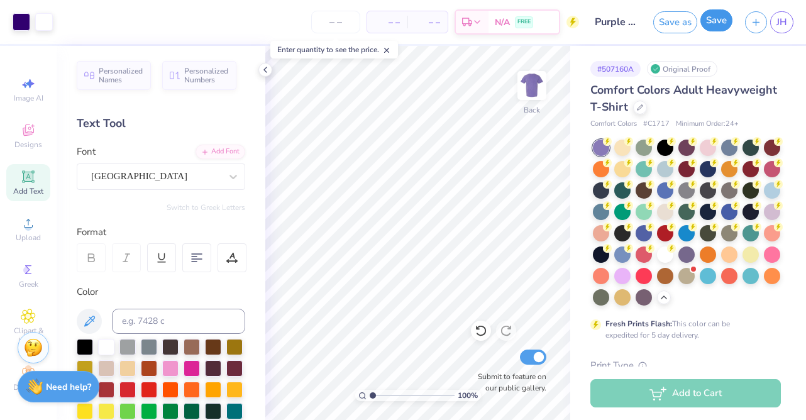
click at [719, 23] on button "Save" at bounding box center [716, 20] width 32 height 22
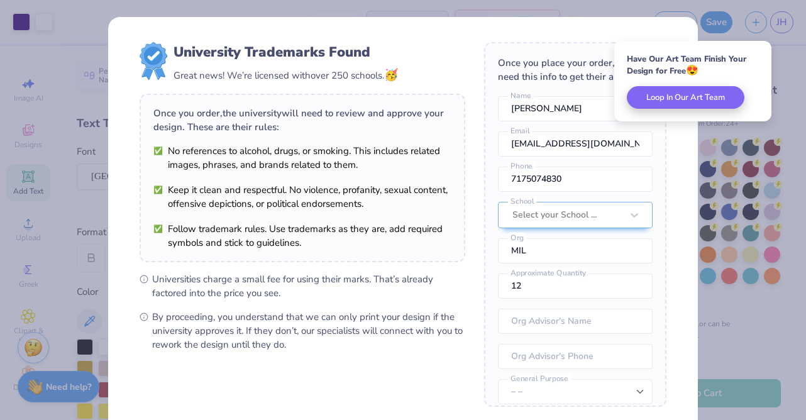
scroll to position [128, 0]
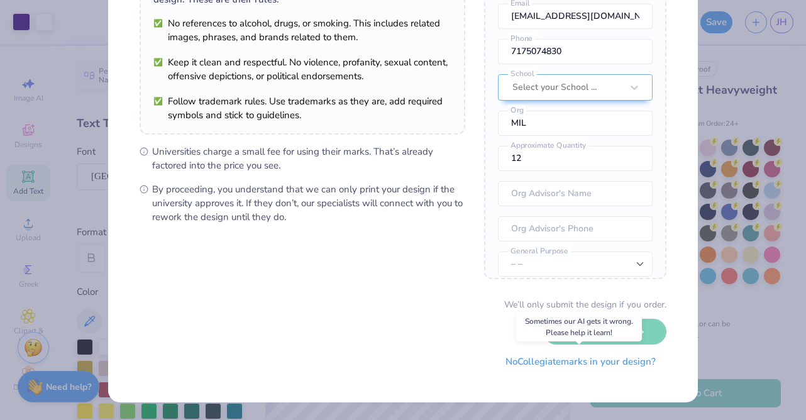
click at [527, 368] on button "No Collegiate marks in your design?" at bounding box center [581, 362] width 172 height 26
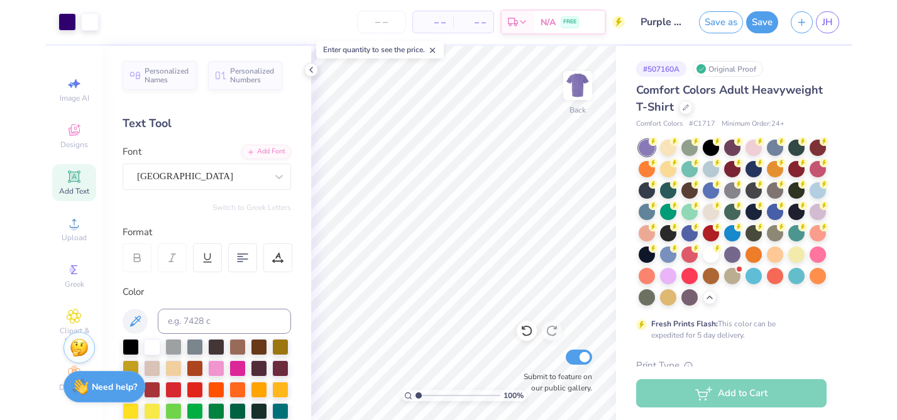
scroll to position [0, 0]
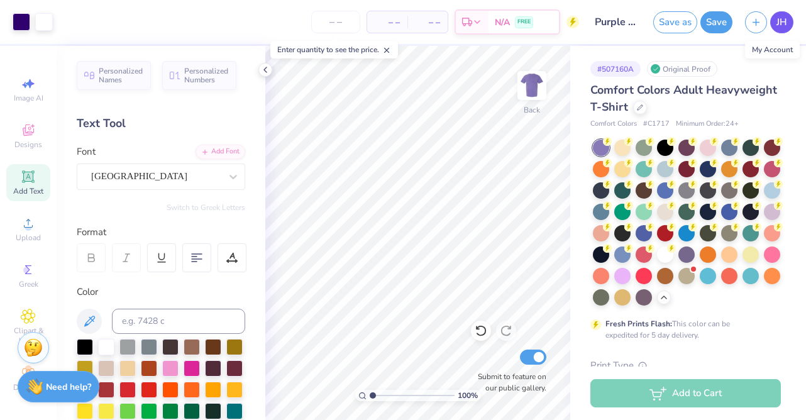
click at [776, 18] on span "JH" at bounding box center [781, 22] width 11 height 14
click at [264, 74] on icon at bounding box center [265, 70] width 10 height 10
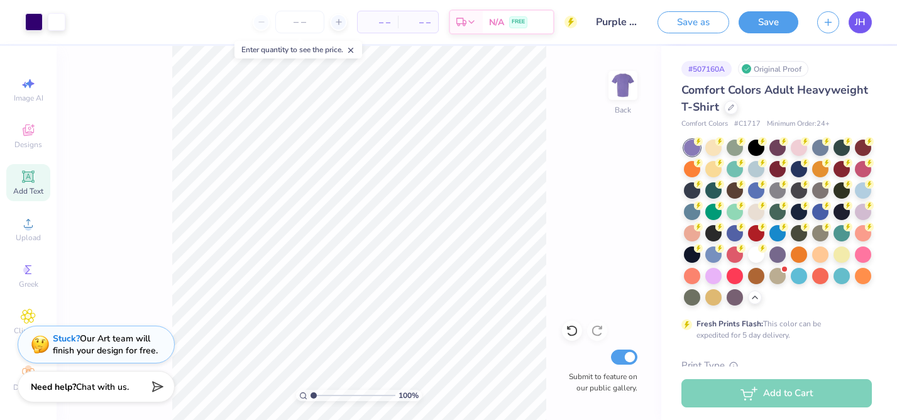
click at [805, 23] on span "JH" at bounding box center [860, 22] width 11 height 14
click at [292, 26] on input "number" at bounding box center [299, 22] width 49 height 23
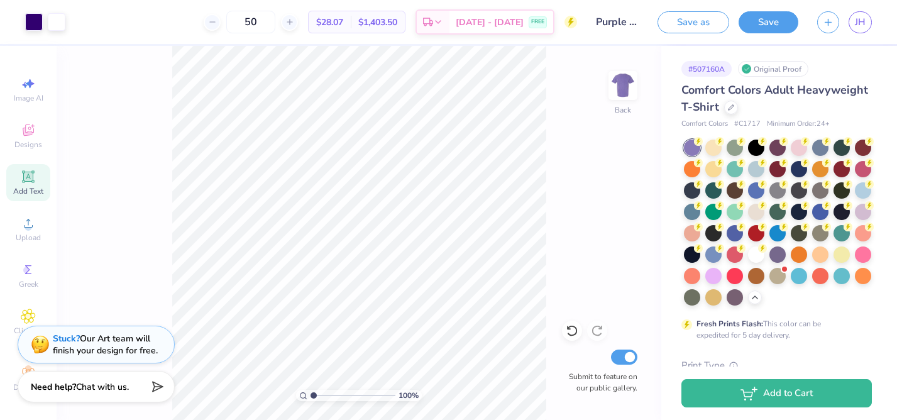
type input "5"
type input "2"
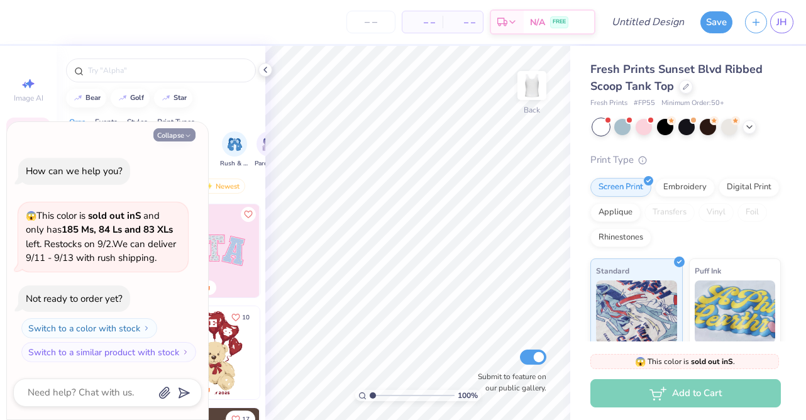
click at [183, 129] on button "Collapse" at bounding box center [174, 134] width 42 height 13
type textarea "x"
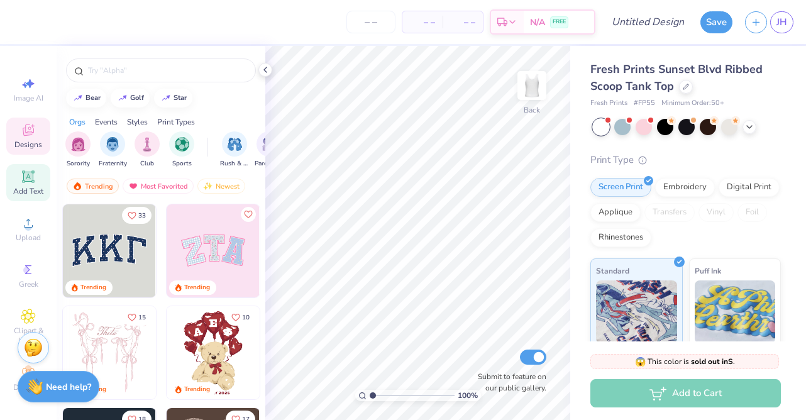
click at [24, 180] on icon at bounding box center [28, 176] width 12 height 12
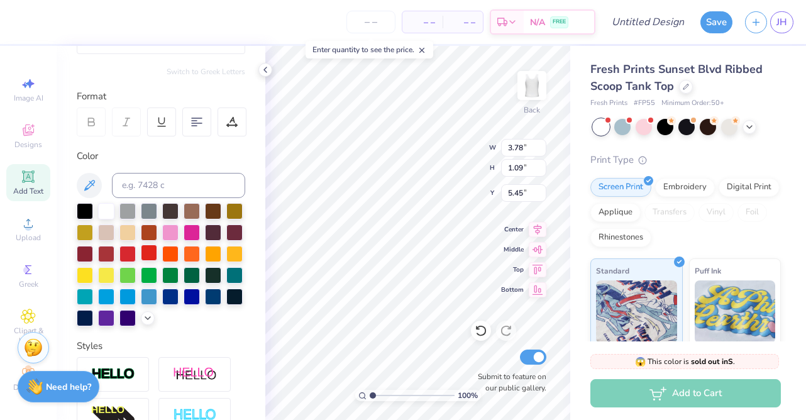
scroll to position [139, 0]
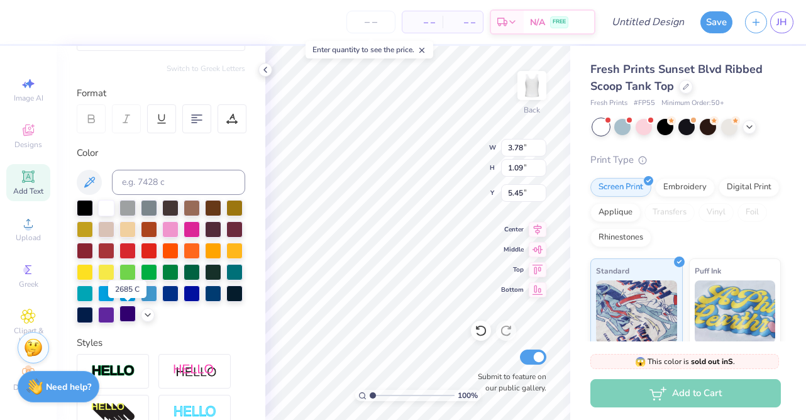
click at [124, 316] on div at bounding box center [127, 313] width 16 height 16
type textarea "T"
click at [199, 116] on icon at bounding box center [196, 118] width 11 height 11
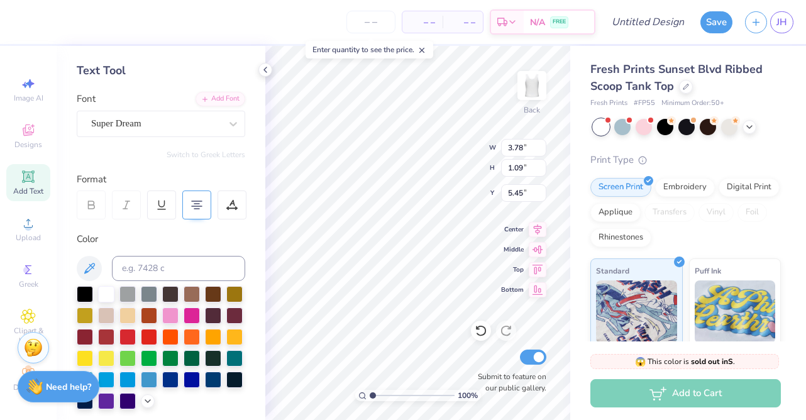
scroll to position [53, 0]
type textarea "Save a horse ride a buzzard"
click at [164, 140] on div "Personalized Names Personalized Numbers Text Tool Add Font Font Super Dream Swi…" at bounding box center [161, 233] width 209 height 374
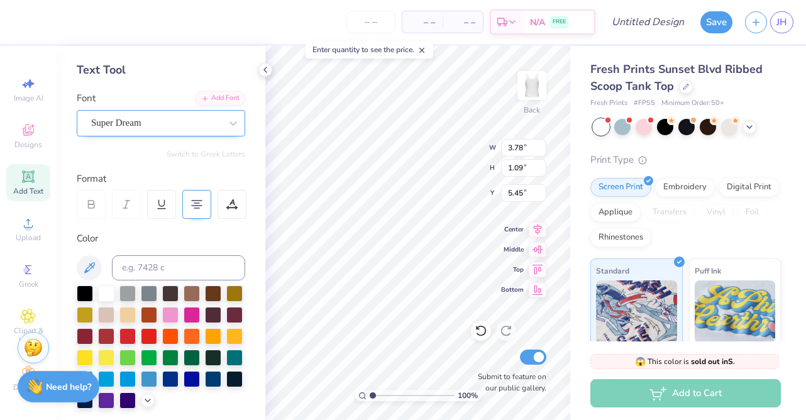
click at [170, 128] on div "Super Dream" at bounding box center [156, 122] width 132 height 19
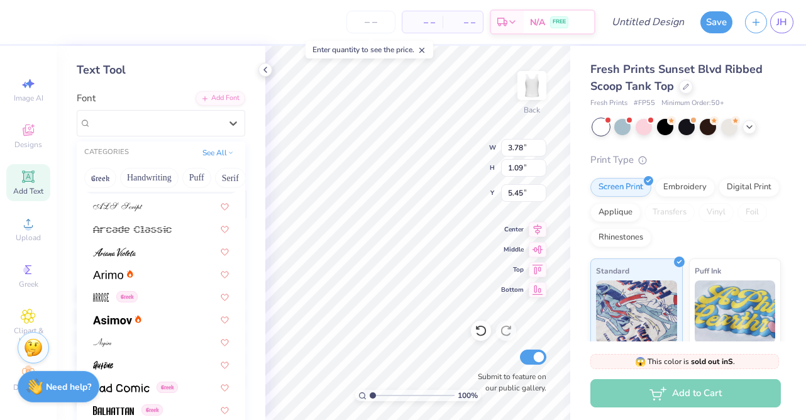
scroll to position [63, 0]
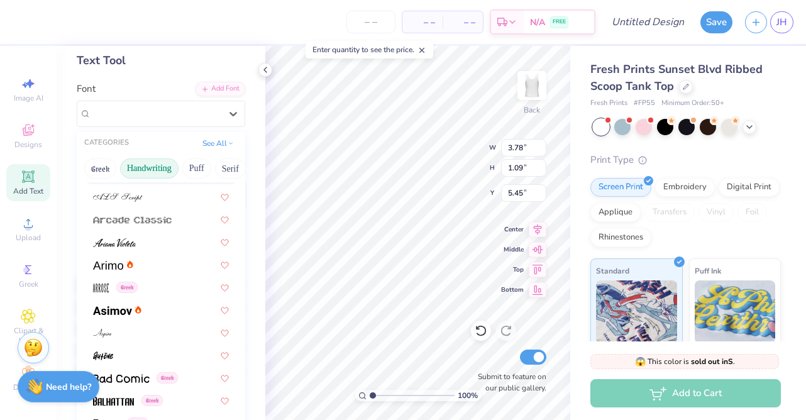
click at [160, 167] on button "Handwriting" at bounding box center [149, 168] width 58 height 20
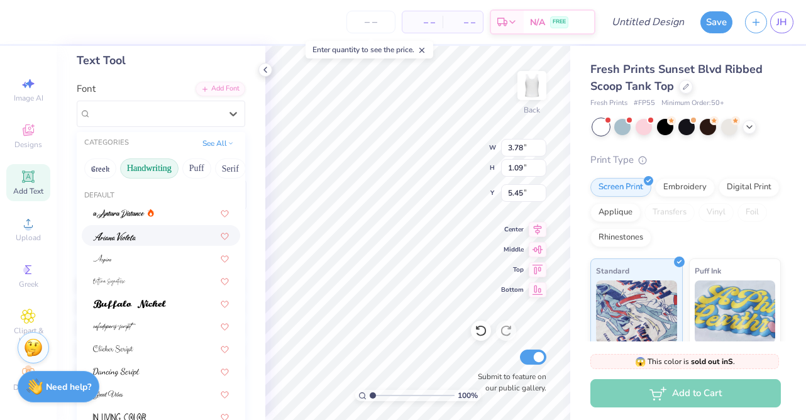
click at [153, 231] on div at bounding box center [161, 235] width 136 height 13
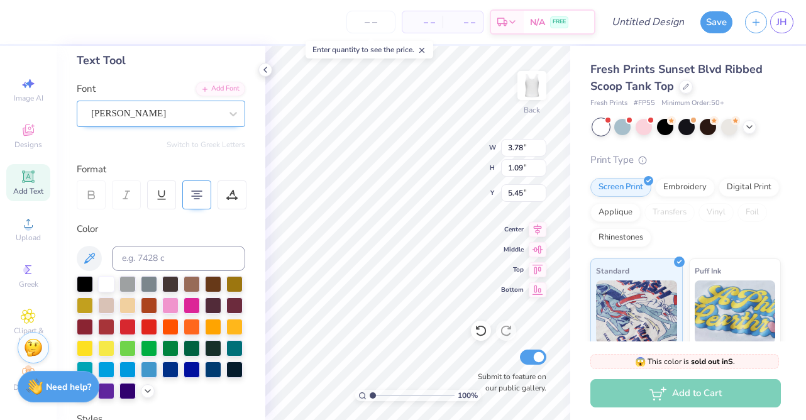
click at [142, 123] on div "[PERSON_NAME]" at bounding box center [161, 114] width 168 height 26
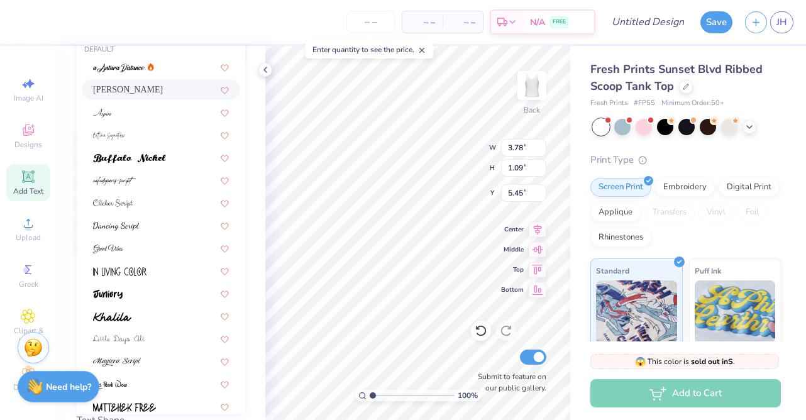
scroll to position [211, 0]
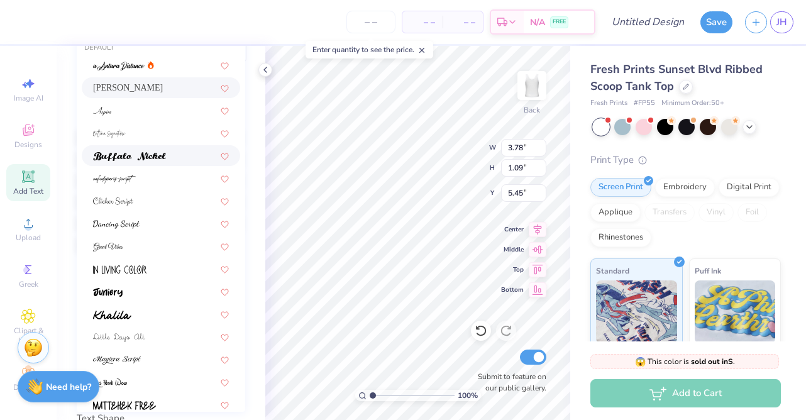
click at [140, 152] on img at bounding box center [129, 156] width 73 height 9
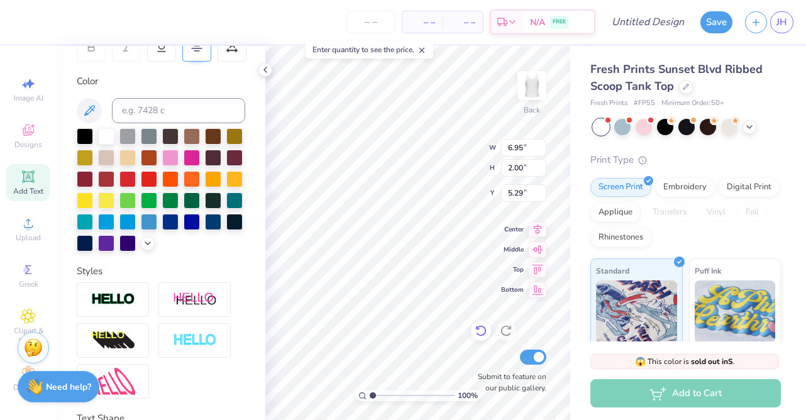
type input "6.95"
type input "2.00"
type input "5.29"
type textarea "S"
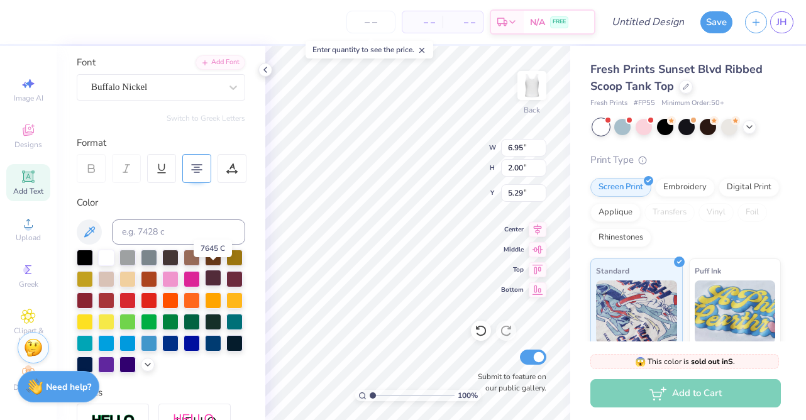
scroll to position [90, 0]
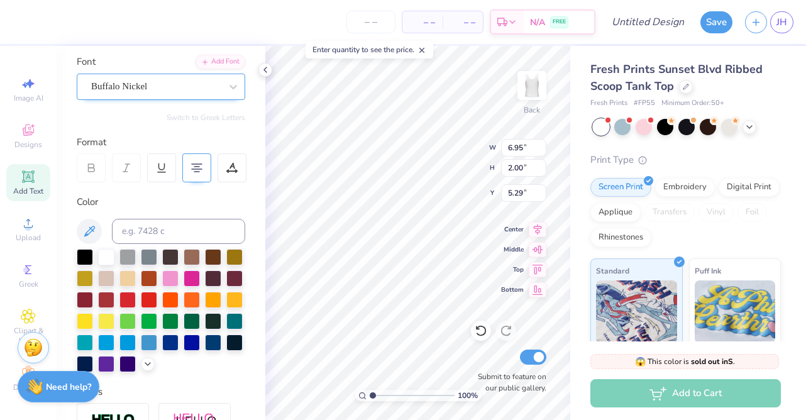
type textarea "SAVE A HORSE RIDE A BUZZARD"
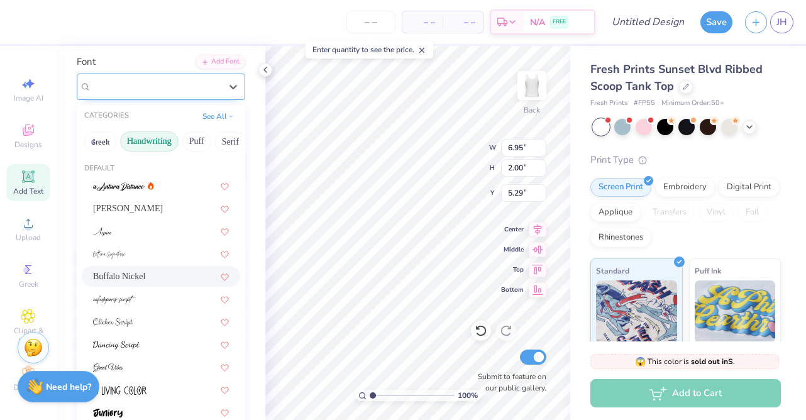
click at [192, 90] on div "Buffalo Nickel" at bounding box center [156, 86] width 132 height 19
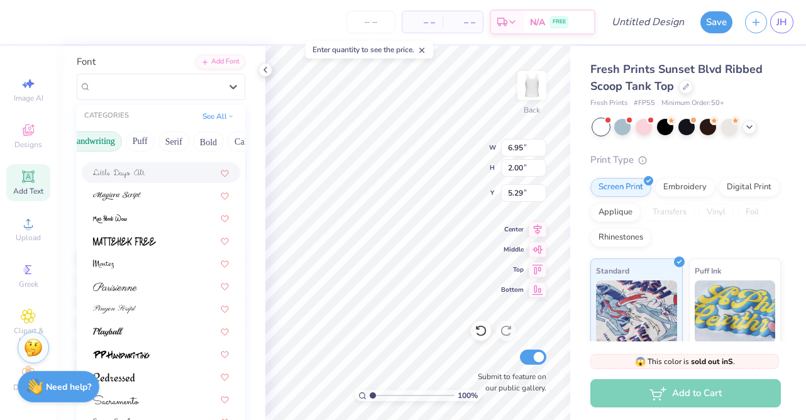
scroll to position [0, 62]
click at [199, 138] on button "Bold" at bounding box center [202, 141] width 31 height 20
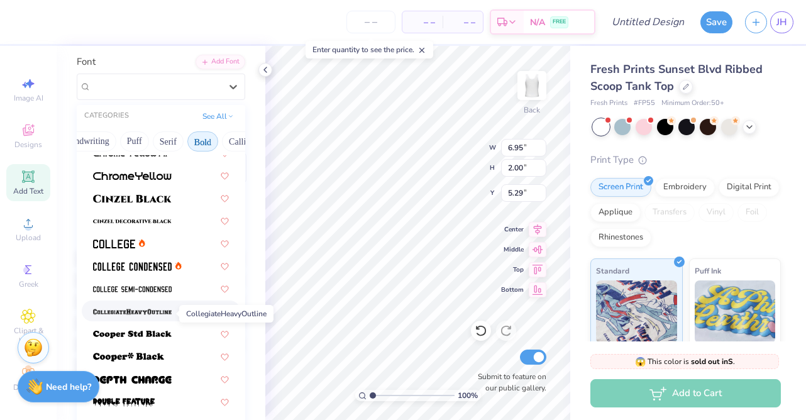
scroll to position [67, 0]
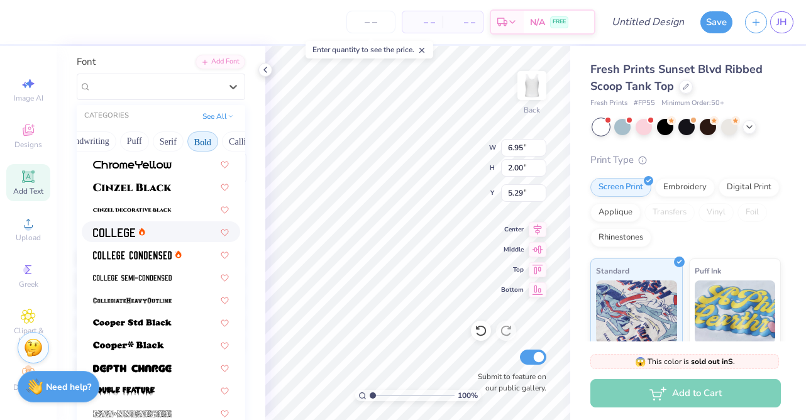
click at [116, 229] on img at bounding box center [114, 232] width 42 height 9
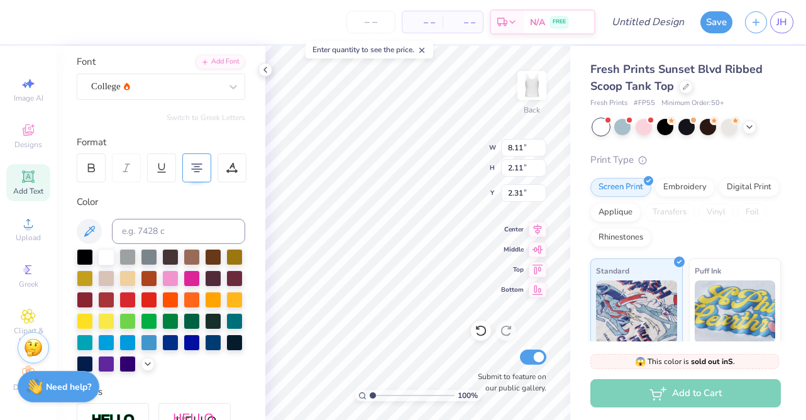
type input "2.24"
click at [133, 68] on div "[GEOGRAPHIC_DATA]" at bounding box center [161, 77] width 168 height 45
click at [133, 83] on div "College" at bounding box center [156, 86] width 132 height 19
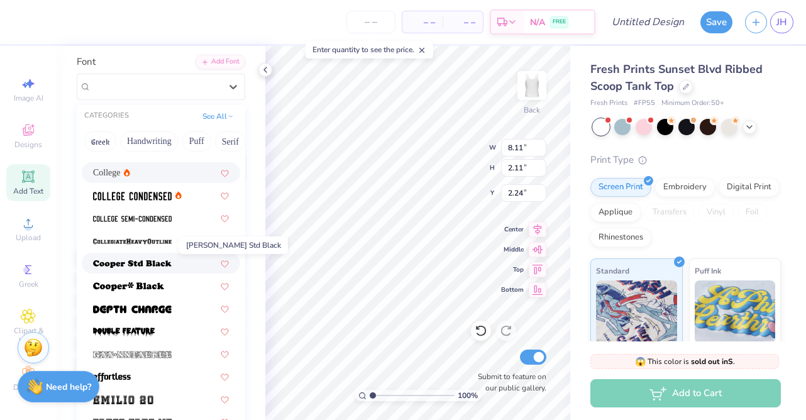
scroll to position [145, 0]
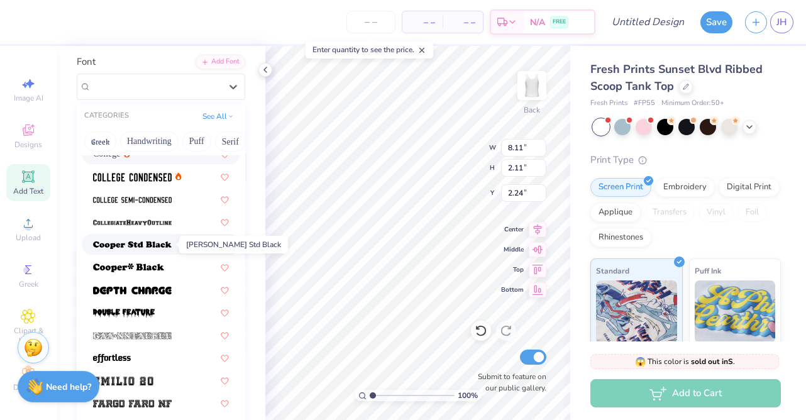
click at [130, 246] on img at bounding box center [132, 245] width 79 height 9
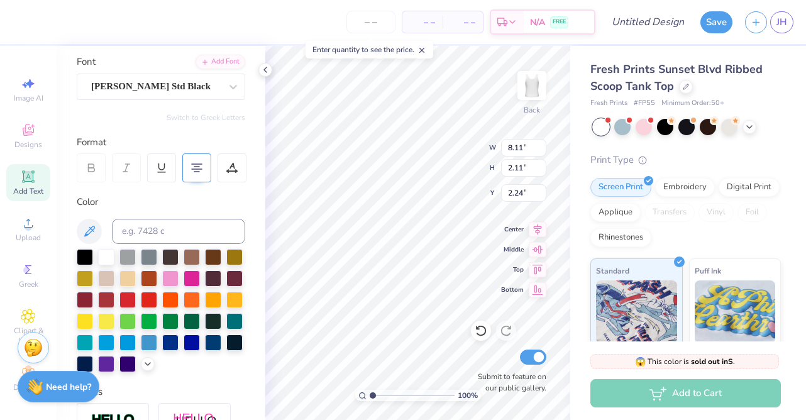
type input "8.95"
type input "1.76"
type input "2.42"
type input "8.35"
type input "1.64"
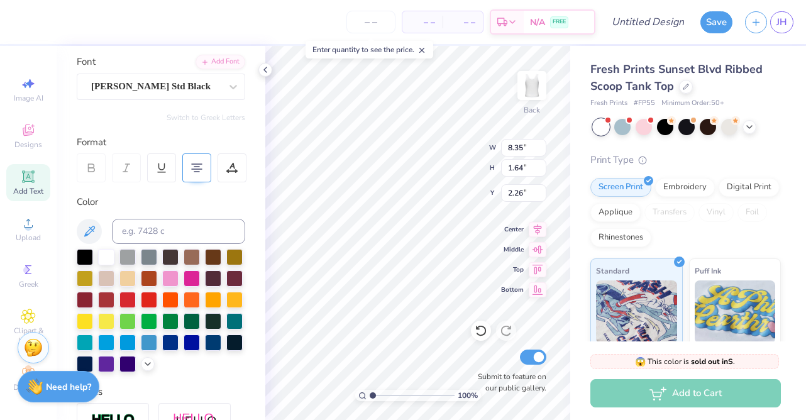
type input "2.26"
type textarea "SAVE A HORSE RIDE A PILOT"
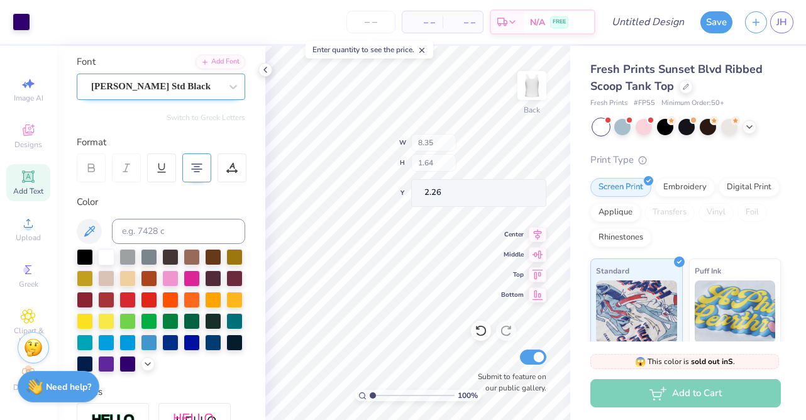
click at [128, 93] on div "[PERSON_NAME] Std Black" at bounding box center [156, 86] width 132 height 19
click at [199, 90] on div "[PERSON_NAME] Std Black" at bounding box center [156, 86] width 132 height 19
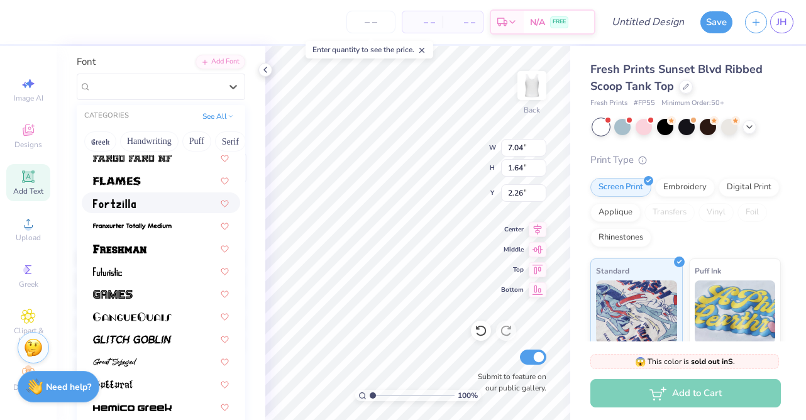
scroll to position [398, 0]
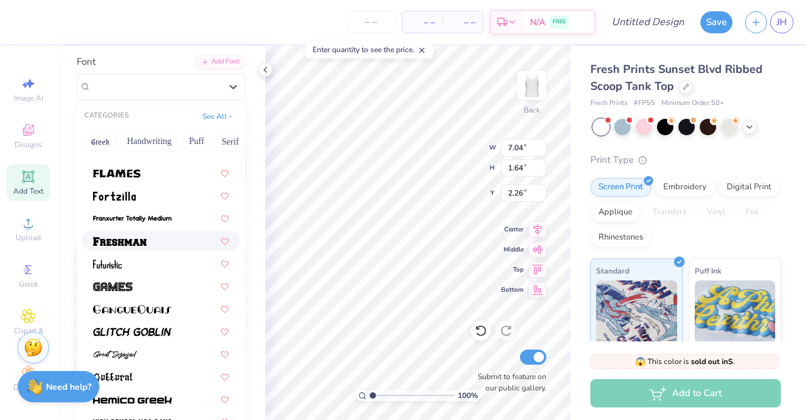
click at [140, 244] on img at bounding box center [119, 241] width 53 height 9
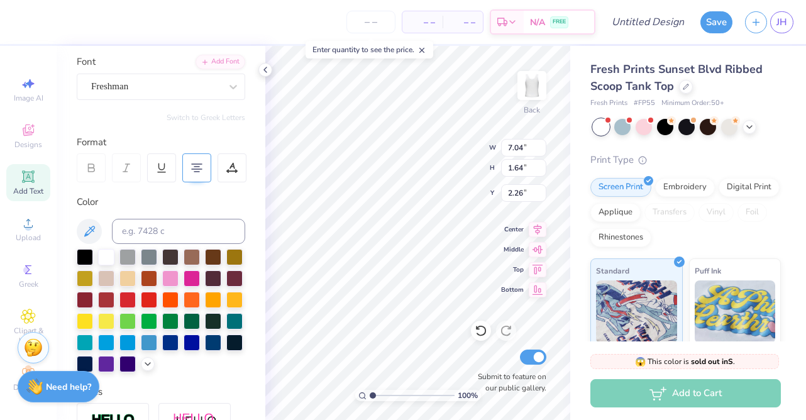
type input "6.82"
type input "1.72"
type input "2.23"
click at [149, 90] on div "Freshman" at bounding box center [156, 86] width 132 height 19
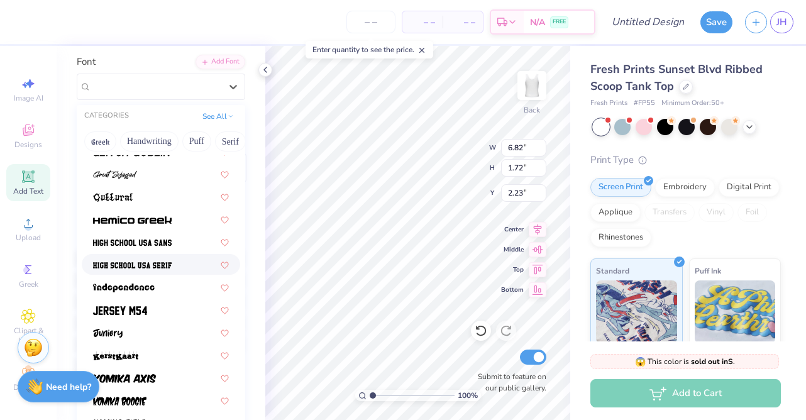
scroll to position [579, 0]
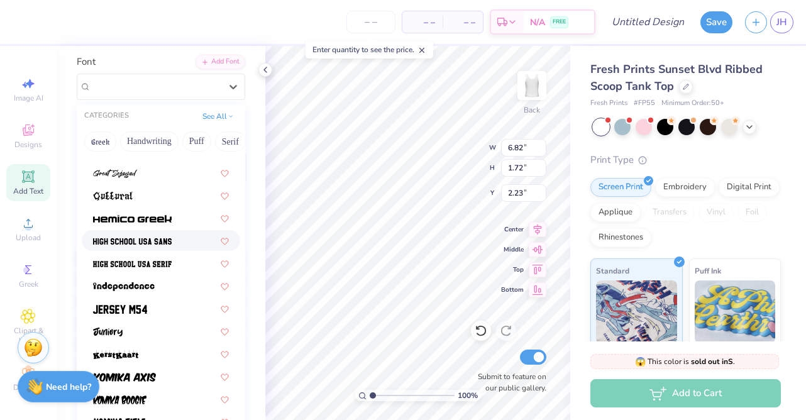
click at [145, 245] on img at bounding box center [132, 241] width 79 height 9
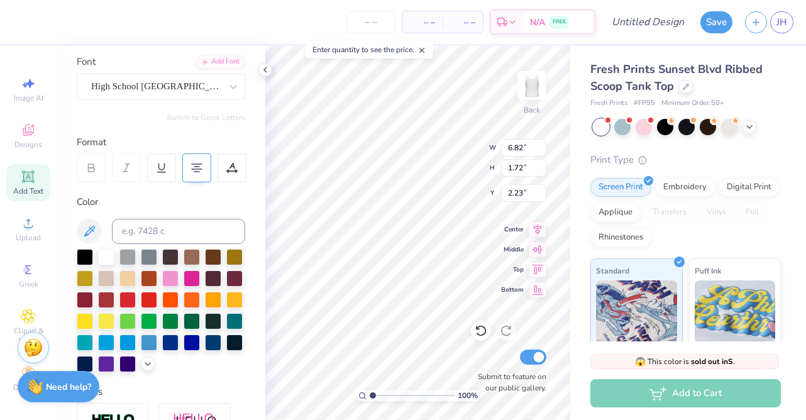
type input "5.10"
type input "1.69"
type input "2.24"
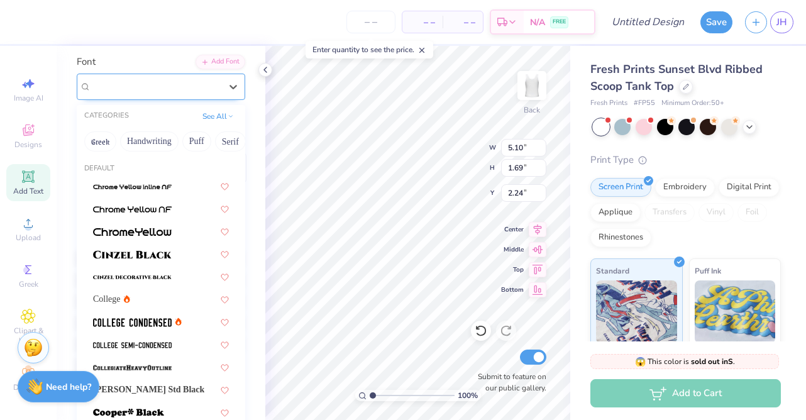
click at [156, 83] on div "High School [GEOGRAPHIC_DATA] Sans" at bounding box center [156, 86] width 132 height 19
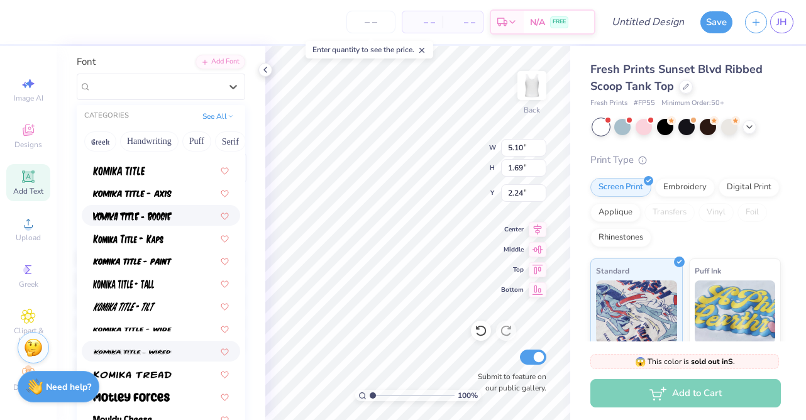
scroll to position [829, 0]
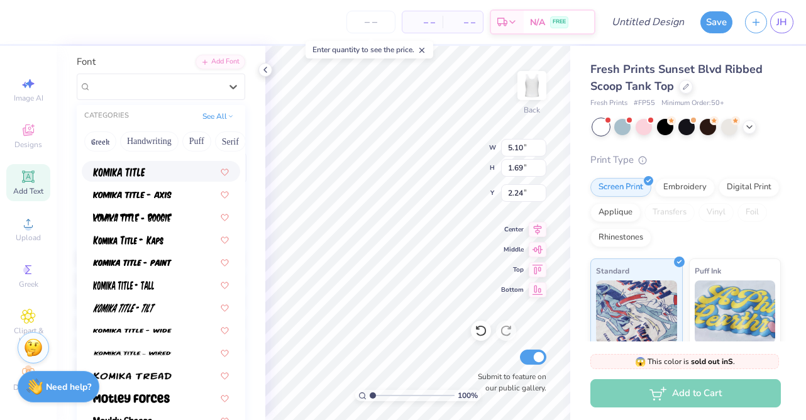
click at [149, 172] on div at bounding box center [161, 171] width 136 height 13
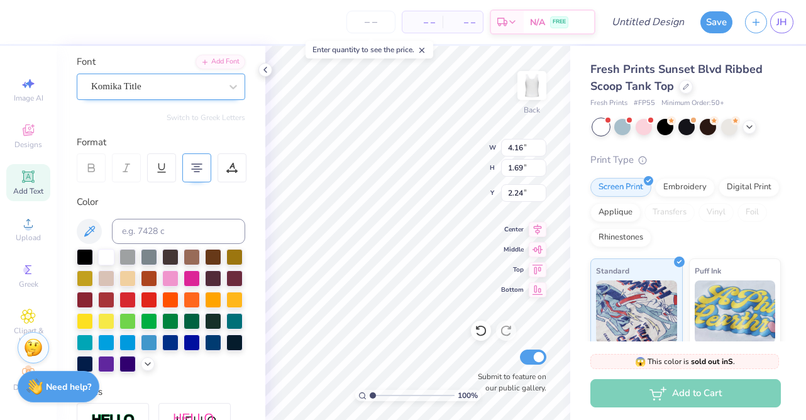
click at [153, 86] on div "Komika Title" at bounding box center [156, 86] width 132 height 19
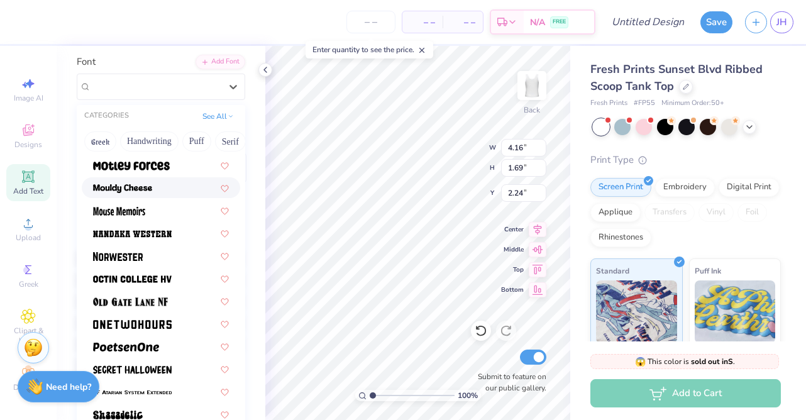
scroll to position [1059, 0]
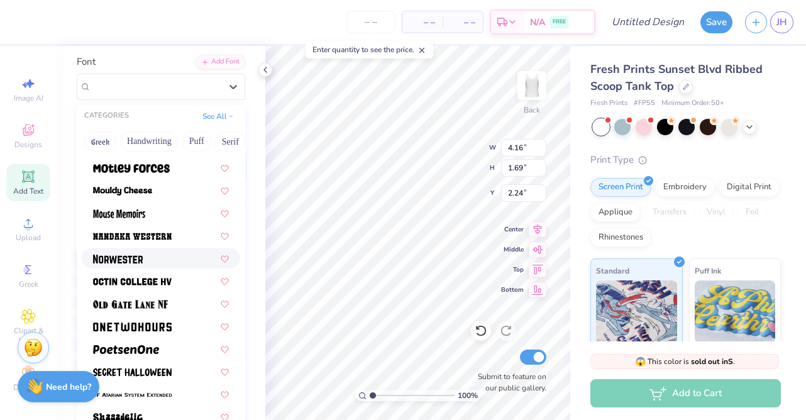
click at [109, 260] on img at bounding box center [118, 259] width 50 height 9
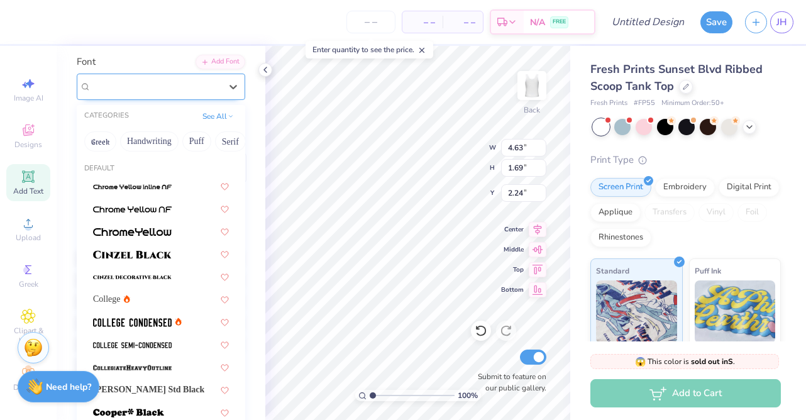
click at [144, 89] on div "Norwester" at bounding box center [156, 86] width 132 height 19
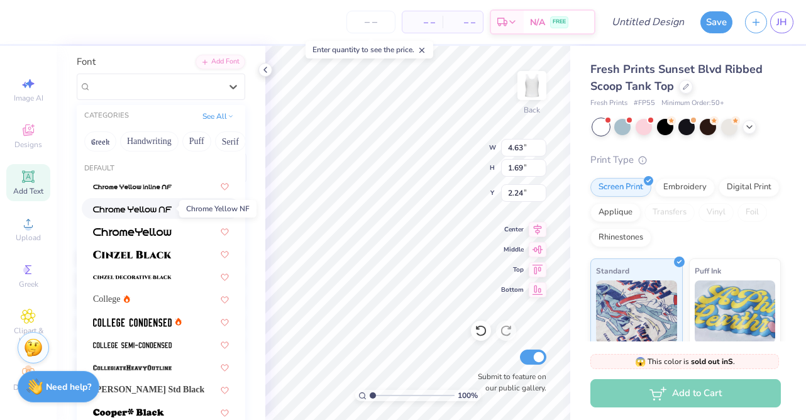
click at [133, 209] on img at bounding box center [132, 209] width 79 height 9
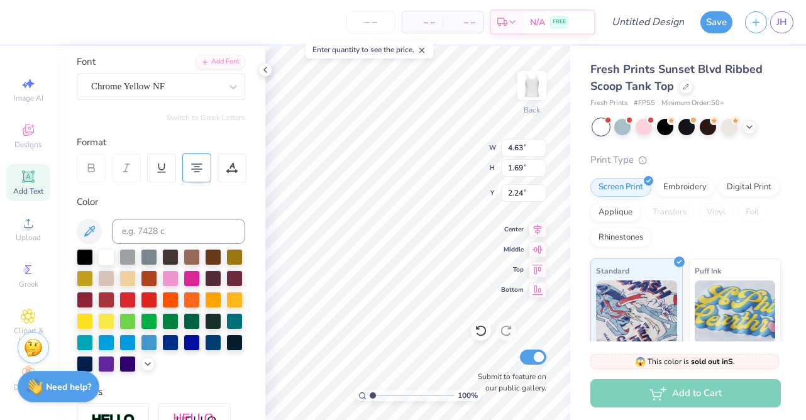
type input "6.53"
type input "1.58"
type input "2.30"
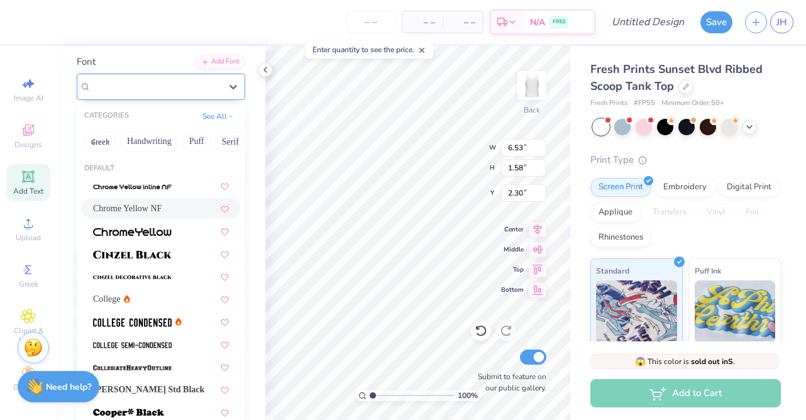
click at [160, 85] on div "Chrome Yellow NF" at bounding box center [156, 86] width 132 height 19
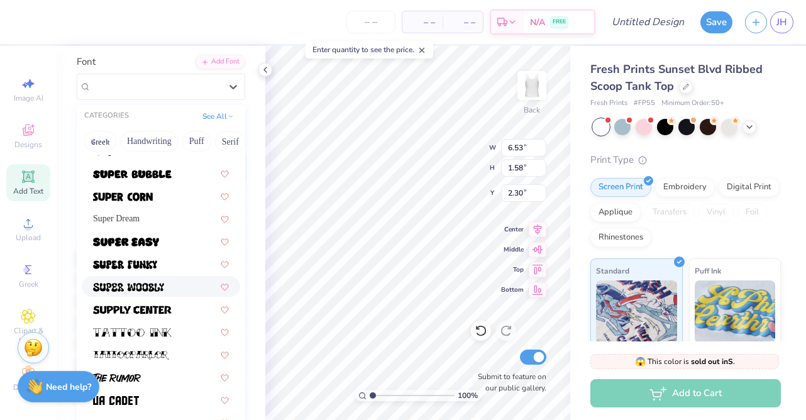
scroll to position [1371, 0]
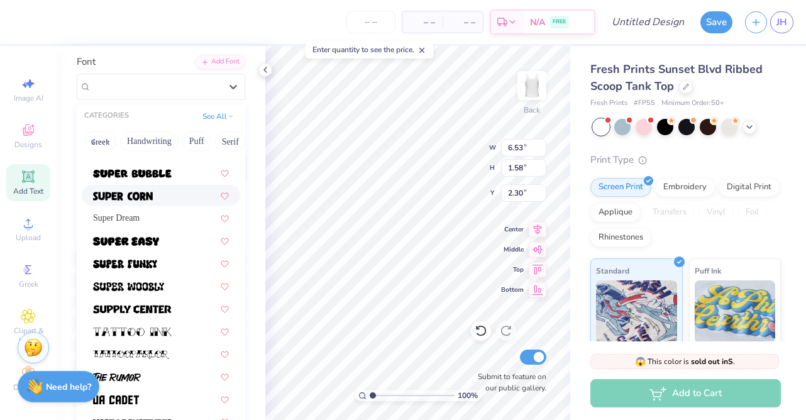
click at [126, 192] on img at bounding box center [123, 196] width 60 height 9
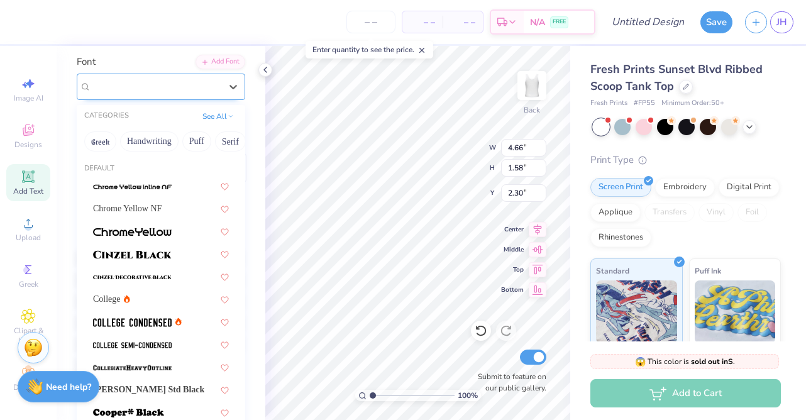
click at [131, 82] on div "Super Corn" at bounding box center [156, 86] width 132 height 19
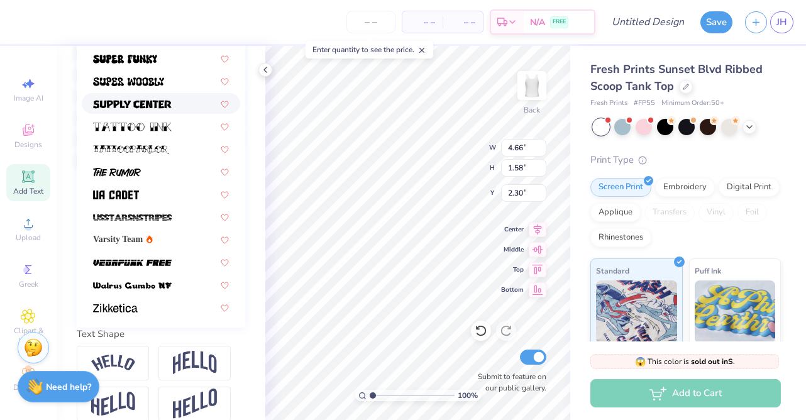
scroll to position [304, 0]
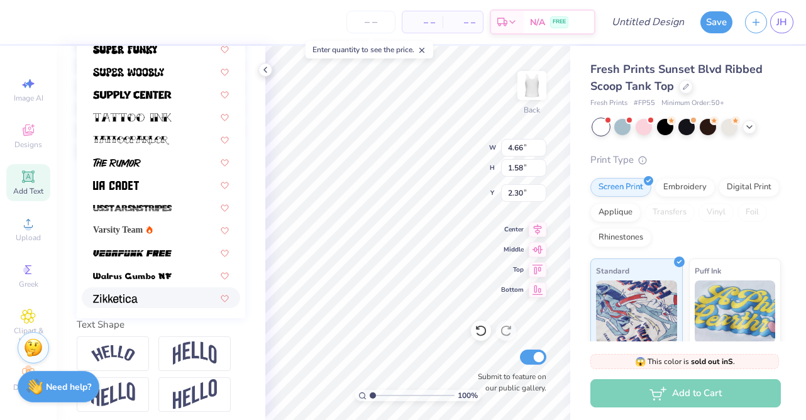
click at [131, 305] on div at bounding box center [161, 297] width 158 height 21
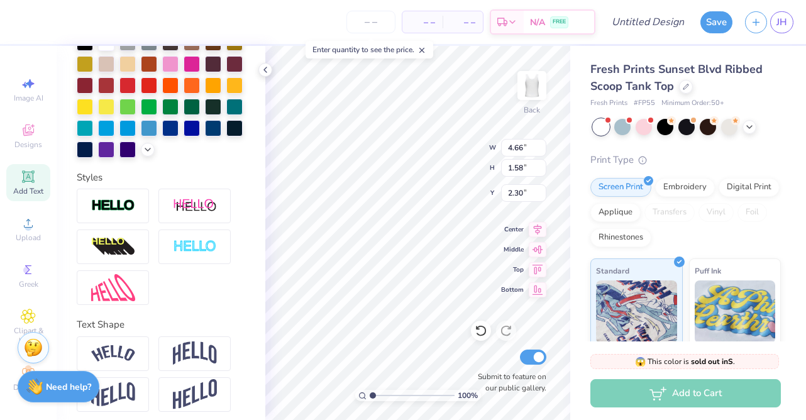
type input "6.27"
type input "1.70"
type input "2.24"
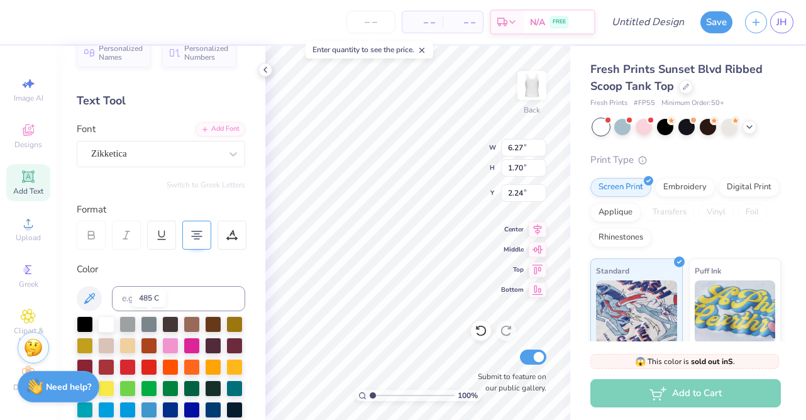
scroll to position [21, 0]
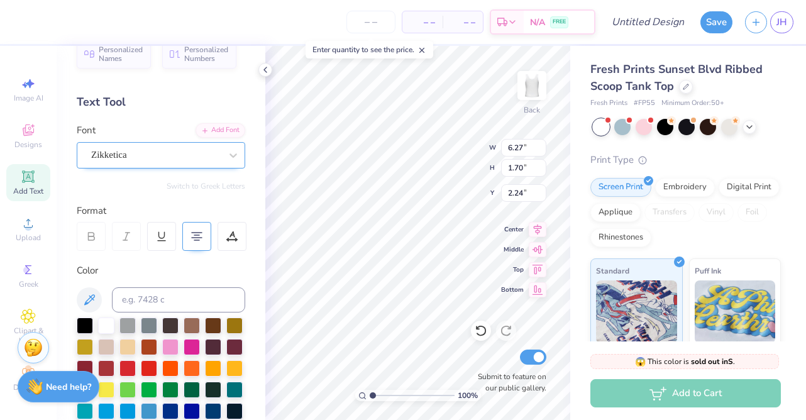
click at [155, 153] on div "Zikketica" at bounding box center [156, 154] width 132 height 19
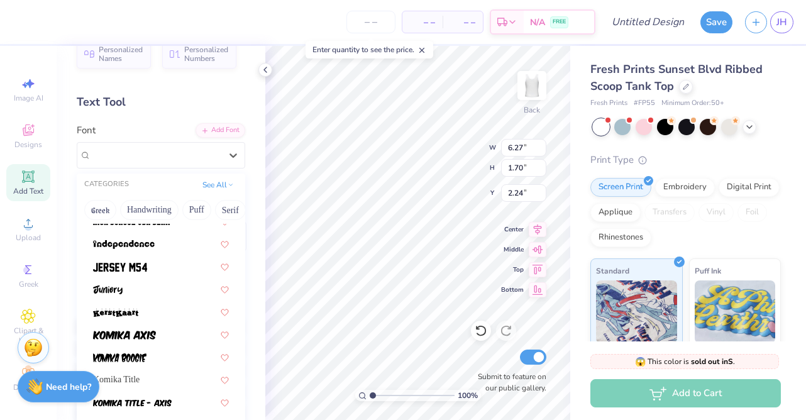
scroll to position [692, 0]
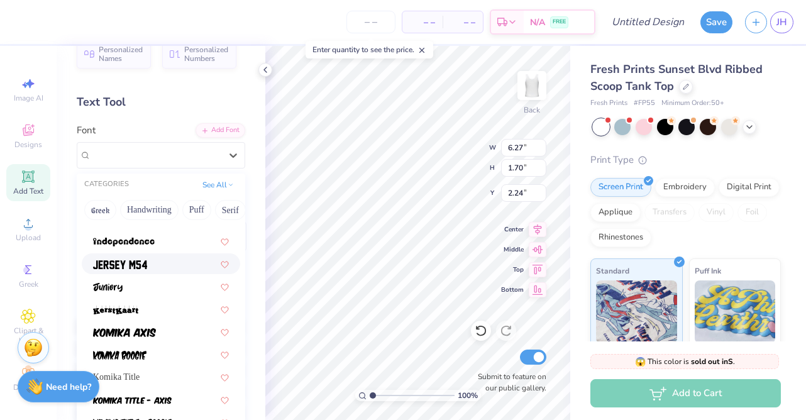
click at [125, 267] on img at bounding box center [120, 264] width 54 height 9
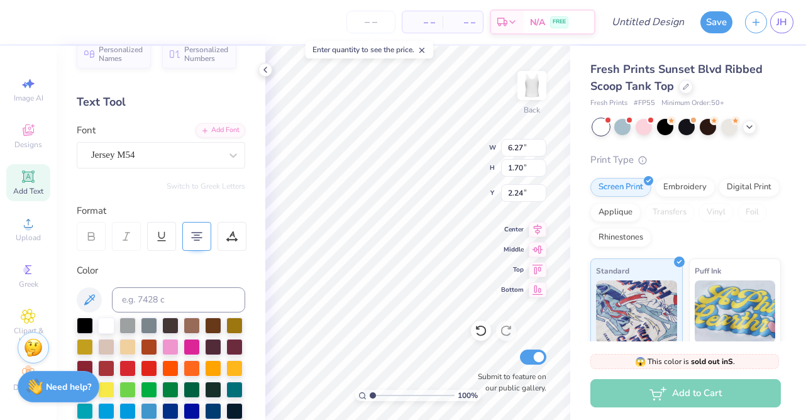
type input "4.56"
type input "1.66"
type input "2.25"
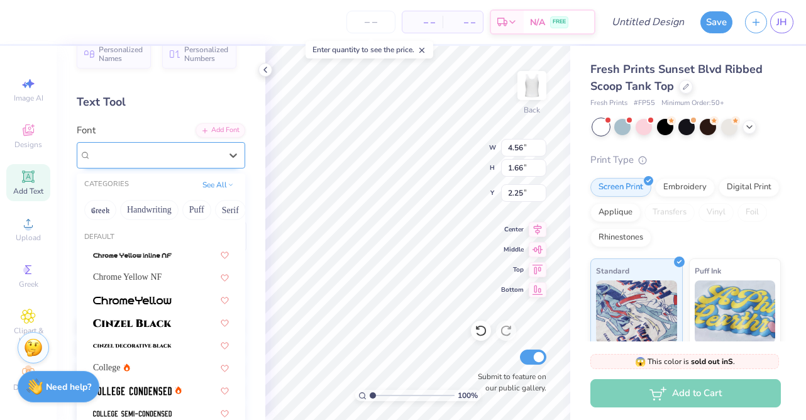
click at [197, 156] on div "Jersey M54" at bounding box center [156, 154] width 132 height 19
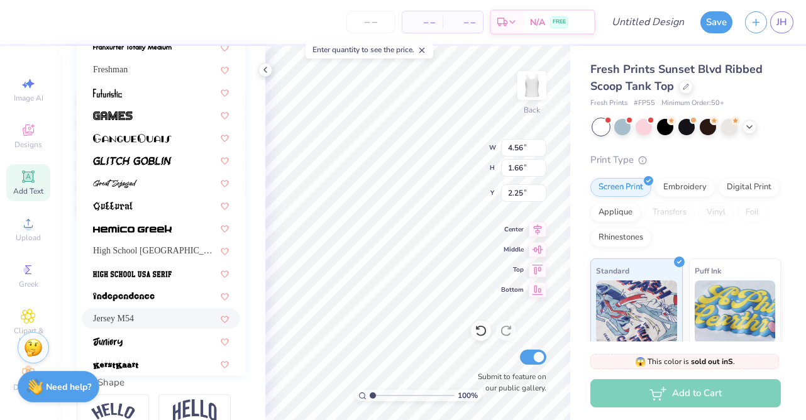
scroll to position [413, 0]
click at [146, 227] on img at bounding box center [132, 228] width 79 height 9
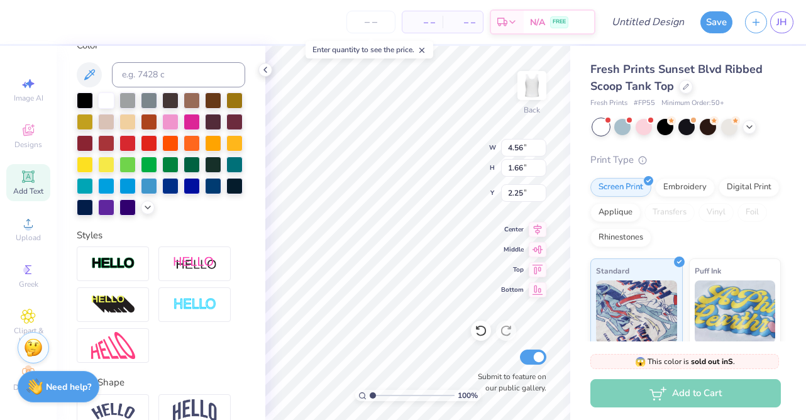
type input "5.94"
type input "1.44"
type input "2.37"
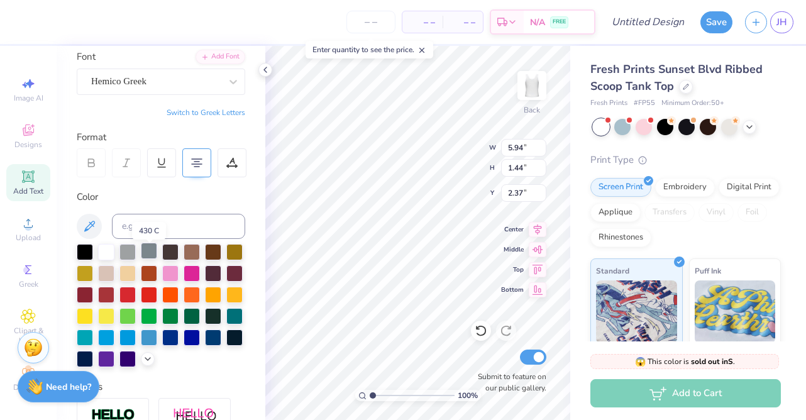
scroll to position [90, 0]
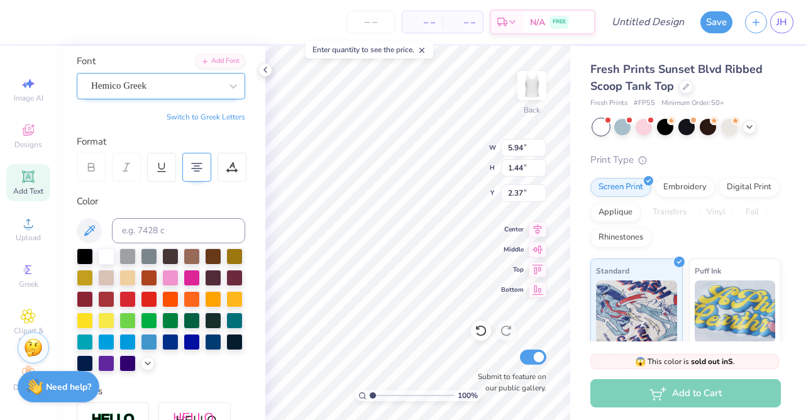
click at [152, 92] on div "Hemico Greek" at bounding box center [156, 85] width 132 height 19
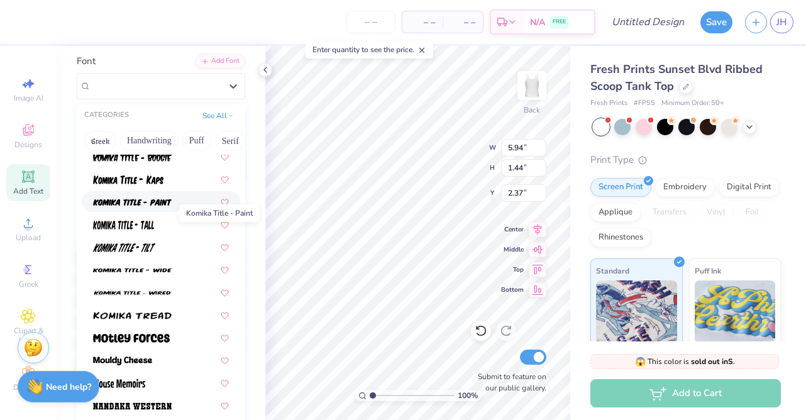
scroll to position [889, 0]
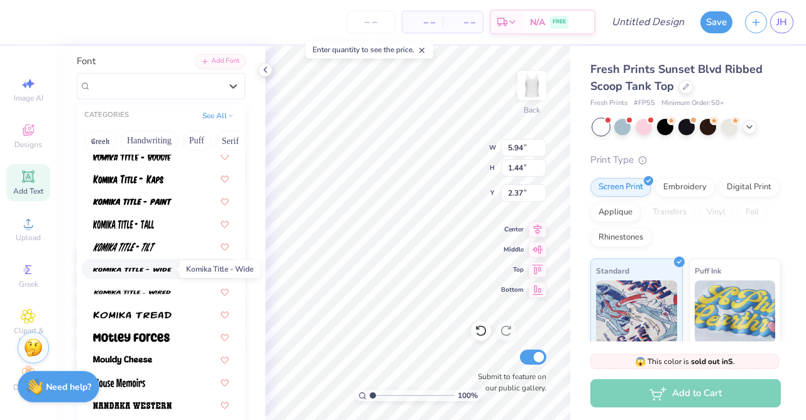
click at [133, 265] on img at bounding box center [132, 269] width 79 height 9
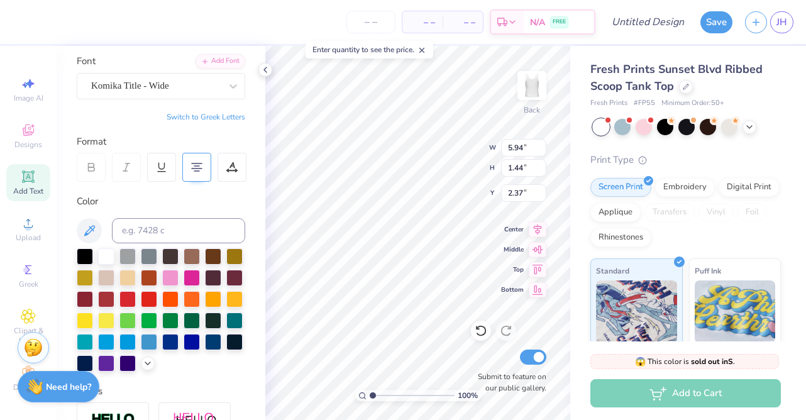
type input "8.95"
type input "1.66"
type input "2.26"
click at [143, 84] on div "Komika Title - Wide" at bounding box center [156, 85] width 132 height 19
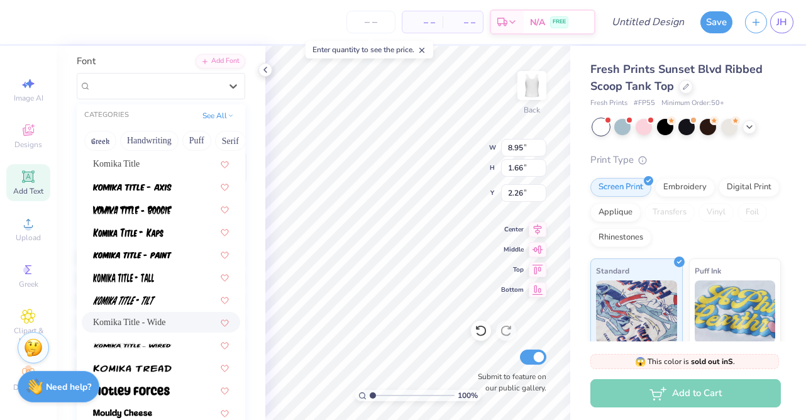
scroll to position [841, 0]
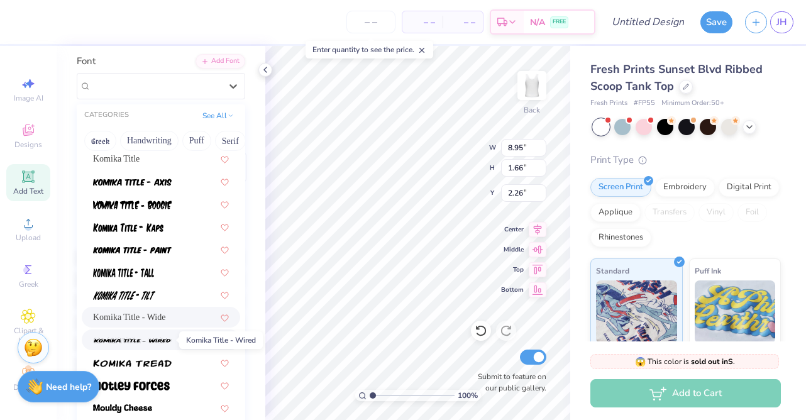
click at [125, 336] on img at bounding box center [132, 340] width 79 height 9
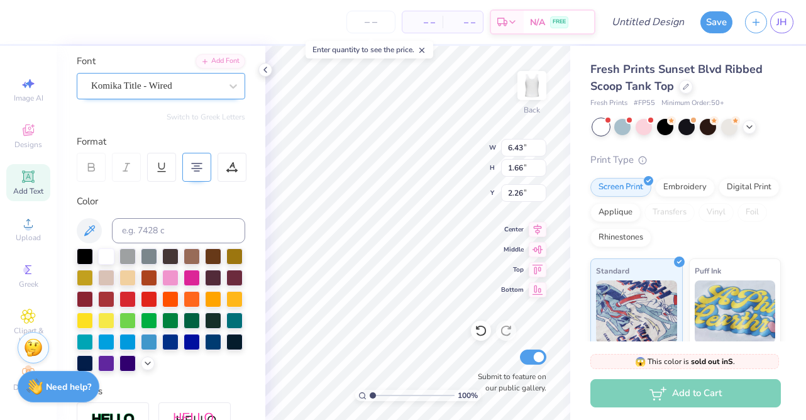
click at [147, 92] on div "Komika Title - Wired" at bounding box center [156, 85] width 132 height 19
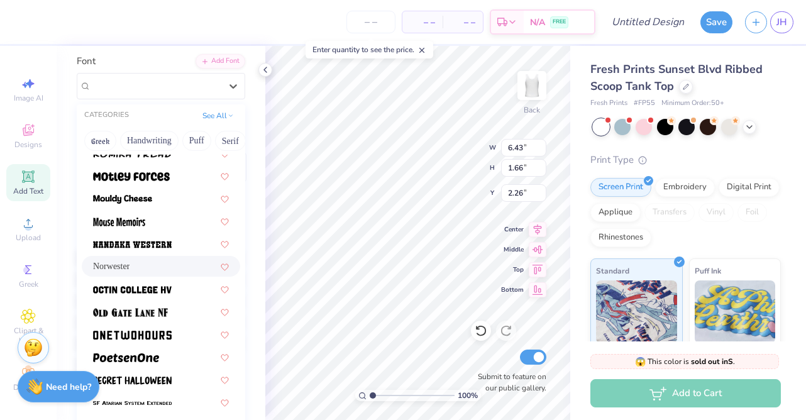
scroll to position [1060, 0]
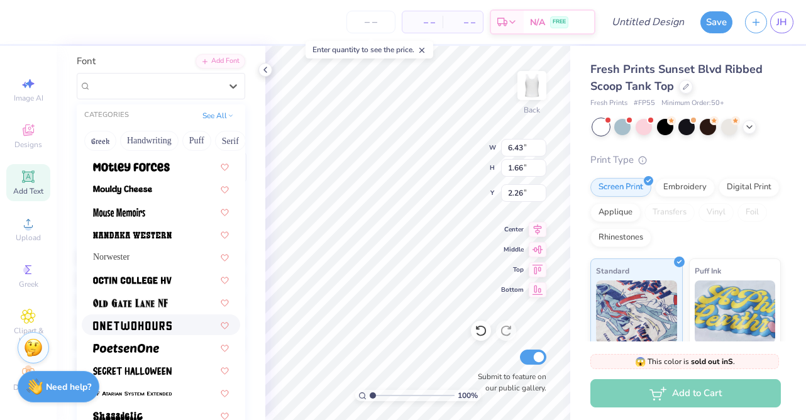
click at [135, 325] on img at bounding box center [132, 325] width 79 height 9
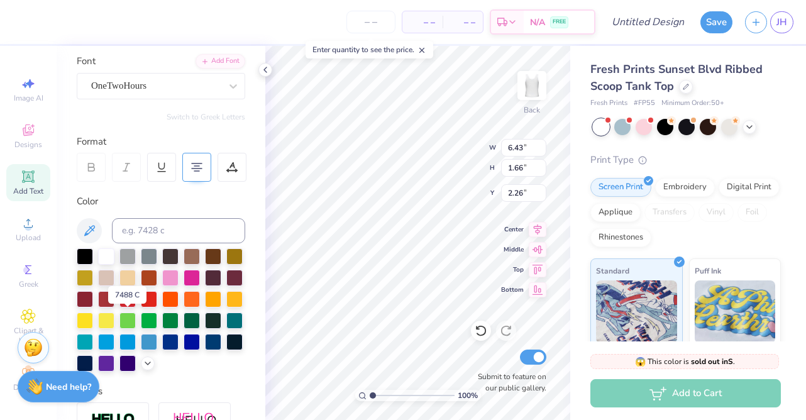
type input "5.19"
type input "1.59"
type input "2.29"
click at [156, 84] on div "OneTwoHours" at bounding box center [156, 85] width 132 height 19
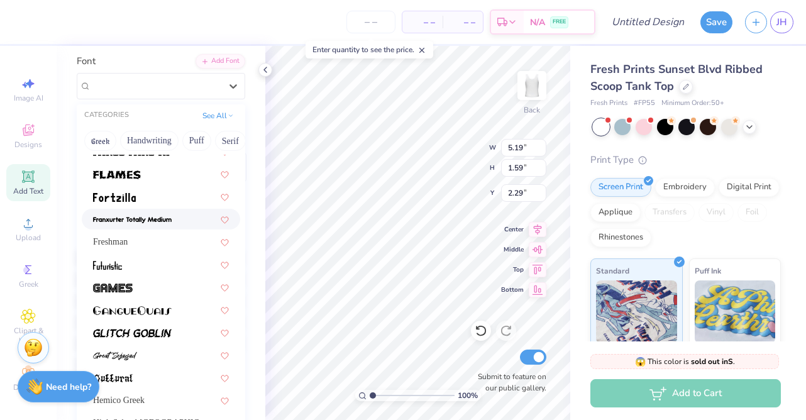
scroll to position [401, 0]
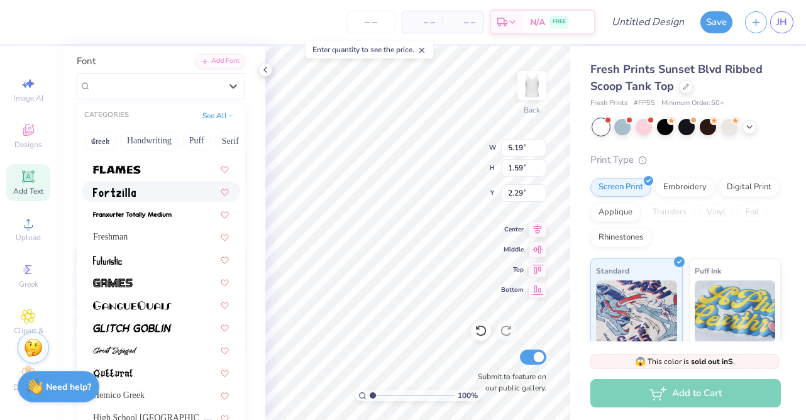
click at [139, 182] on div at bounding box center [161, 191] width 158 height 21
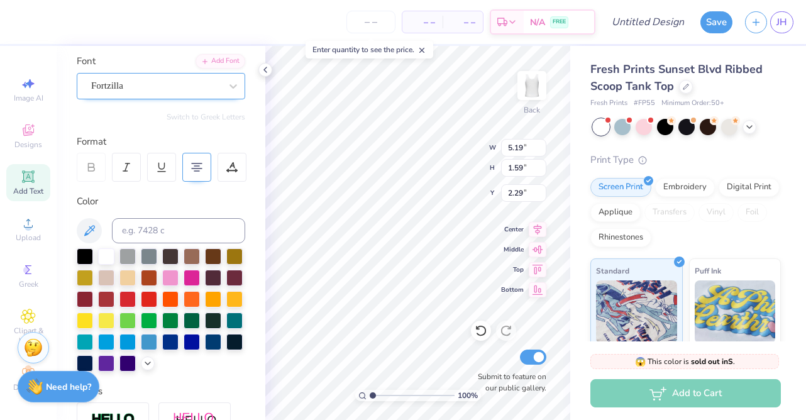
type input "5.08"
type input "1.70"
type input "2.24"
click at [167, 99] on div "Fortzilla" at bounding box center [161, 86] width 168 height 26
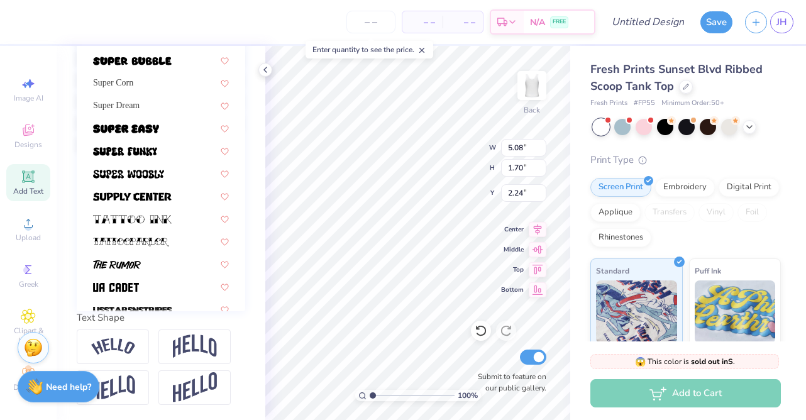
scroll to position [1371, 0]
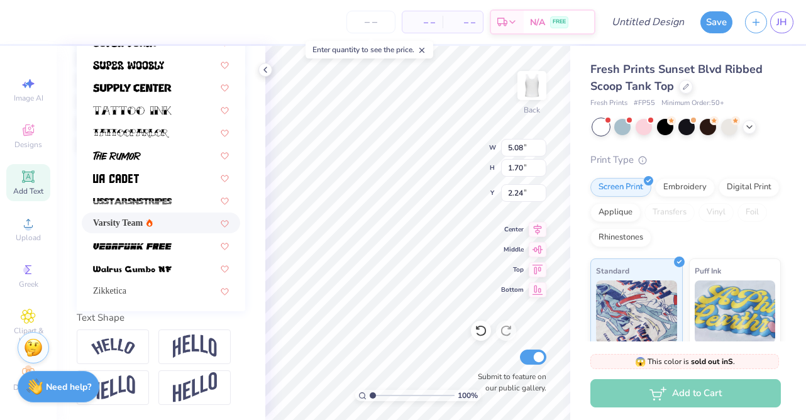
click at [123, 220] on span "Varsity Team" at bounding box center [118, 222] width 50 height 13
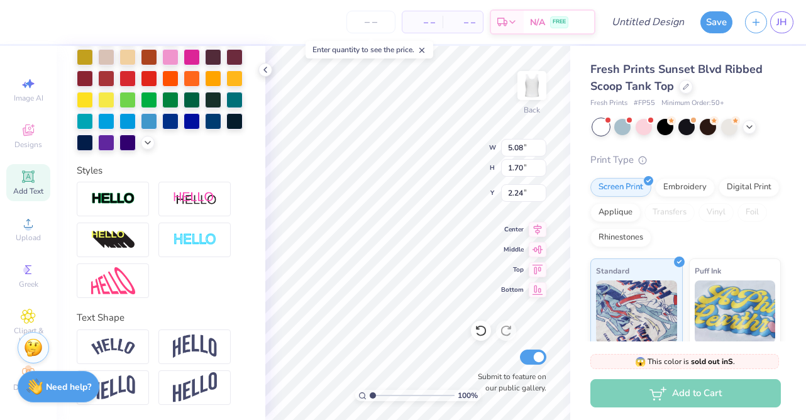
type input "5.24"
type input "1.57"
type input "2.30"
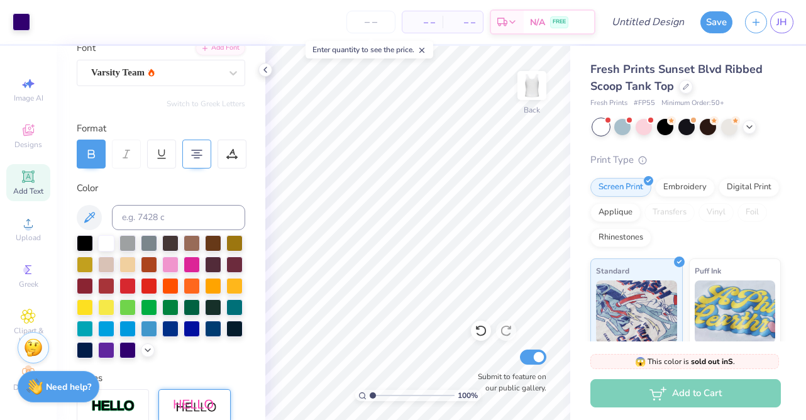
scroll to position [97, 0]
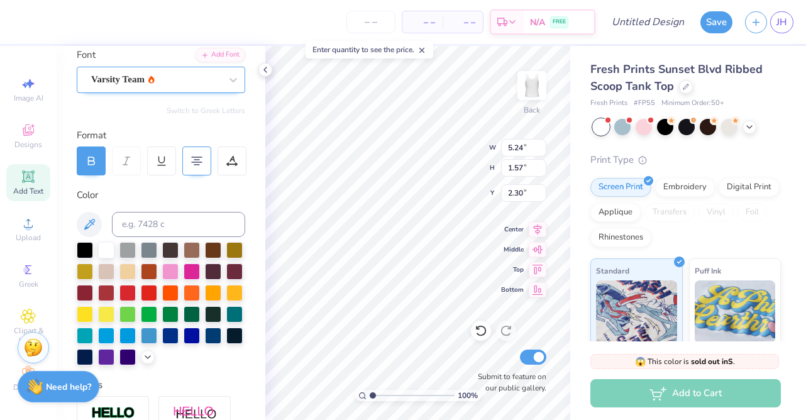
click at [171, 76] on div "Varsity Team" at bounding box center [156, 79] width 132 height 19
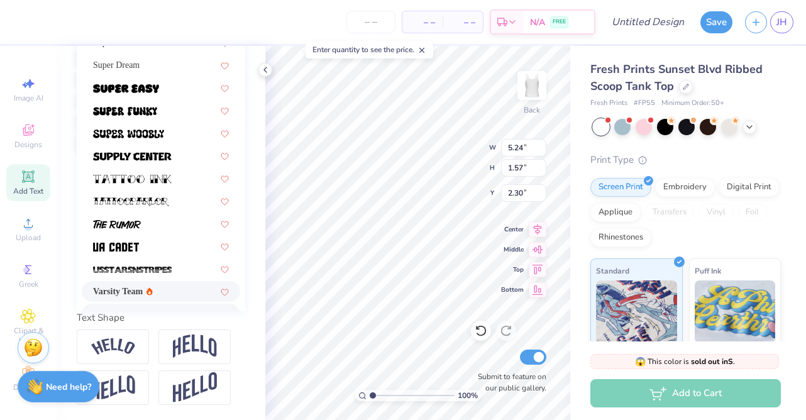
scroll to position [1251, 0]
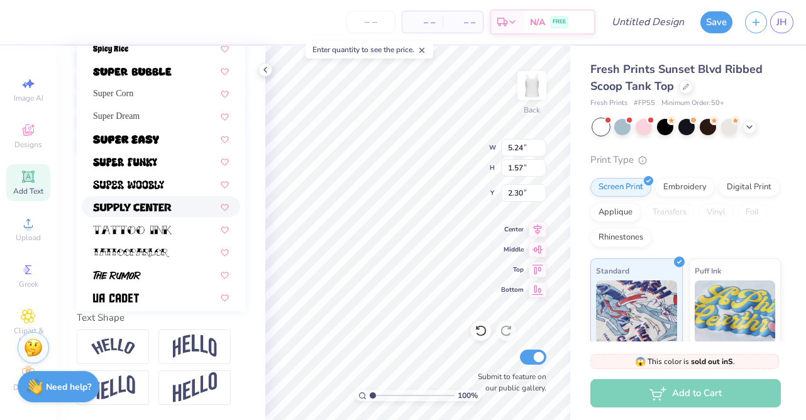
click at [140, 205] on img at bounding box center [132, 207] width 79 height 9
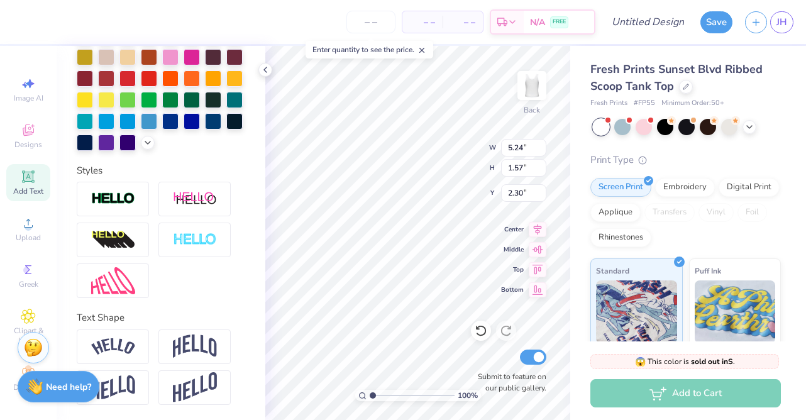
type input "8.12"
type input "1.89"
type input "2.14"
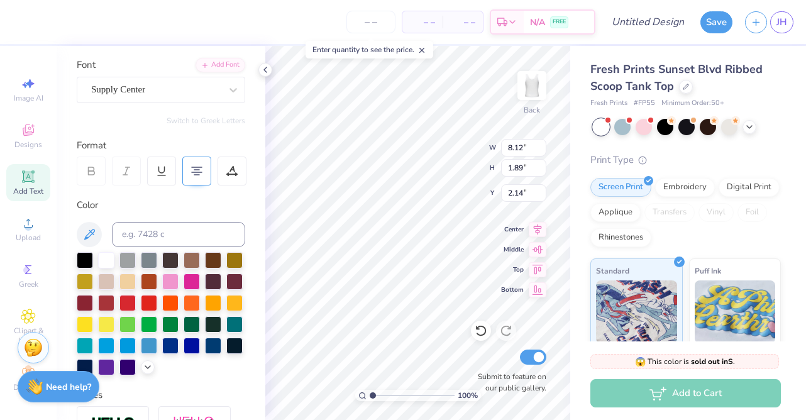
scroll to position [85, 0]
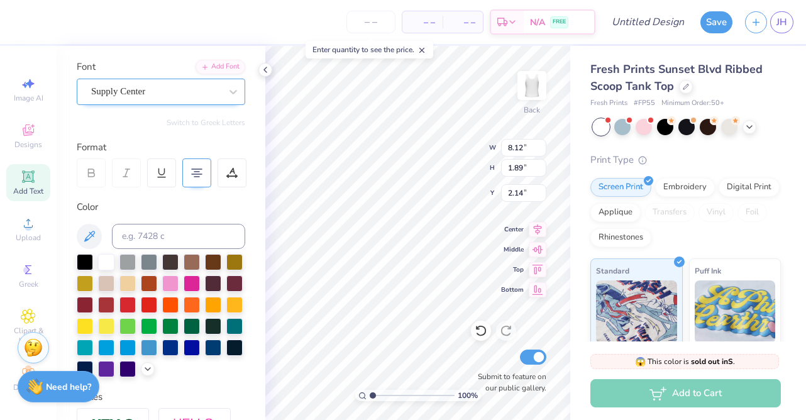
click at [141, 90] on div "Supply Center" at bounding box center [156, 91] width 132 height 19
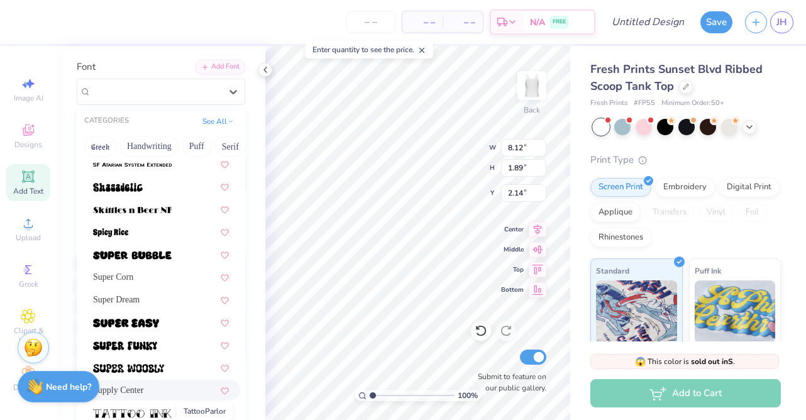
scroll to position [1287, 0]
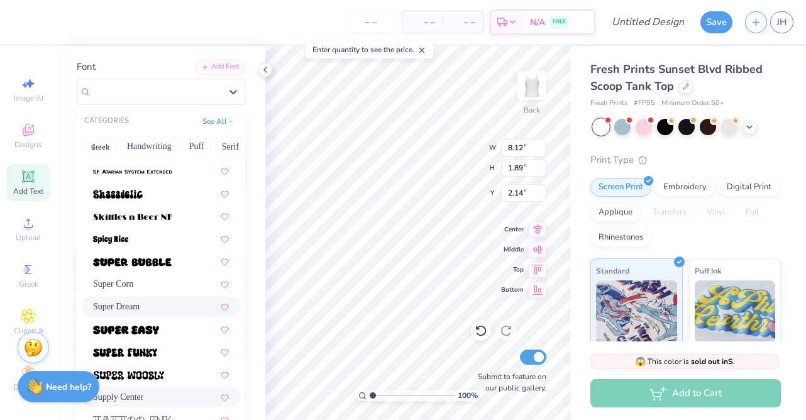
click at [124, 302] on span "Super Dream" at bounding box center [116, 306] width 47 height 13
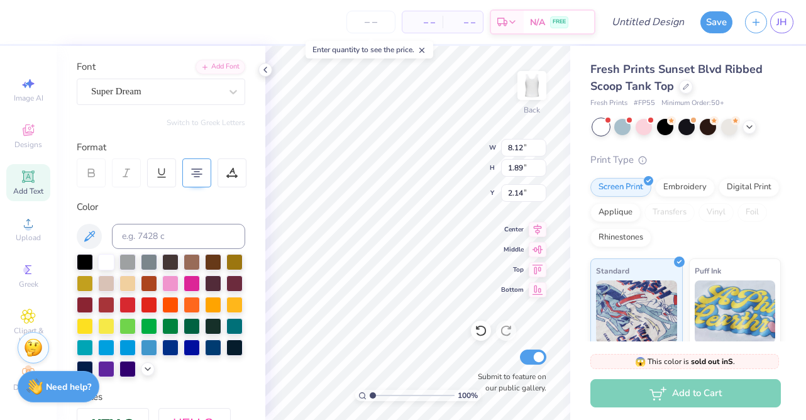
type input "5.38"
type input "1.59"
type input "2.29"
click at [131, 95] on div "Super Dream" at bounding box center [156, 91] width 132 height 19
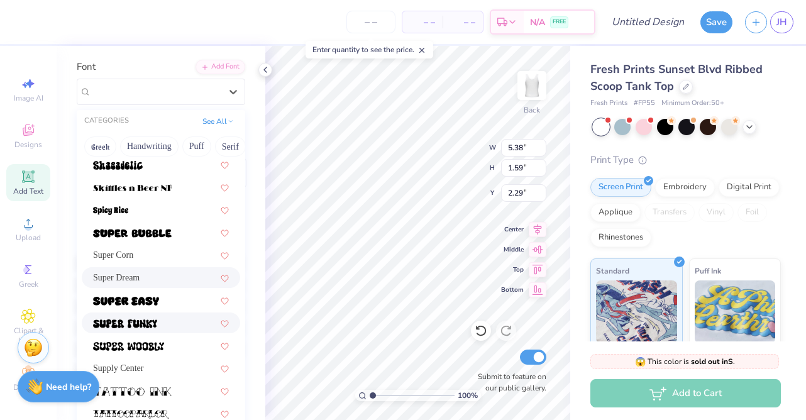
scroll to position [1371, 0]
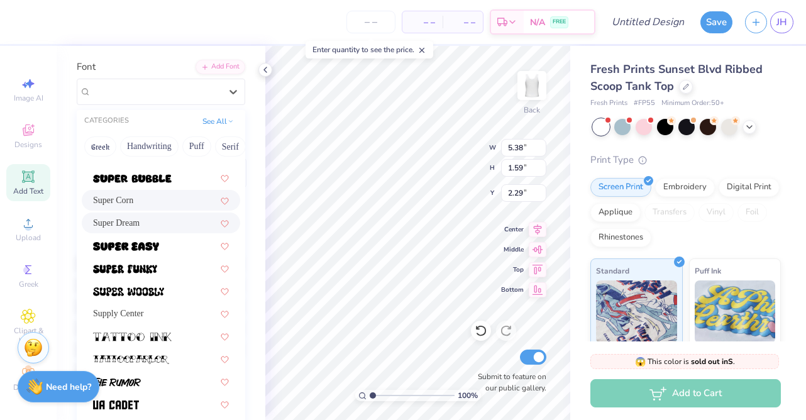
click at [119, 204] on span "Super Corn" at bounding box center [113, 200] width 40 height 13
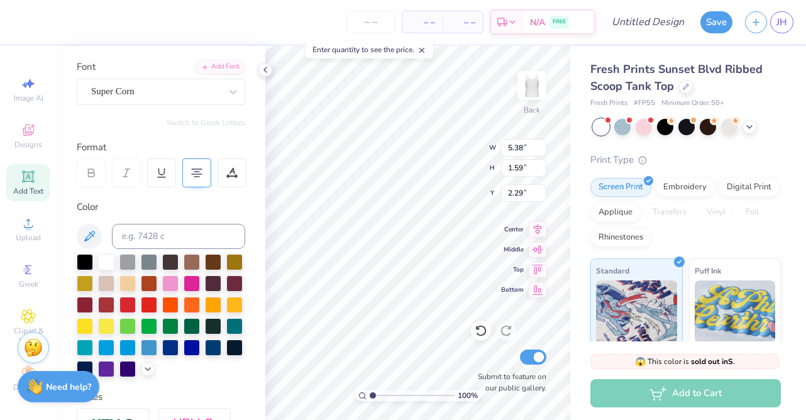
type input "4.55"
type input "1.54"
type input "2.31"
click at [134, 98] on div "Super Corn" at bounding box center [156, 91] width 132 height 19
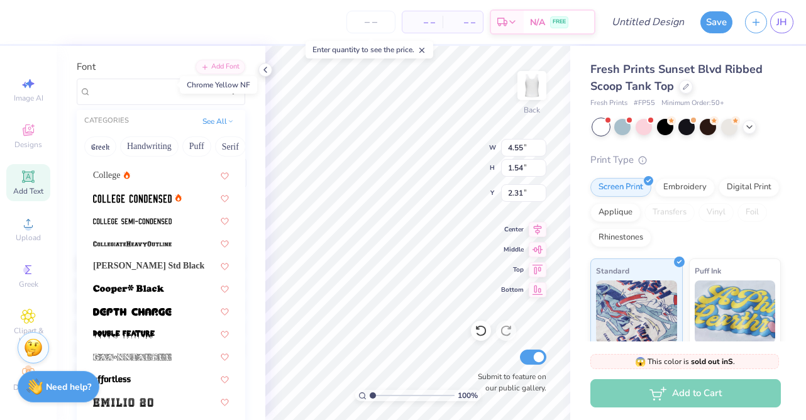
scroll to position [151, 0]
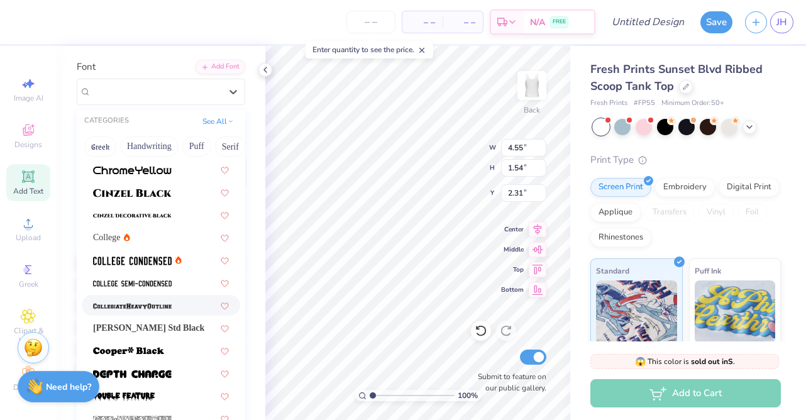
scroll to position [63, 0]
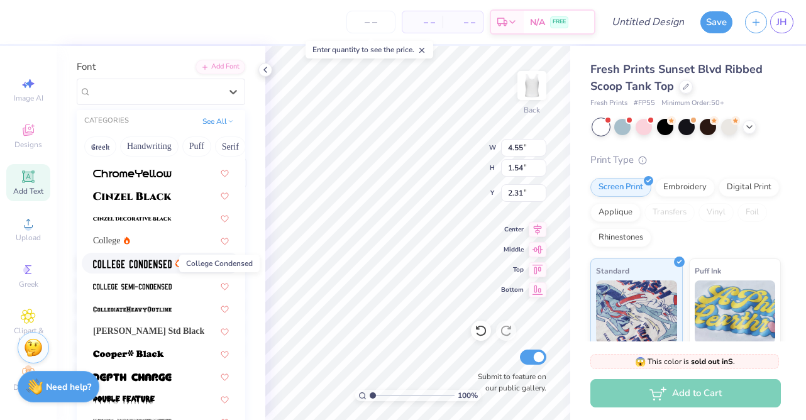
click at [168, 265] on img at bounding box center [132, 264] width 79 height 9
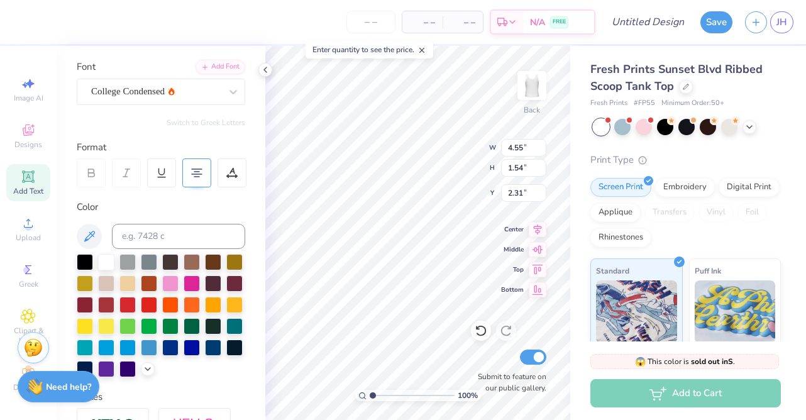
type input "4.12"
type input "1.56"
click at [162, 99] on div at bounding box center [155, 91] width 129 height 17
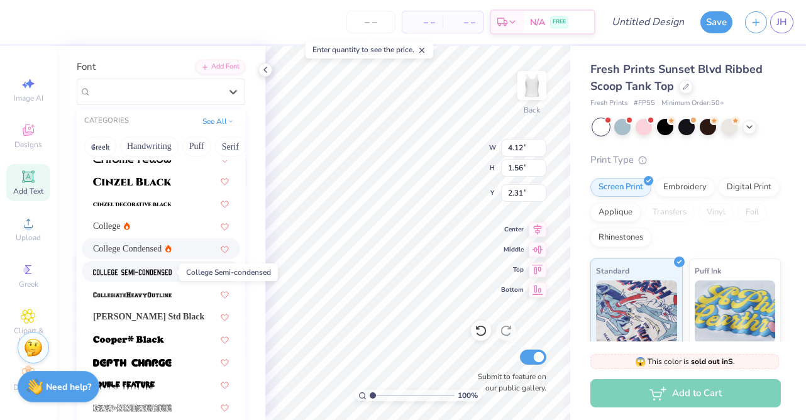
scroll to position [77, 0]
click at [125, 227] on div "College" at bounding box center [111, 226] width 37 height 13
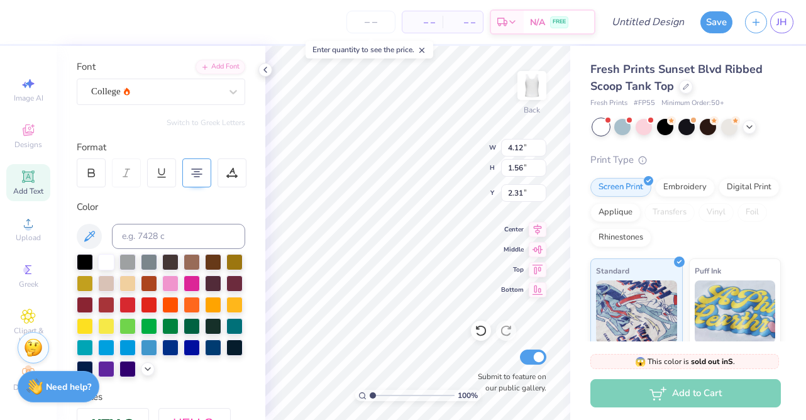
type input "5.09"
click at [151, 97] on div "College" at bounding box center [156, 91] width 132 height 19
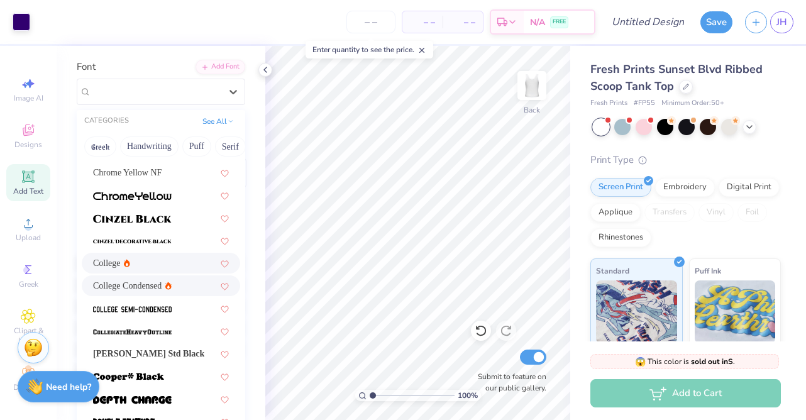
scroll to position [42, 0]
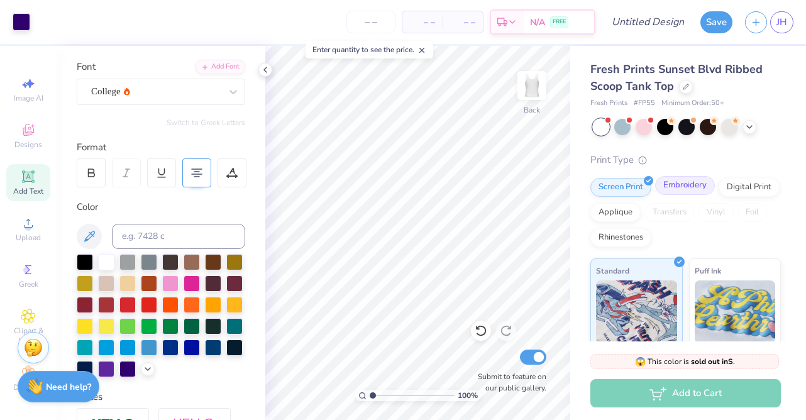
click at [674, 190] on div "Embroidery" at bounding box center [685, 185] width 60 height 19
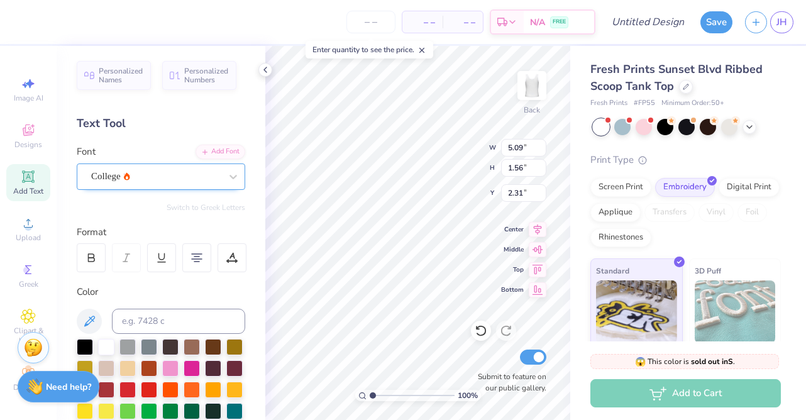
click at [156, 177] on div "College" at bounding box center [156, 176] width 132 height 19
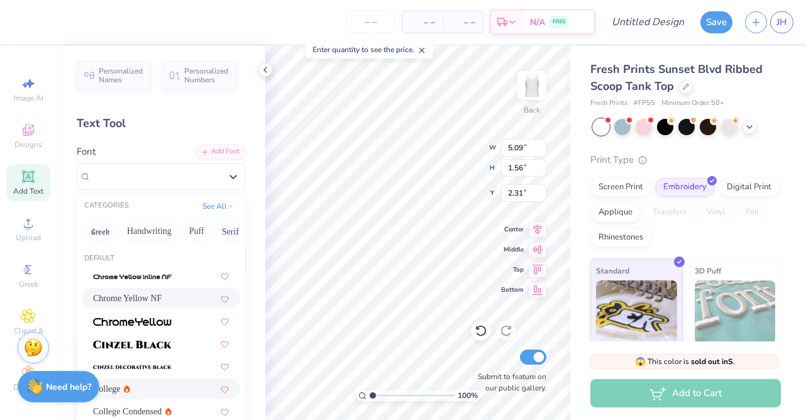
click at [153, 297] on span "Chrome Yellow NF" at bounding box center [127, 298] width 68 height 13
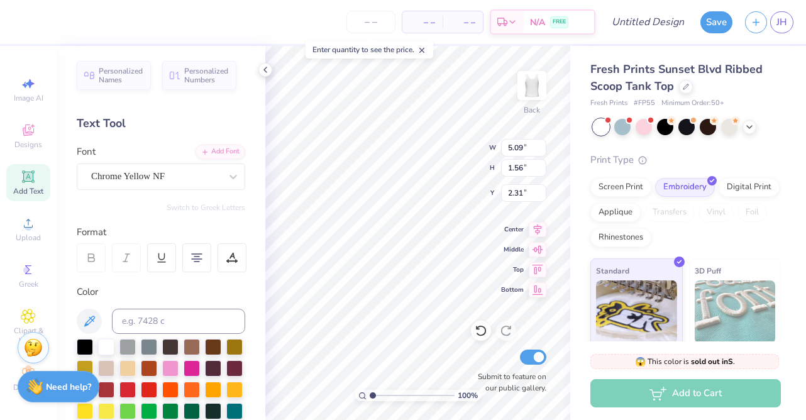
type input "6.39"
type input "1.54"
type input "2.32"
click at [156, 184] on div at bounding box center [155, 176] width 129 height 17
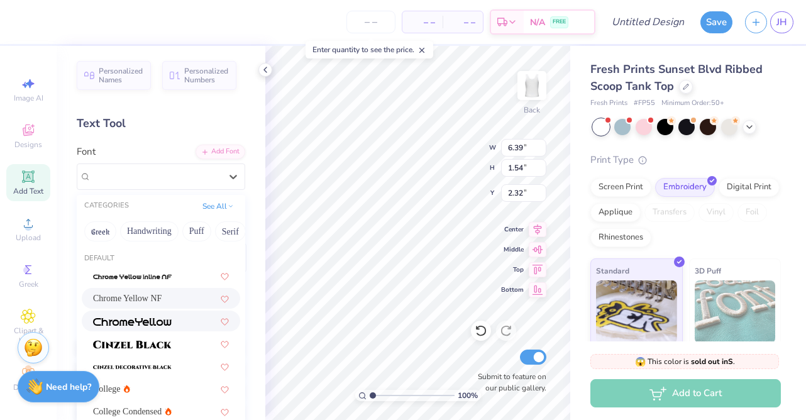
click at [140, 329] on div at bounding box center [161, 320] width 158 height 21
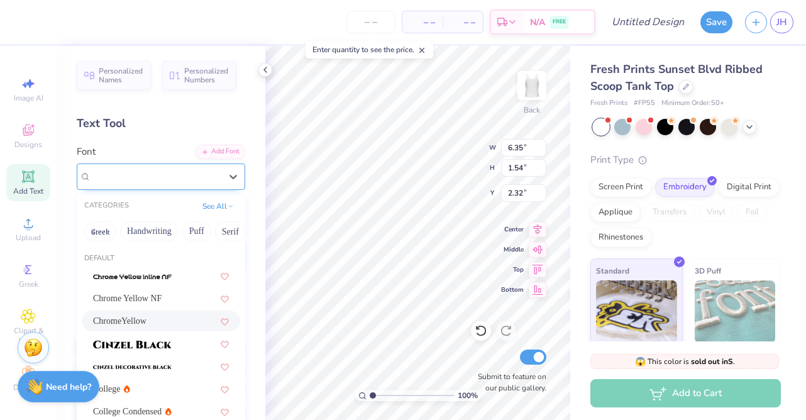
click at [161, 178] on div "ChromeYellow" at bounding box center [156, 176] width 132 height 19
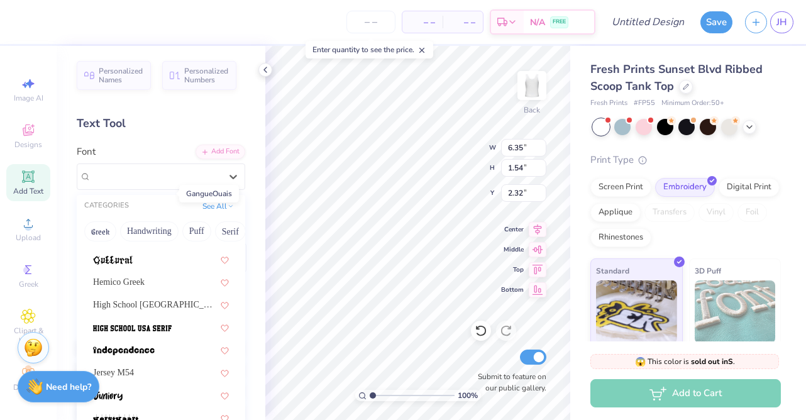
scroll to position [605, 0]
click at [155, 304] on span "High School [GEOGRAPHIC_DATA] Sans" at bounding box center [155, 303] width 124 height 13
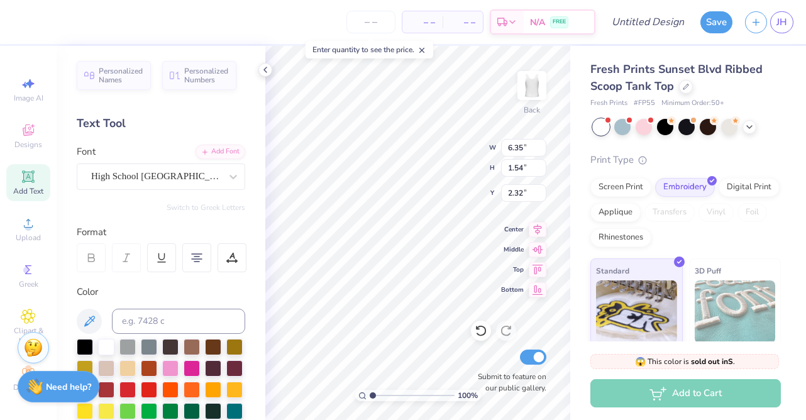
type input "4.98"
type input "1.65"
type input "2.26"
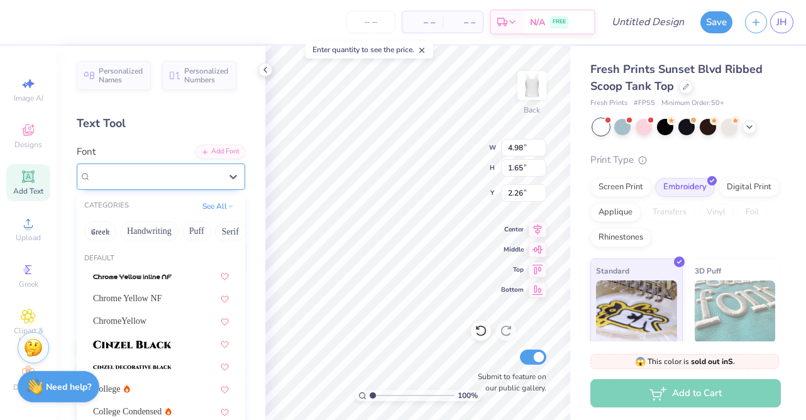
click at [172, 173] on div "High School [GEOGRAPHIC_DATA] Sans" at bounding box center [156, 176] width 132 height 19
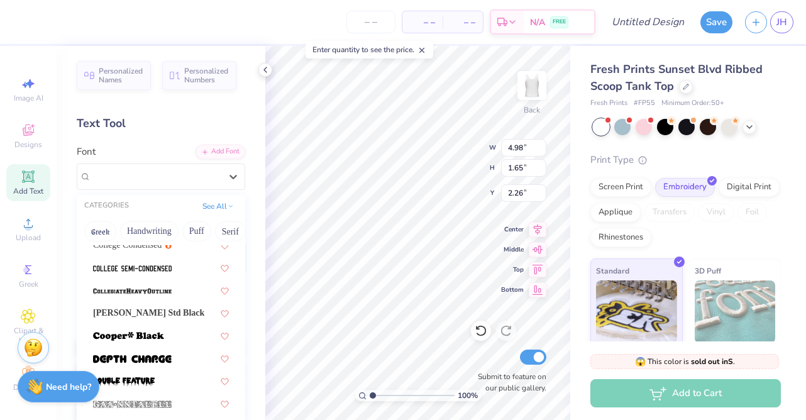
scroll to position [167, 0]
click at [150, 295] on span at bounding box center [132, 289] width 79 height 13
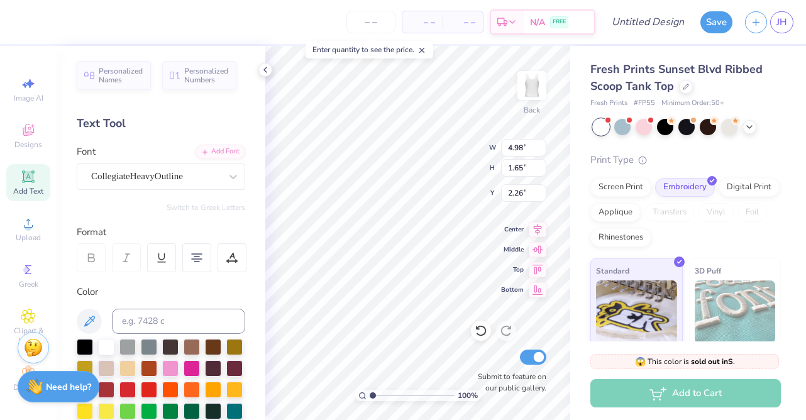
type input "5.84"
type input "1.61"
type input "2.28"
click at [157, 173] on div "CollegiateHeavyOutline" at bounding box center [156, 176] width 132 height 19
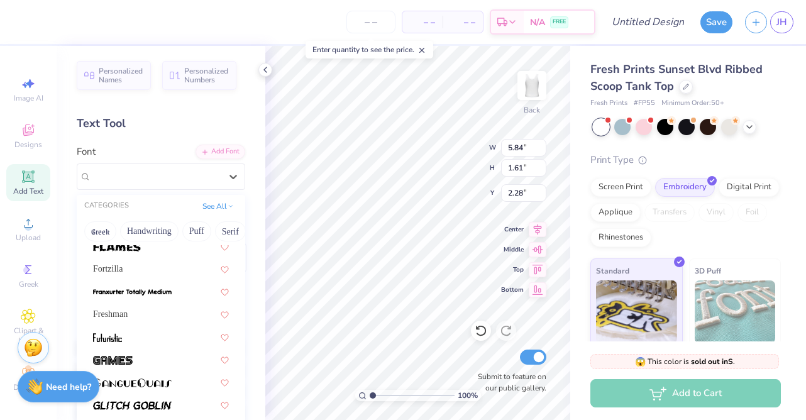
scroll to position [410, 0]
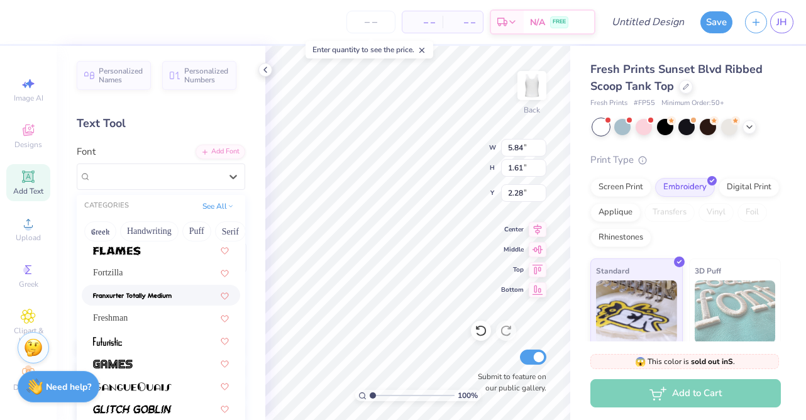
click at [133, 293] on img at bounding box center [132, 296] width 79 height 9
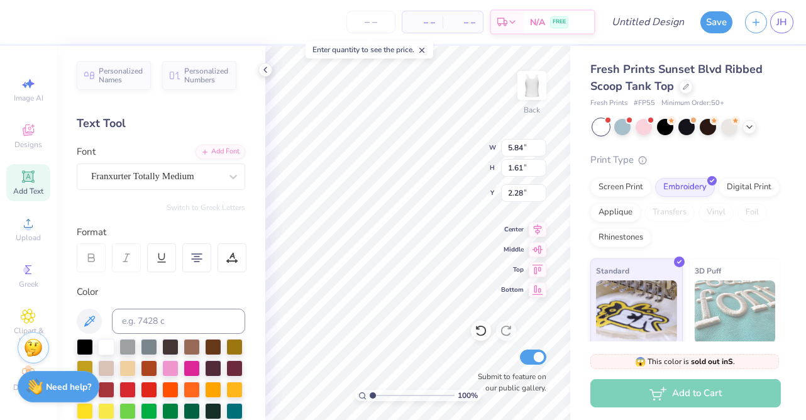
type input "4.58"
type input "1.48"
type input "2.35"
click at [156, 181] on div "Franxurter Totally Medium" at bounding box center [156, 176] width 132 height 19
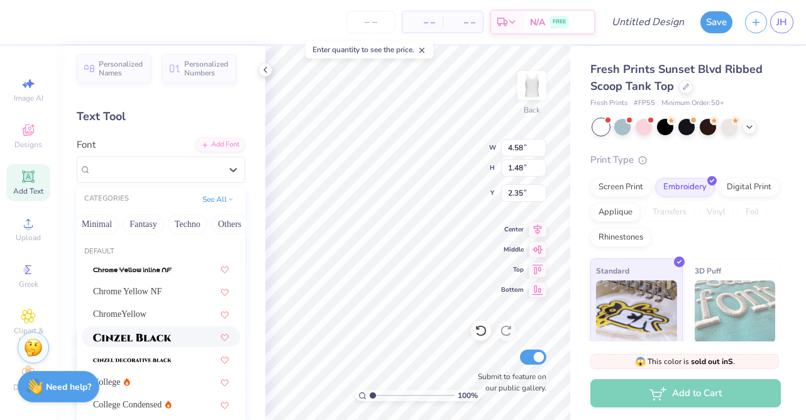
scroll to position [0, 379]
click at [222, 227] on button "Others" at bounding box center [218, 224] width 37 height 20
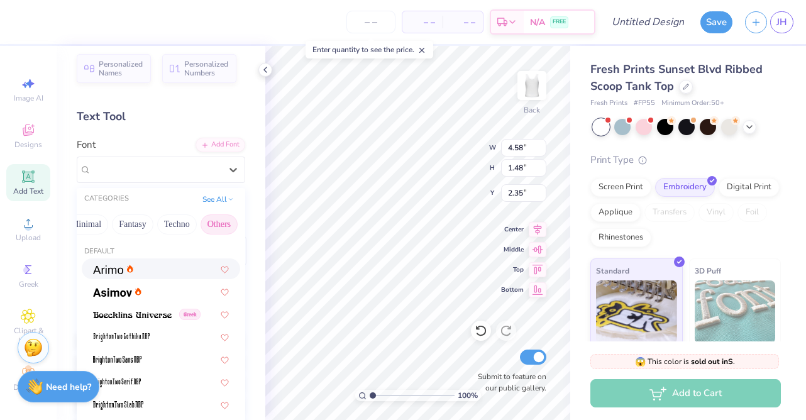
click at [120, 276] on div at bounding box center [161, 268] width 158 height 21
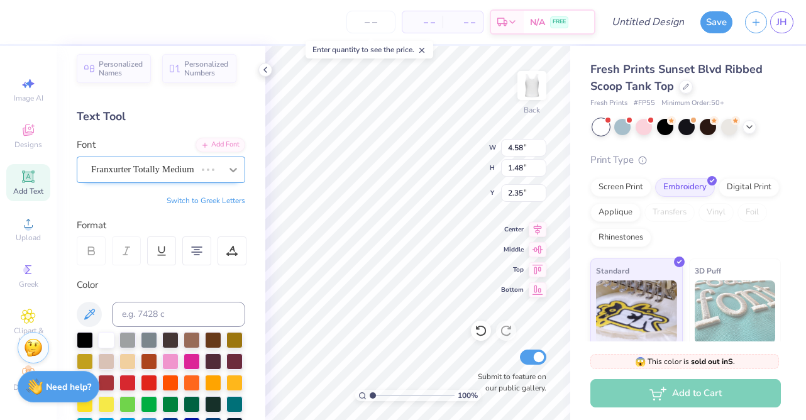
click at [222, 171] on div at bounding box center [233, 169] width 23 height 23
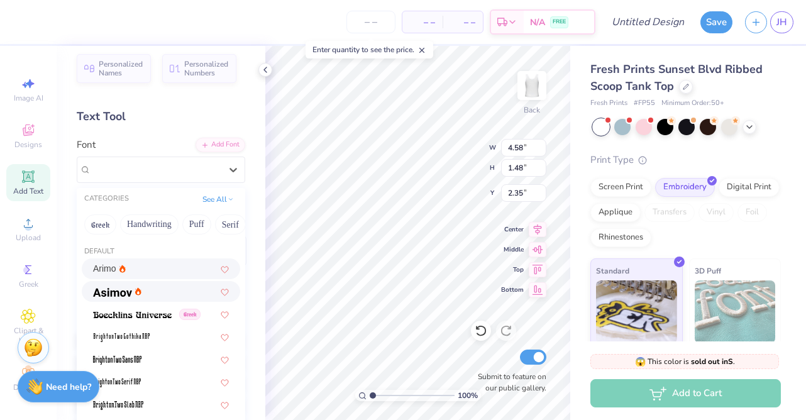
type input "5.93"
type input "1.58"
type input "2.30"
click at [181, 293] on div at bounding box center [161, 291] width 136 height 13
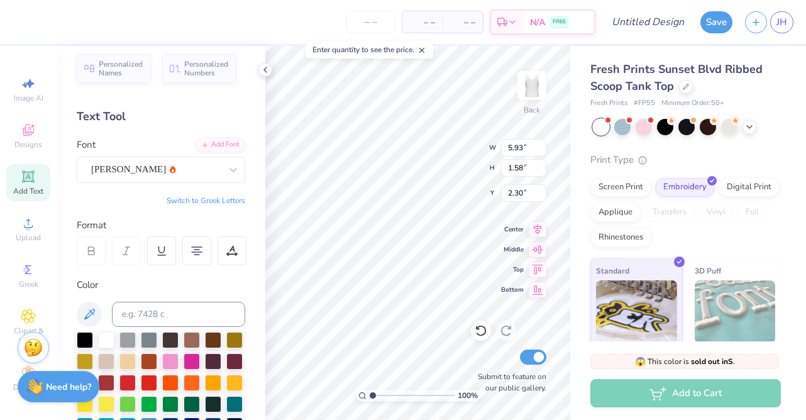
type input "5.61"
type input "1.60"
type input "2.29"
click at [202, 173] on div "[PERSON_NAME]" at bounding box center [156, 169] width 132 height 19
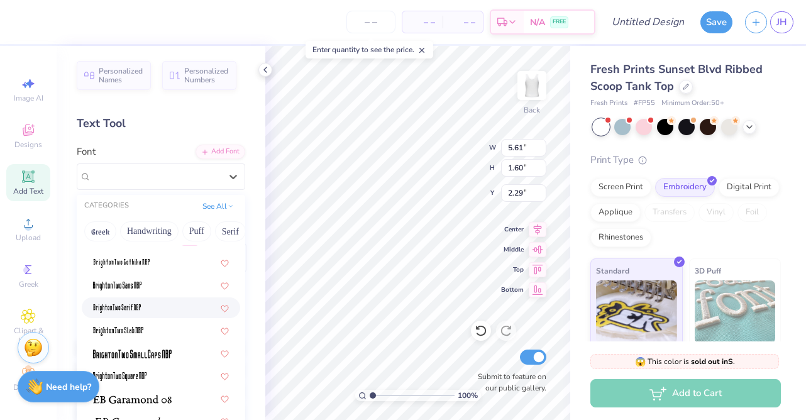
scroll to position [0, 0]
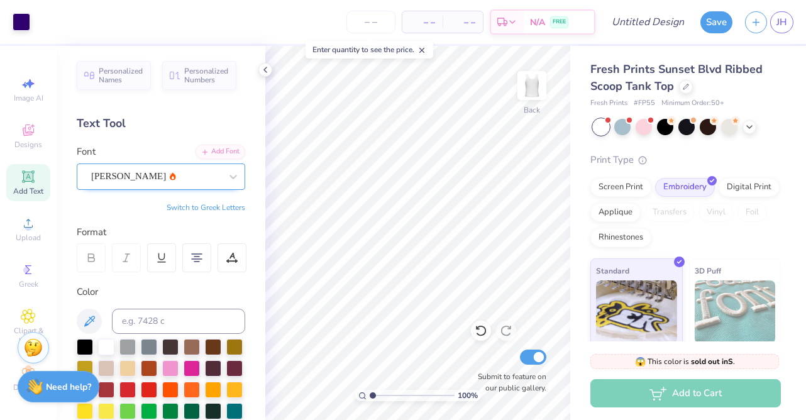
click at [218, 180] on div "[PERSON_NAME]" at bounding box center [156, 176] width 132 height 19
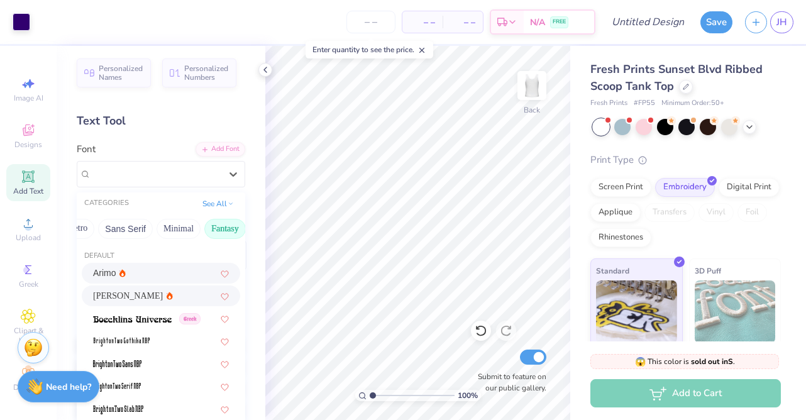
scroll to position [0, 263]
click at [130, 237] on button "Sans Serif" at bounding box center [144, 229] width 55 height 20
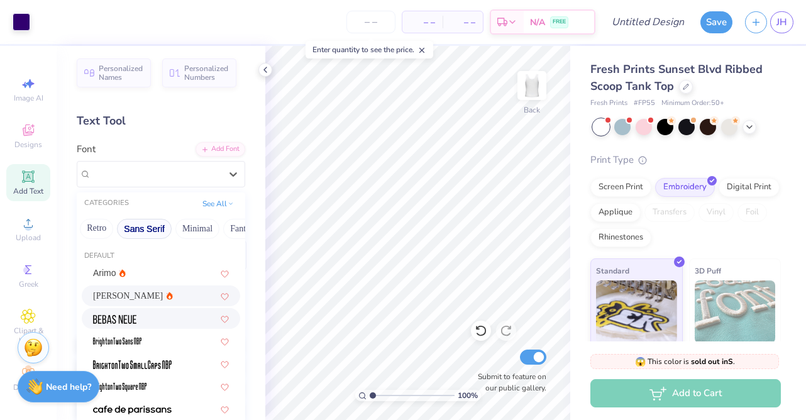
click at [129, 321] on img at bounding box center [114, 319] width 43 height 9
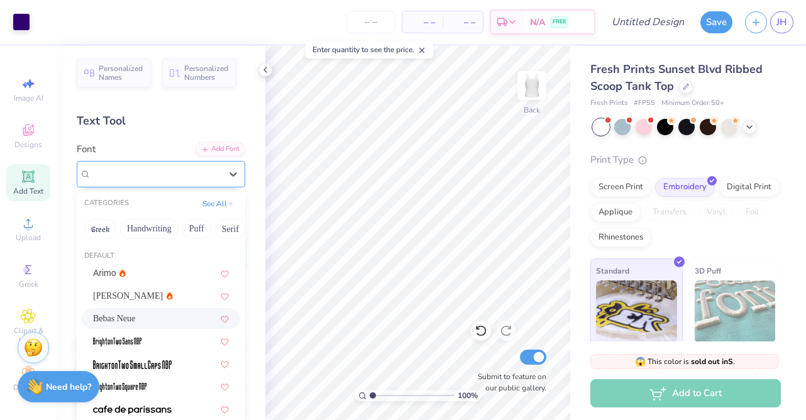
click at [194, 172] on div "Bebas Neue" at bounding box center [156, 173] width 132 height 19
click at [180, 368] on div at bounding box center [161, 363] width 136 height 13
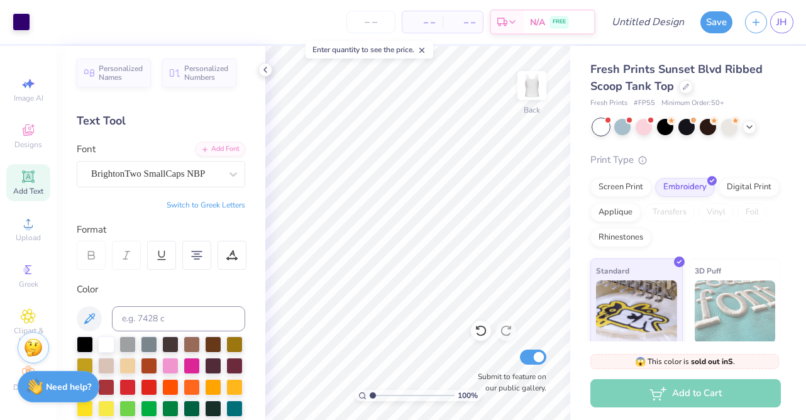
click at [192, 156] on div "Font BrightonTwo SmallCaps NBP" at bounding box center [161, 164] width 168 height 45
click at [192, 176] on div "BrightonTwo SmallCaps NBP" at bounding box center [156, 173] width 132 height 19
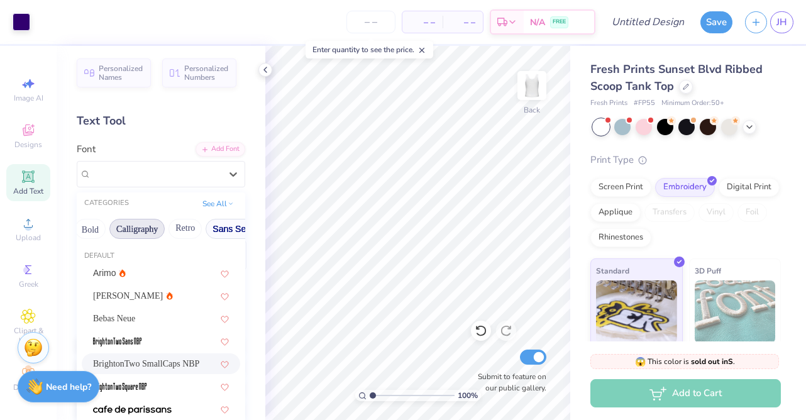
scroll to position [0, 176]
click at [176, 229] on button "Retro" at bounding box center [183, 229] width 33 height 20
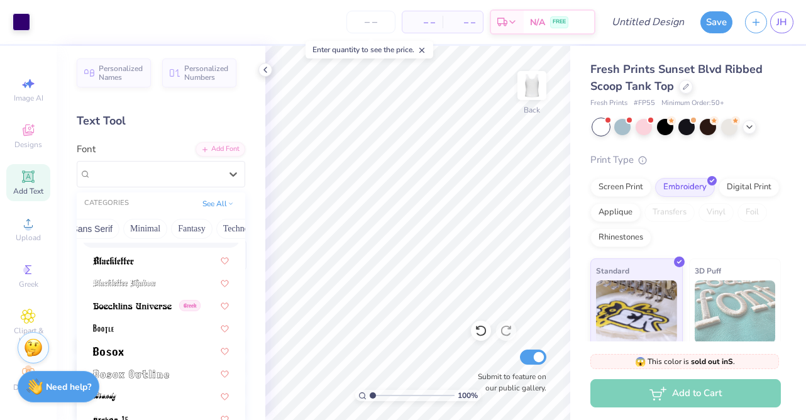
scroll to position [0, 383]
click at [205, 226] on button "Others" at bounding box center [218, 229] width 37 height 20
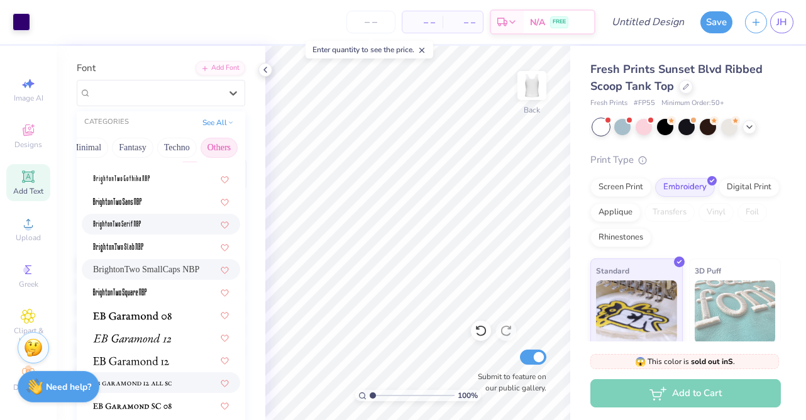
scroll to position [88, 0]
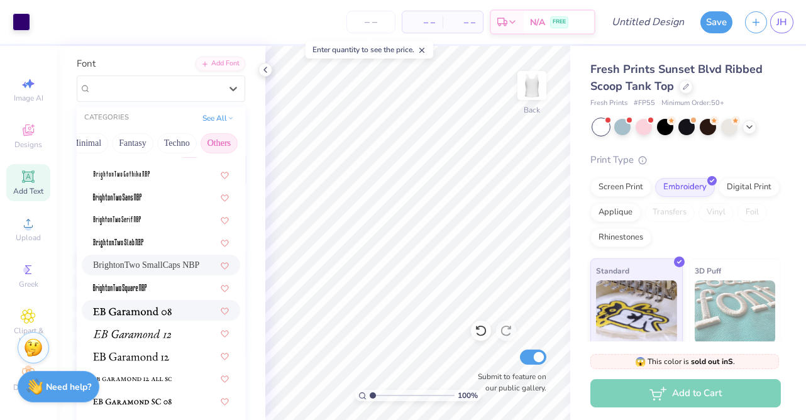
click at [140, 315] on img at bounding box center [132, 311] width 79 height 9
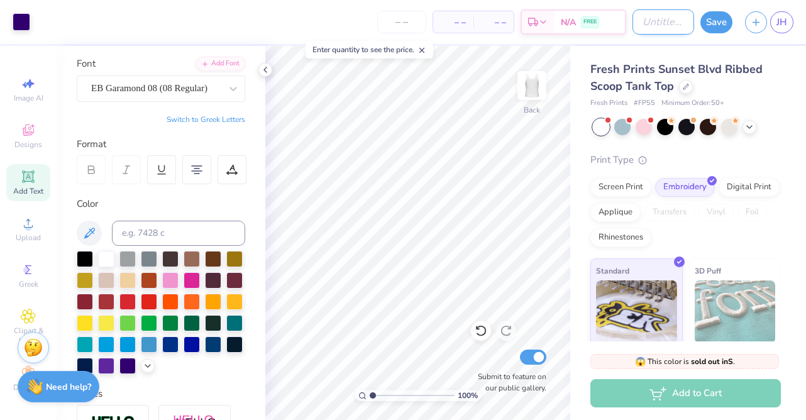
click at [632, 26] on input "Design Title" at bounding box center [663, 21] width 62 height 25
type input "Save a horse"
click at [396, 25] on input "number" at bounding box center [401, 22] width 49 height 23
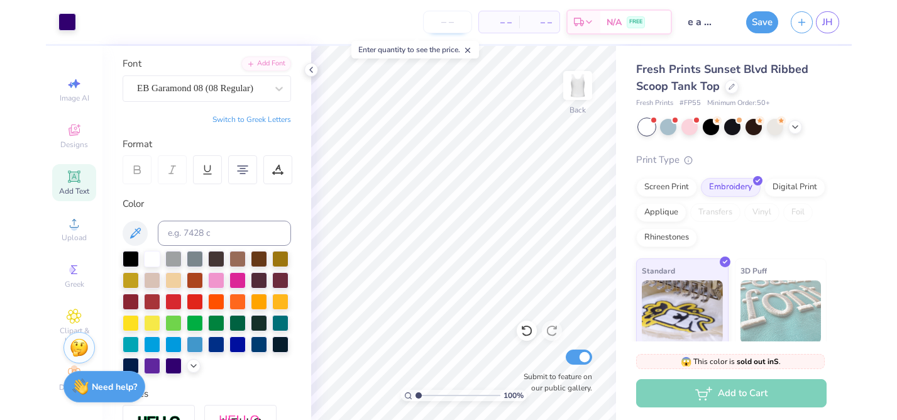
scroll to position [0, 0]
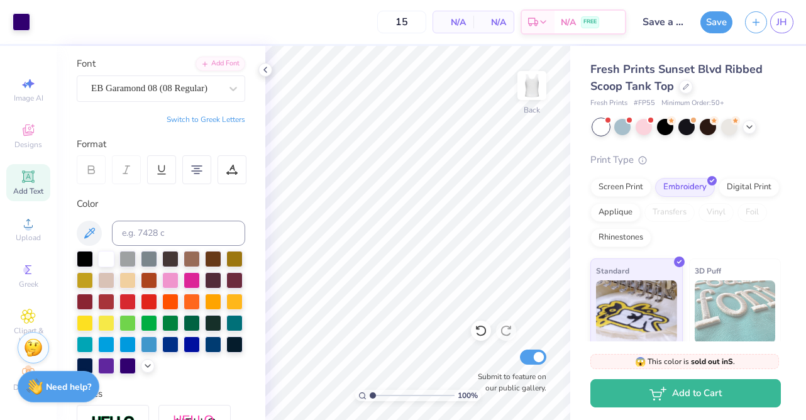
type input "1"
type input "3"
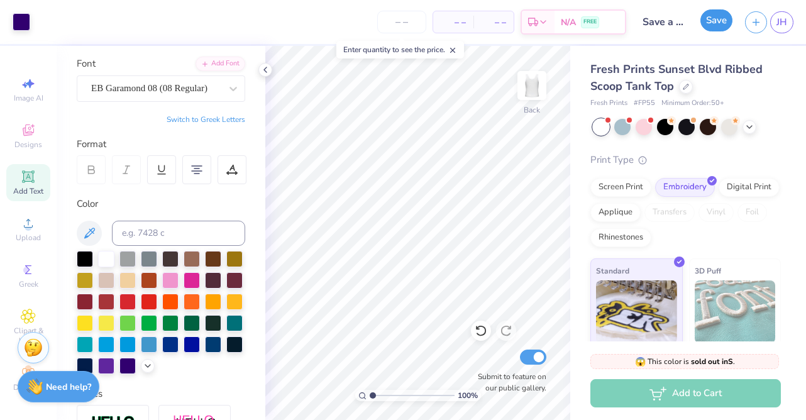
click at [711, 27] on button "Save" at bounding box center [716, 20] width 32 height 22
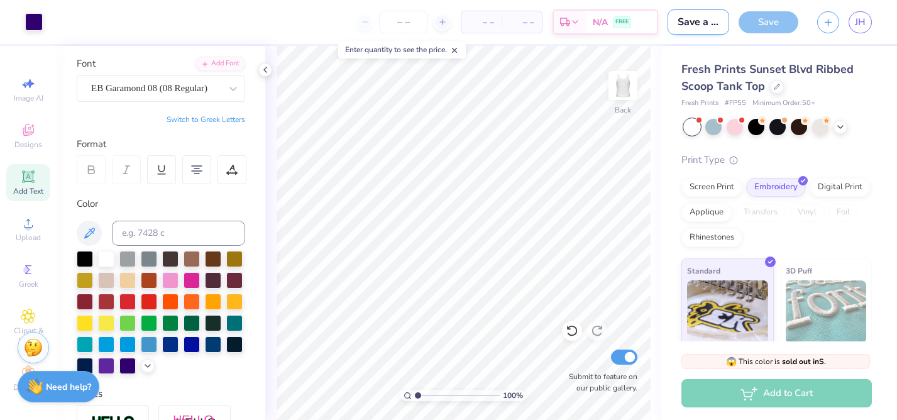
click at [699, 29] on input "Save a horse" at bounding box center [698, 21] width 62 height 25
click at [767, 26] on div "Save" at bounding box center [768, 22] width 60 height 22
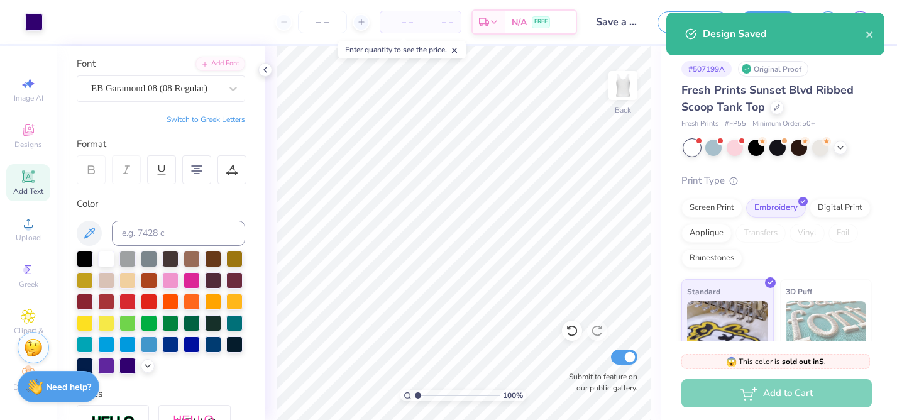
click at [319, 40] on div "– – Per Item – – Total Est. Delivery N/A FREE" at bounding box center [314, 22] width 525 height 44
click at [325, 23] on input "number" at bounding box center [322, 22] width 49 height 23
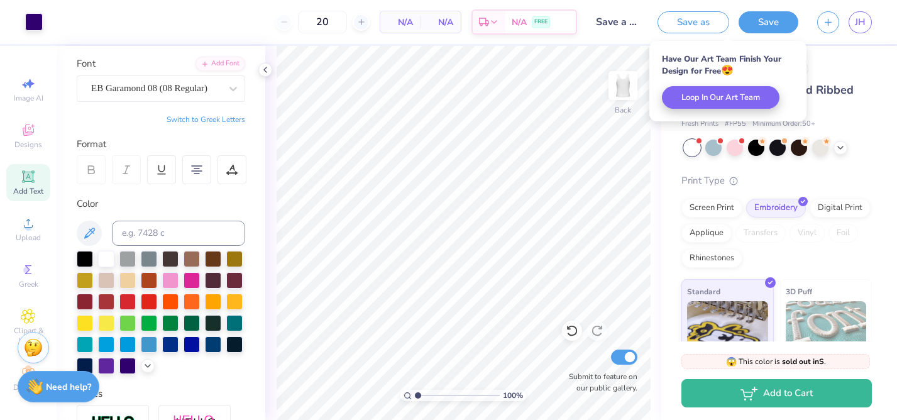
type input "50"
